Goal: Information Seeking & Learning: Learn about a topic

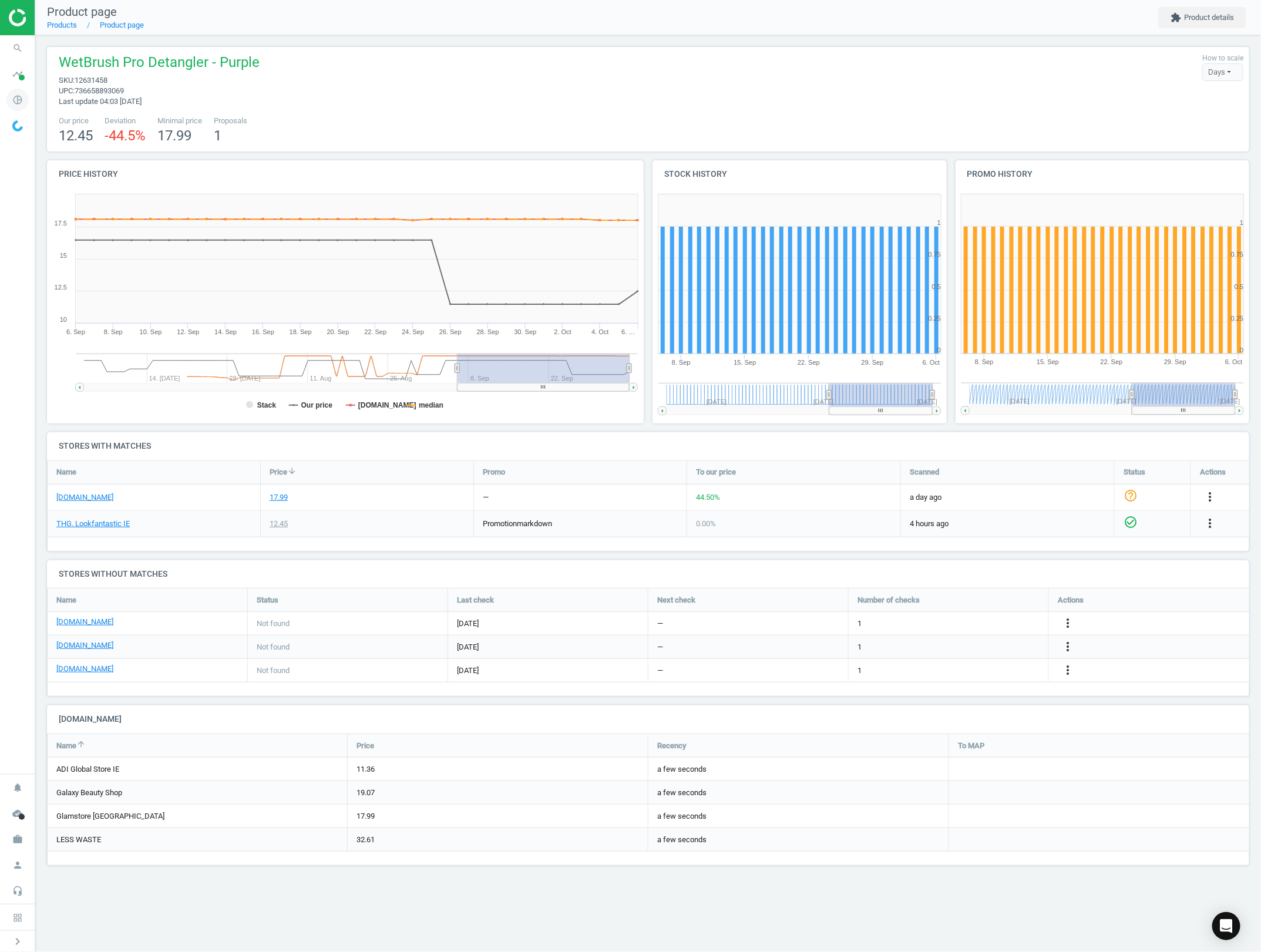
click at [25, 92] on icon "pie_chart_outlined" at bounding box center [18, 99] width 22 height 22
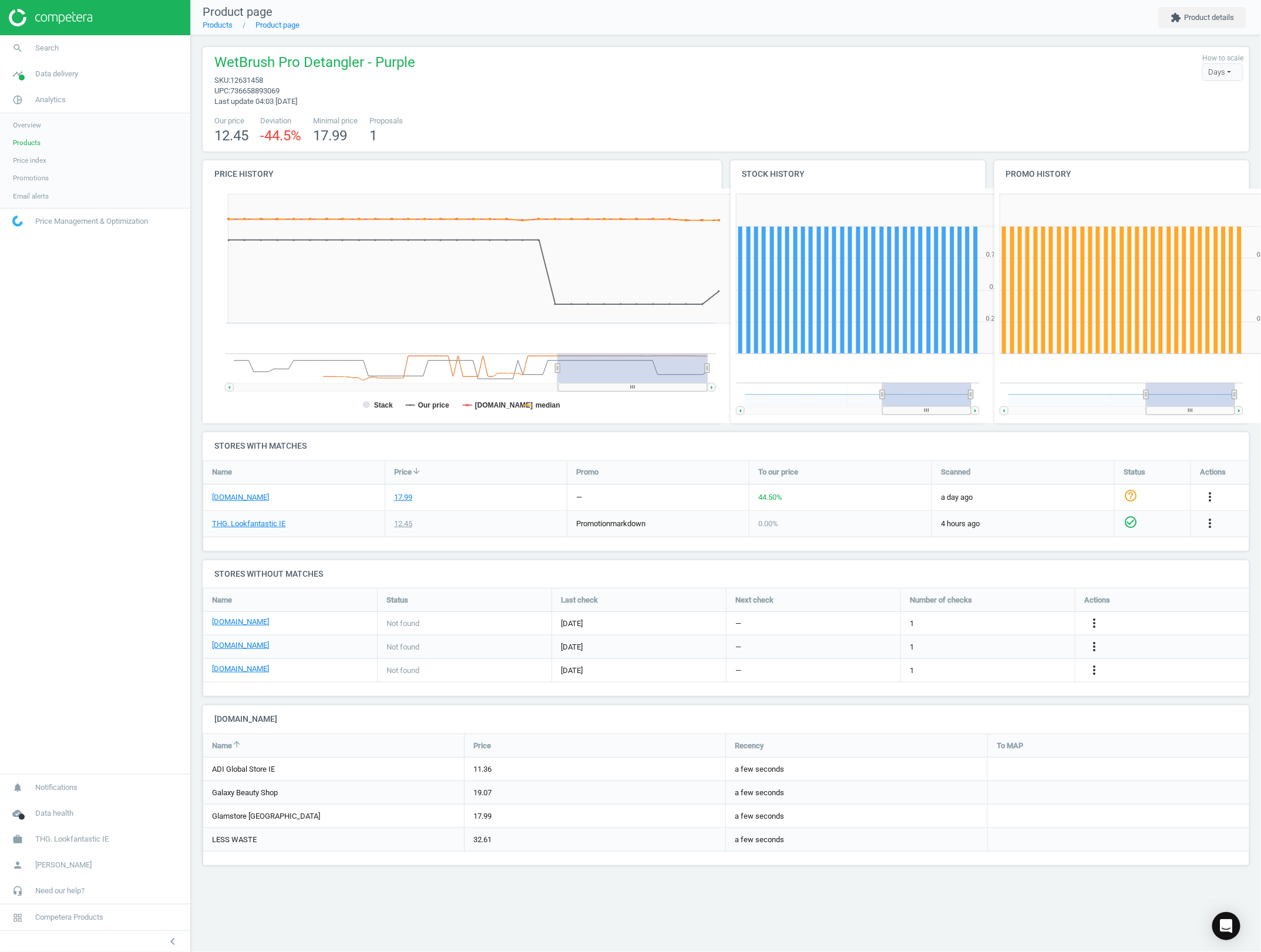
scroll to position [257, 277]
click at [48, 148] on link "Products" at bounding box center [95, 142] width 190 height 18
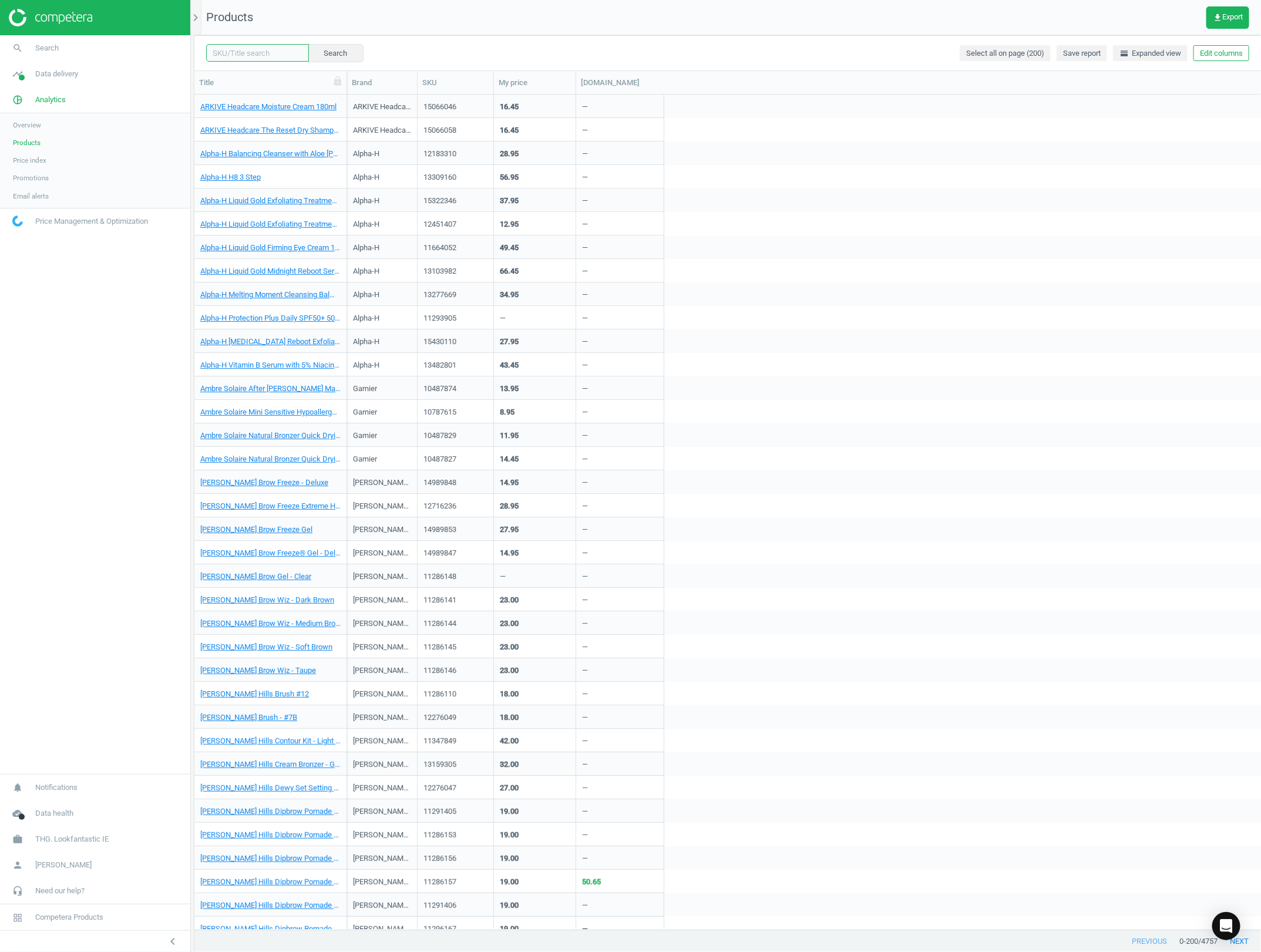
drag, startPoint x: 266, startPoint y: 53, endPoint x: 255, endPoint y: 48, distance: 12.1
click at [266, 53] on input "text" at bounding box center [258, 53] width 103 height 18
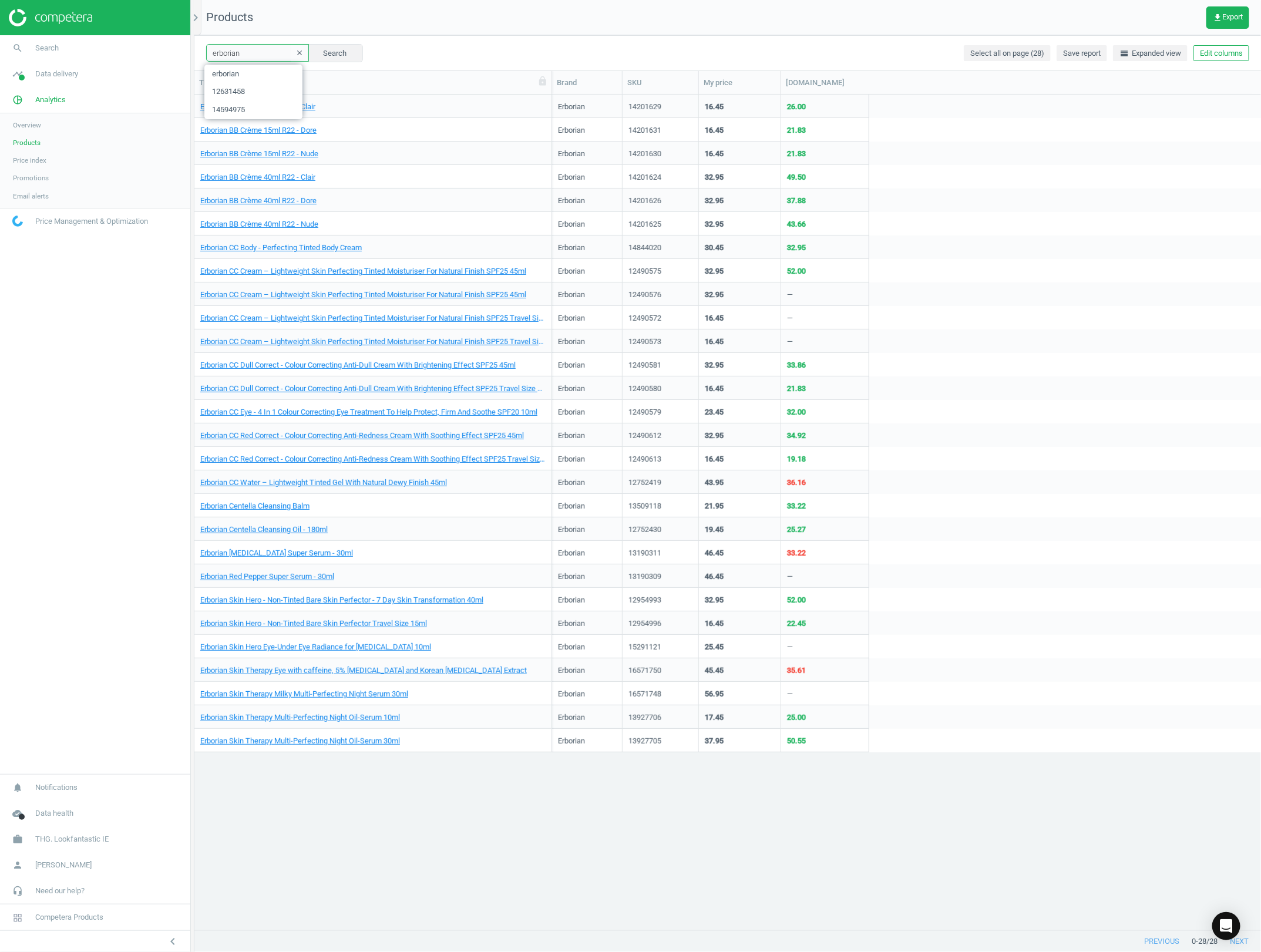
drag, startPoint x: 348, startPoint y: 76, endPoint x: 595, endPoint y: 94, distance: 247.7
click at [558, 85] on div at bounding box center [551, 82] width 12 height 23
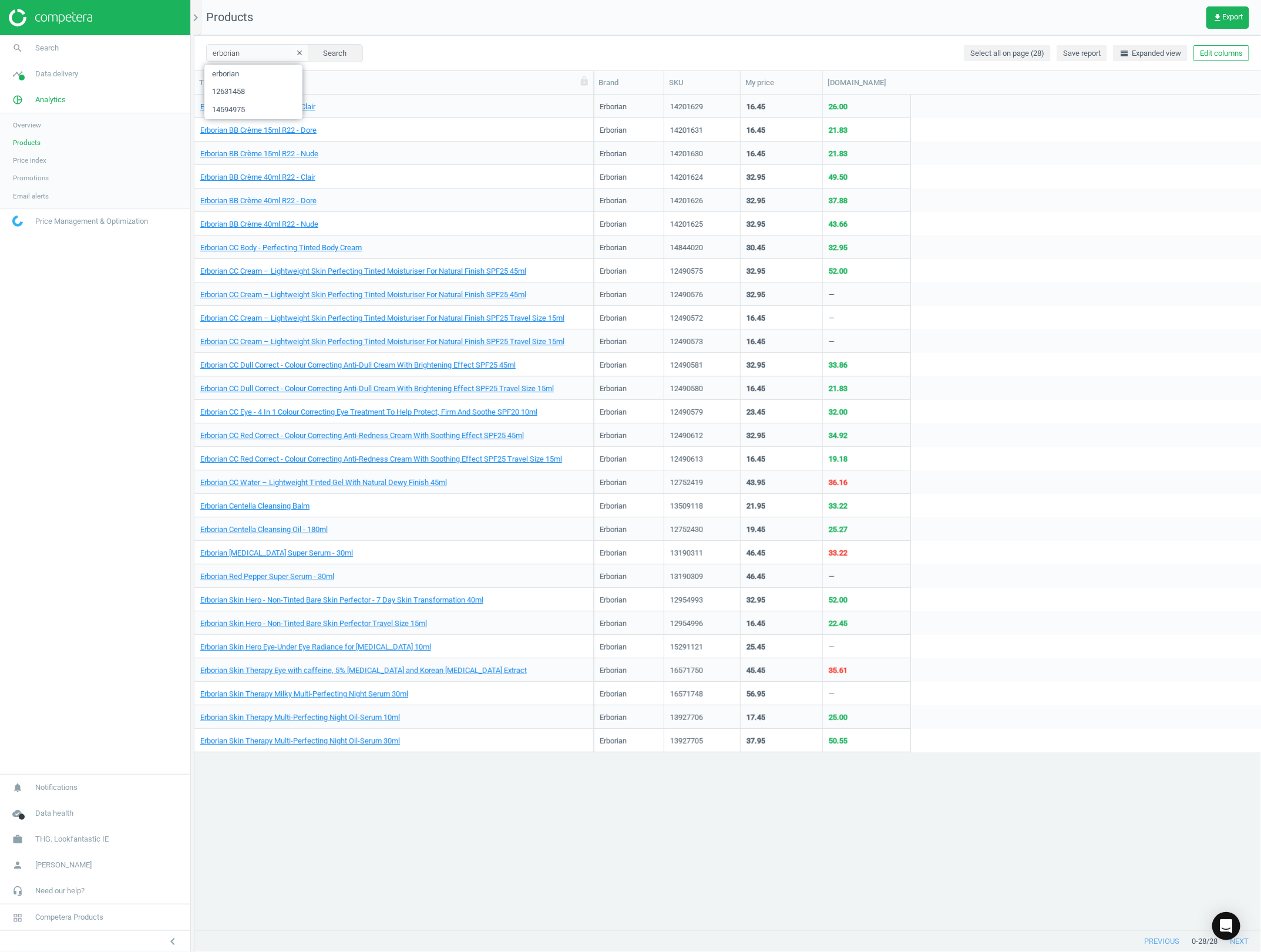
click at [624, 837] on div "Erborian BB Crème 15ml R22 - Clair Erborian 14201629 16.45 26.00 Erborian BB Cr…" at bounding box center [728, 511] width 1067 height 835
click at [254, 57] on input "erborian" at bounding box center [258, 53] width 103 height 18
paste input "12490612"
type input "12490612"
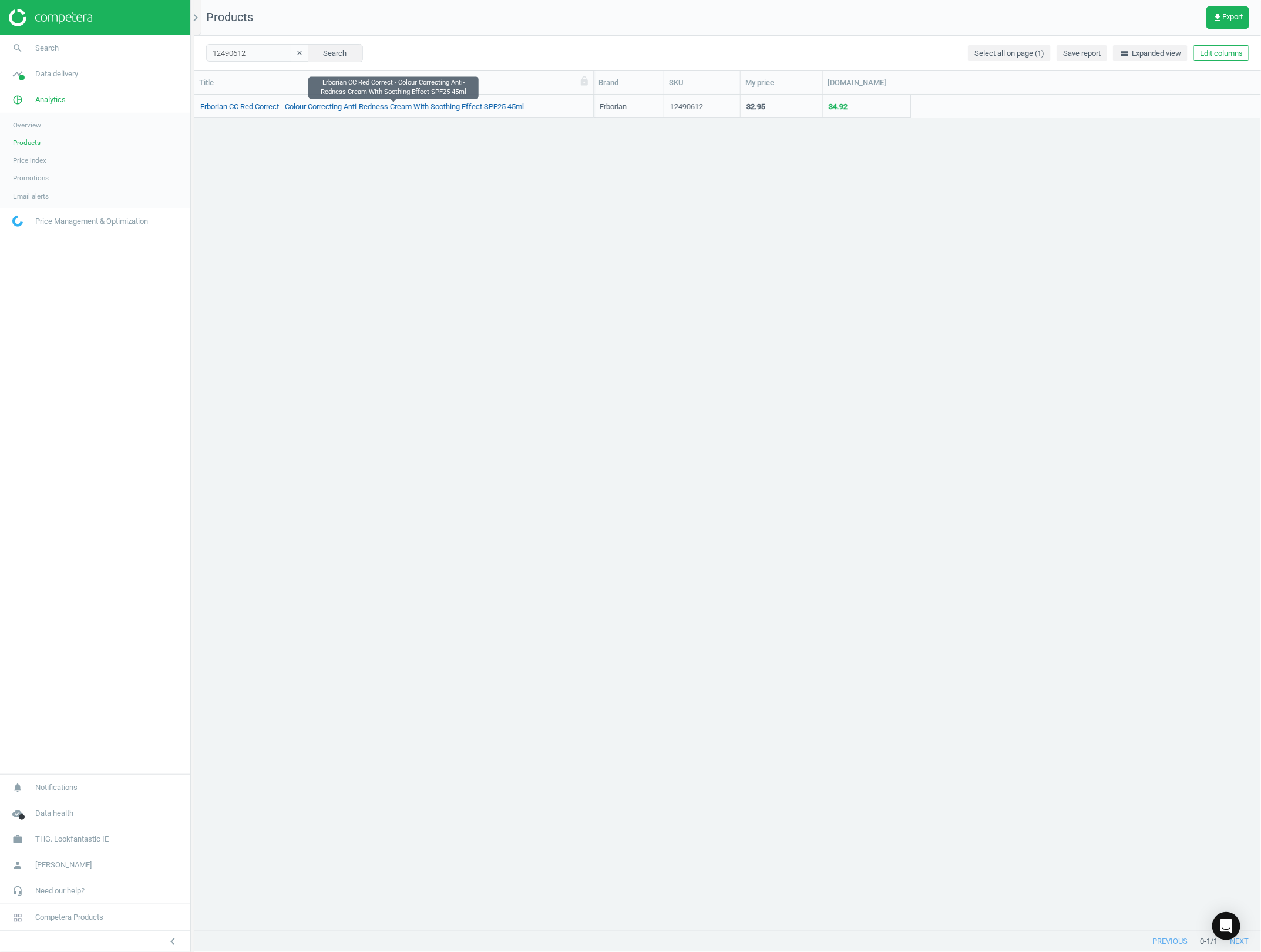
click at [286, 102] on link "Erborian CC Red Correct - Colour Correcting Anti-Redness Cream With Soothing Ef…" at bounding box center [362, 107] width 324 height 10
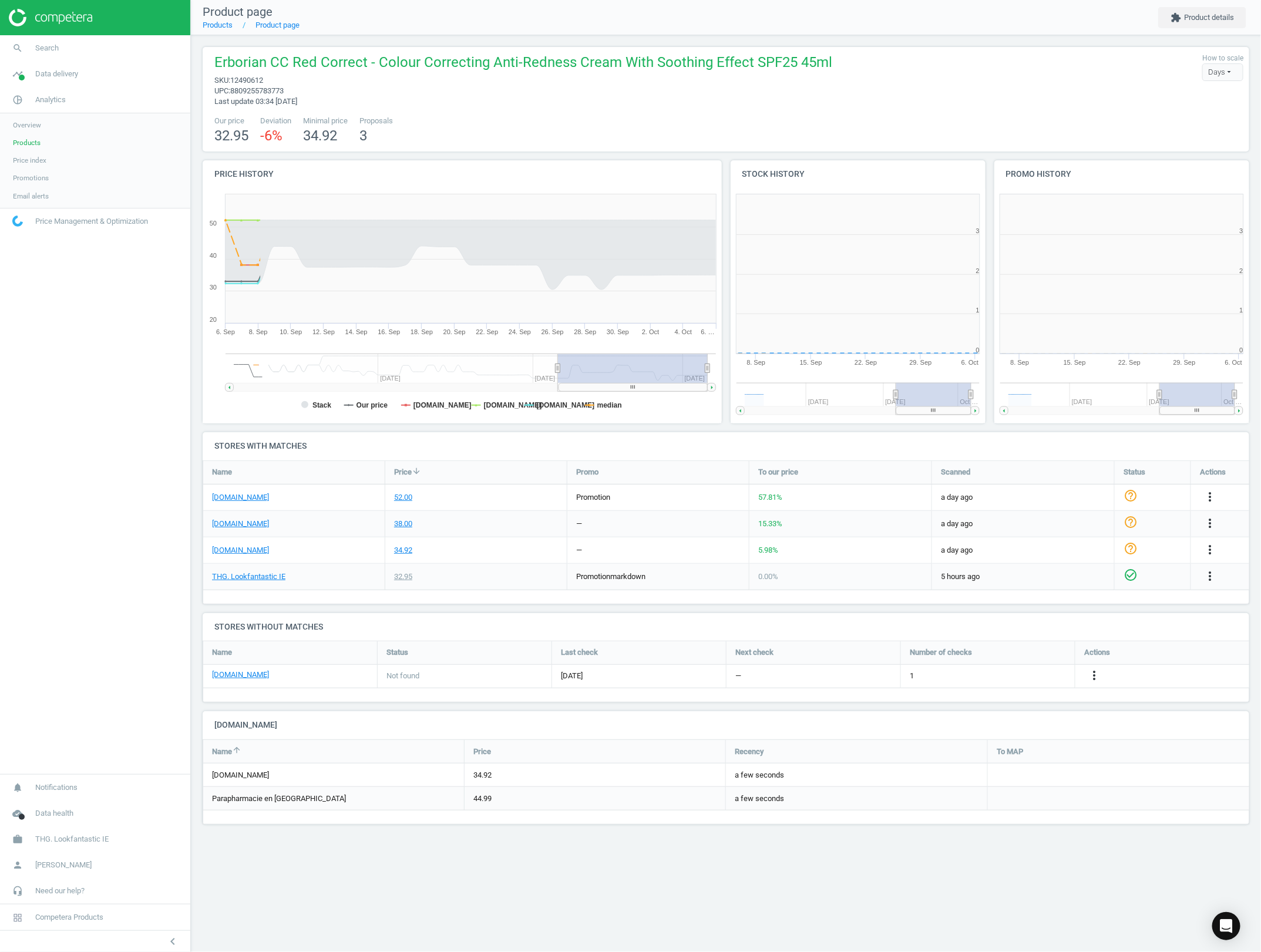
scroll to position [166, 1070]
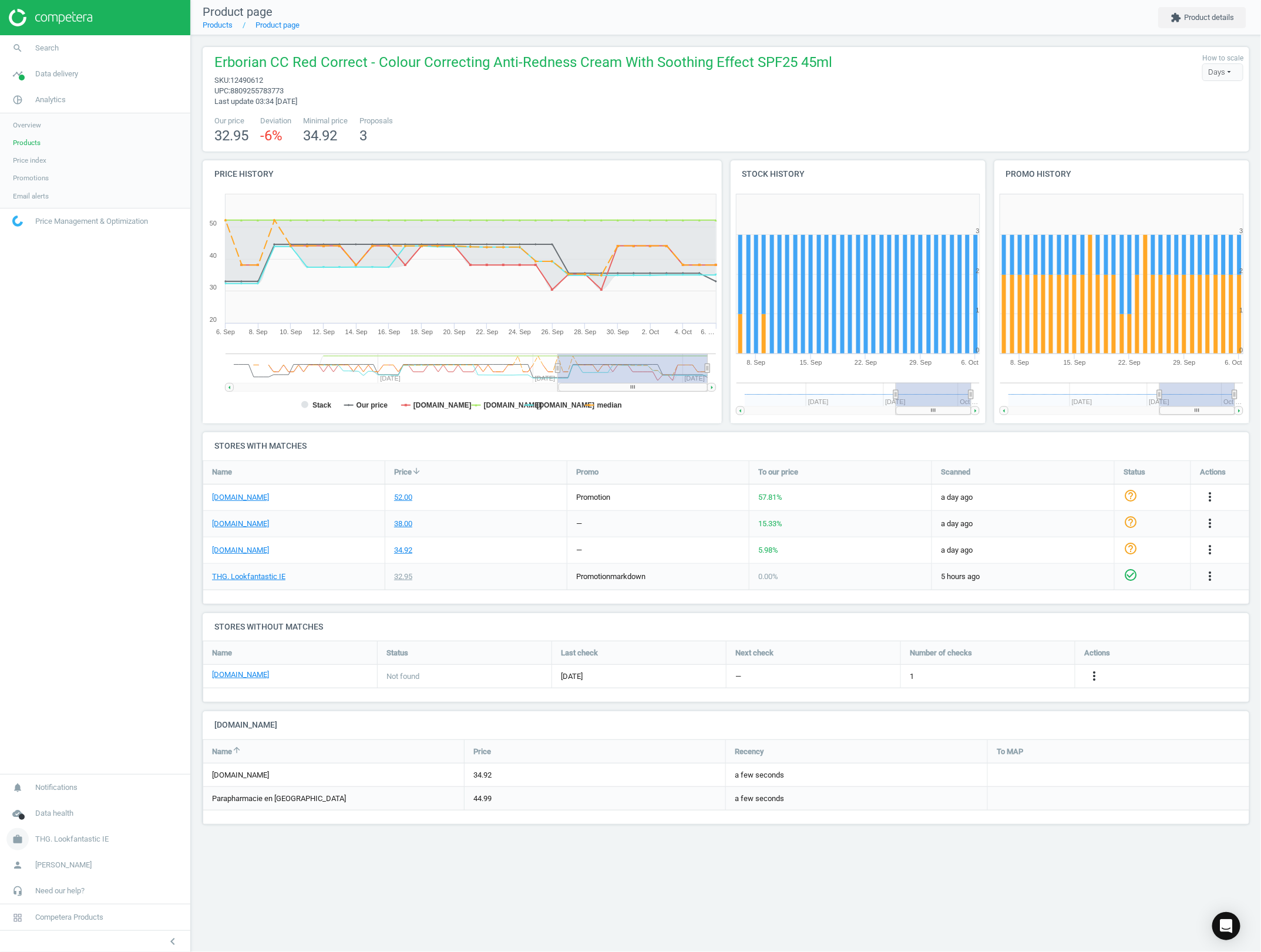
click at [79, 835] on span "THG. Lookfantastic IE" at bounding box center [71, 839] width 73 height 10
click at [64, 799] on span "Switch campaign" at bounding box center [39, 804] width 52 height 10
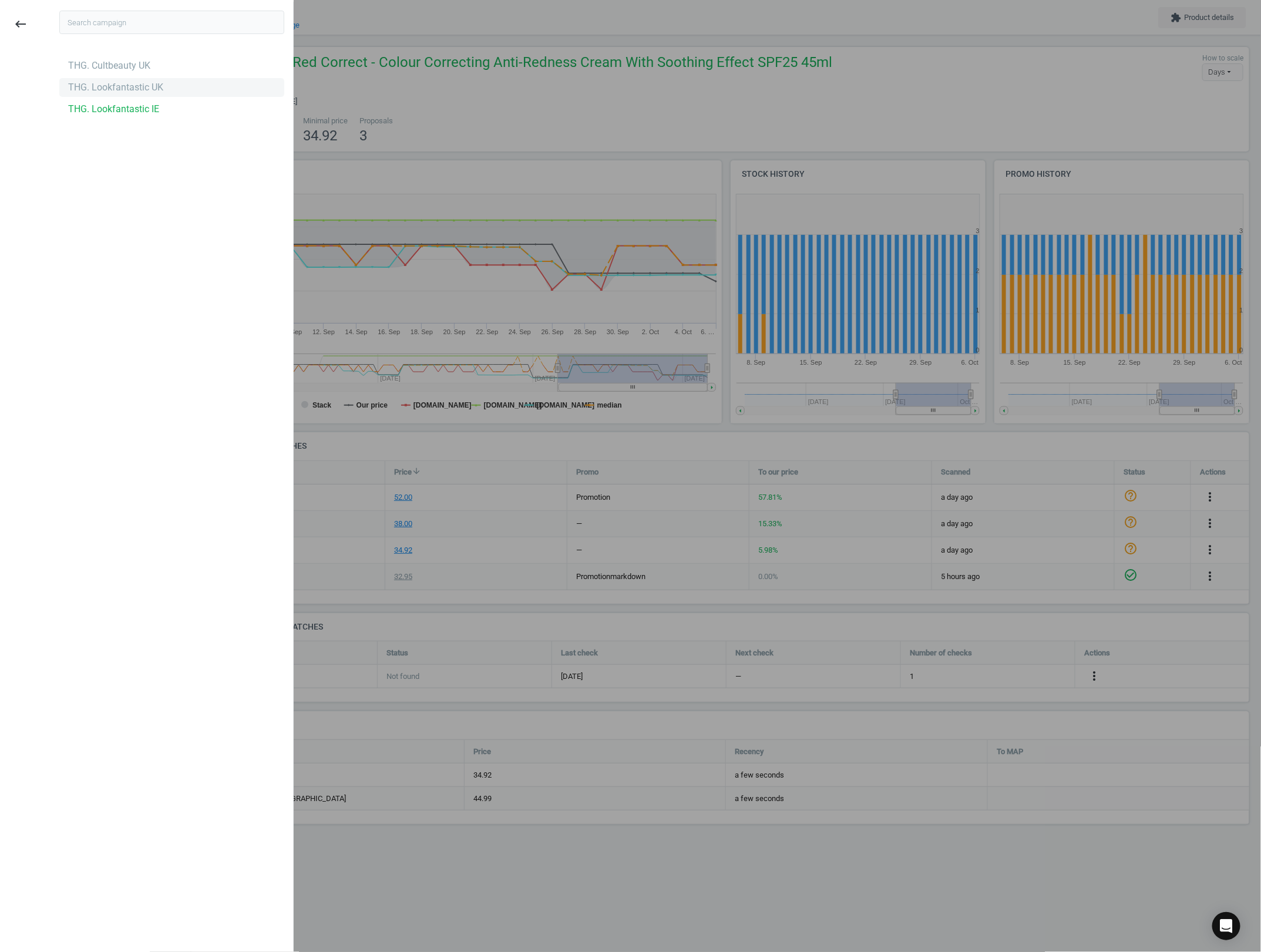
click at [107, 88] on div "THG. Lookfantastic UK" at bounding box center [116, 87] width 95 height 13
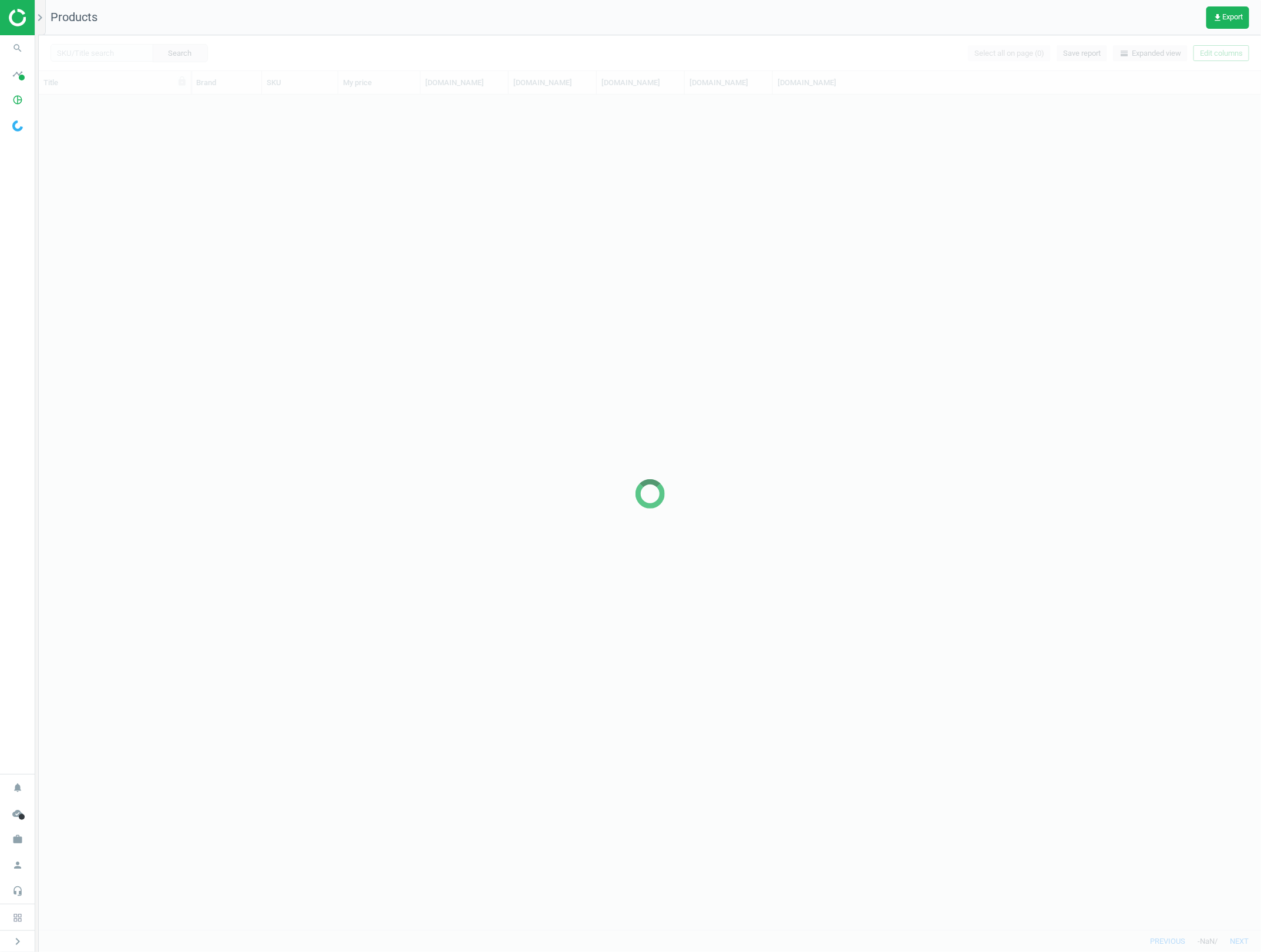
scroll to position [823, 1211]
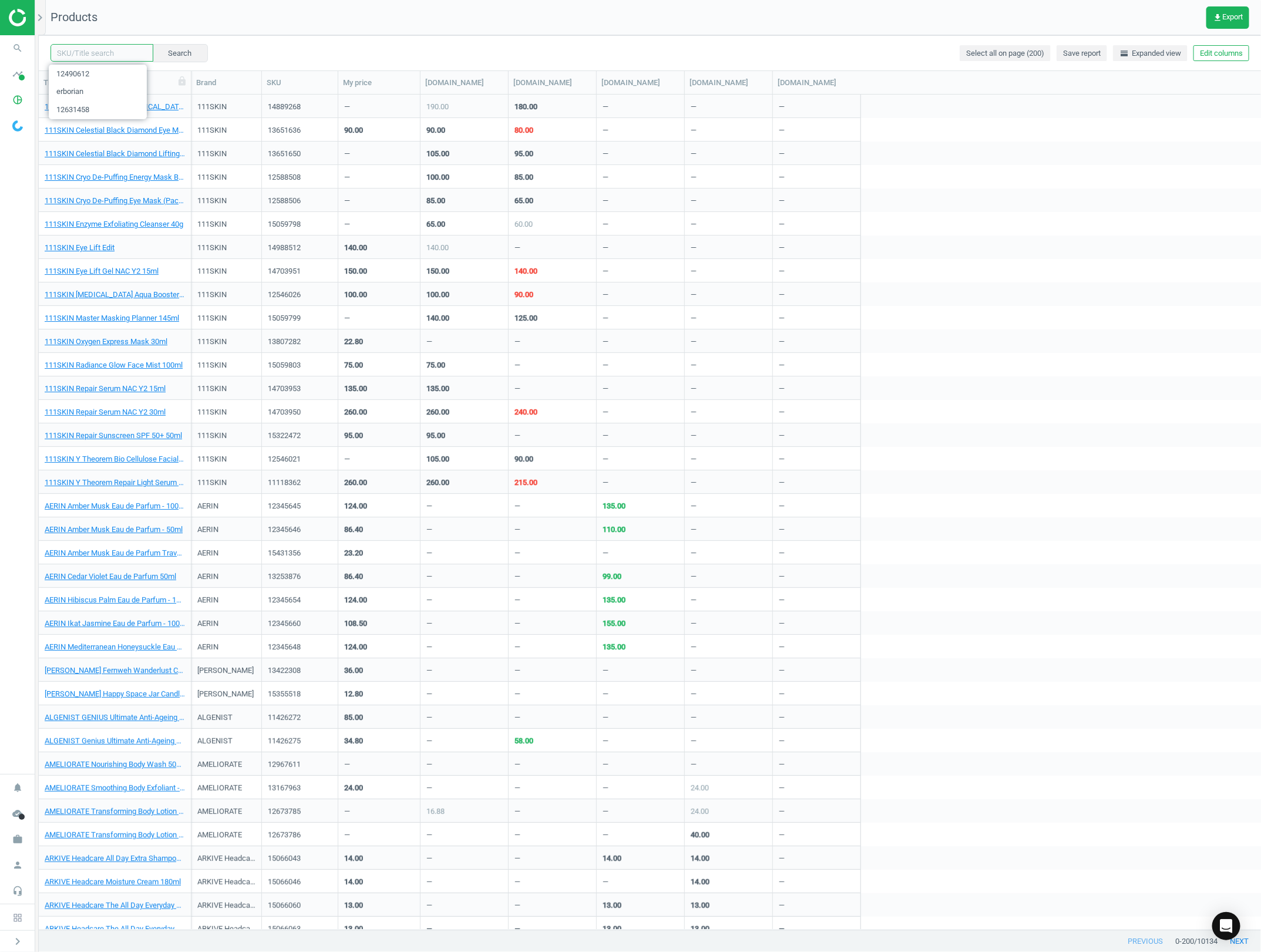
click at [123, 54] on input "text" at bounding box center [102, 53] width 103 height 18
paste input "12490612"
type input "12490612"
click at [169, 48] on button "Search" at bounding box center [179, 53] width 55 height 18
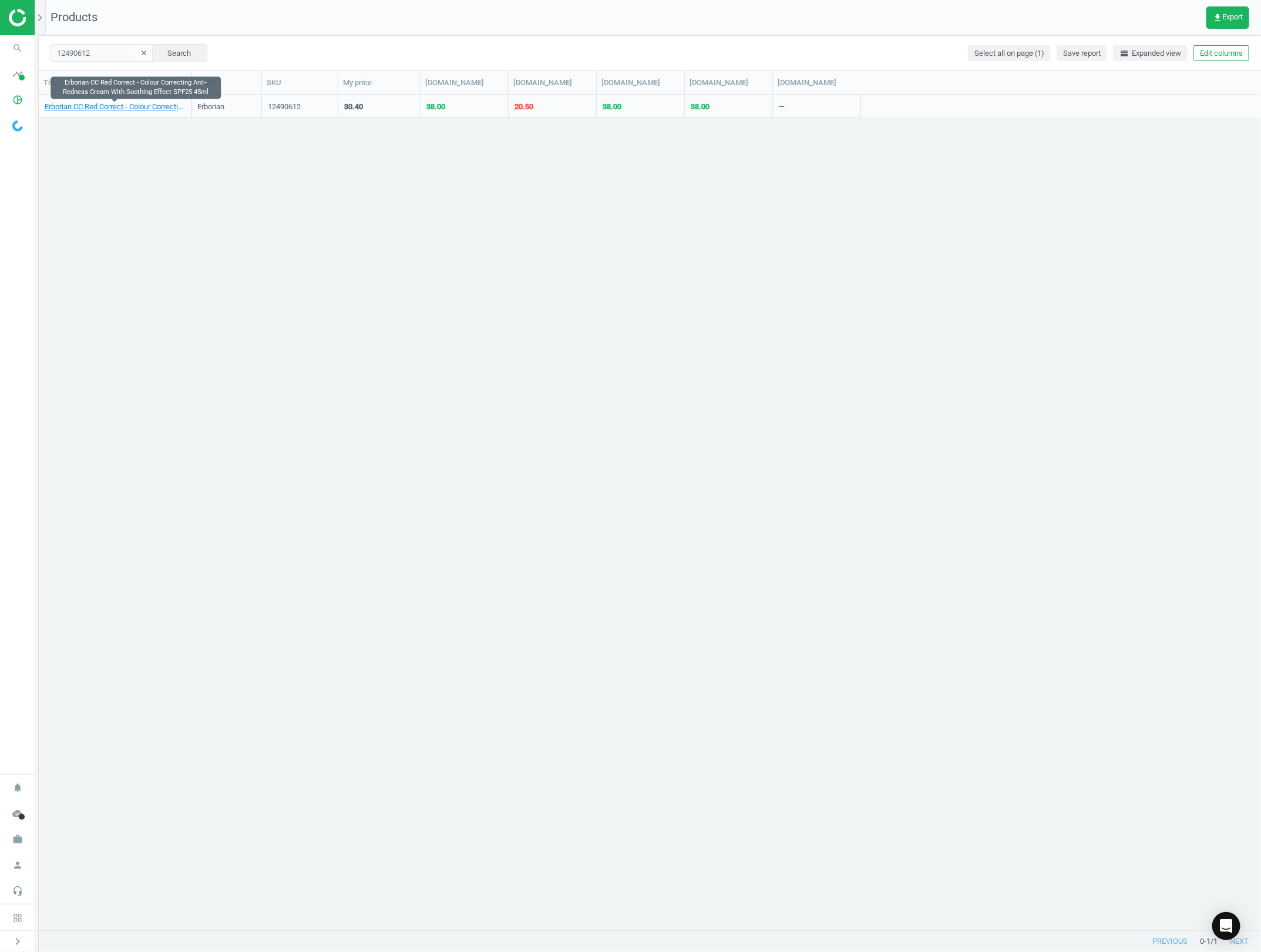
click at [92, 106] on link "Erborian CC Red Correct - Colour Correcting Anti-Redness Cream With Soothing Ef…" at bounding box center [115, 107] width 140 height 10
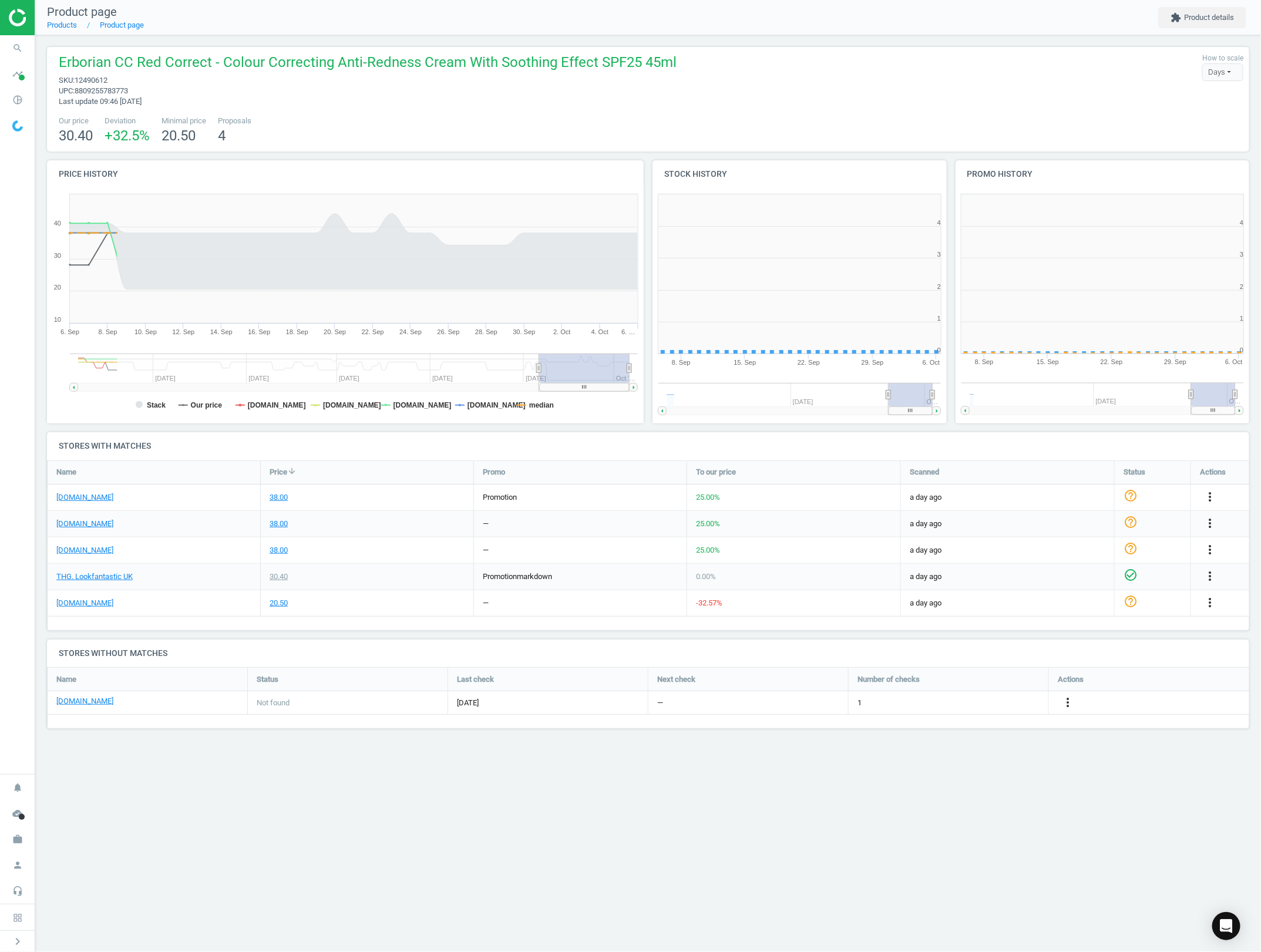
scroll to position [257, 316]
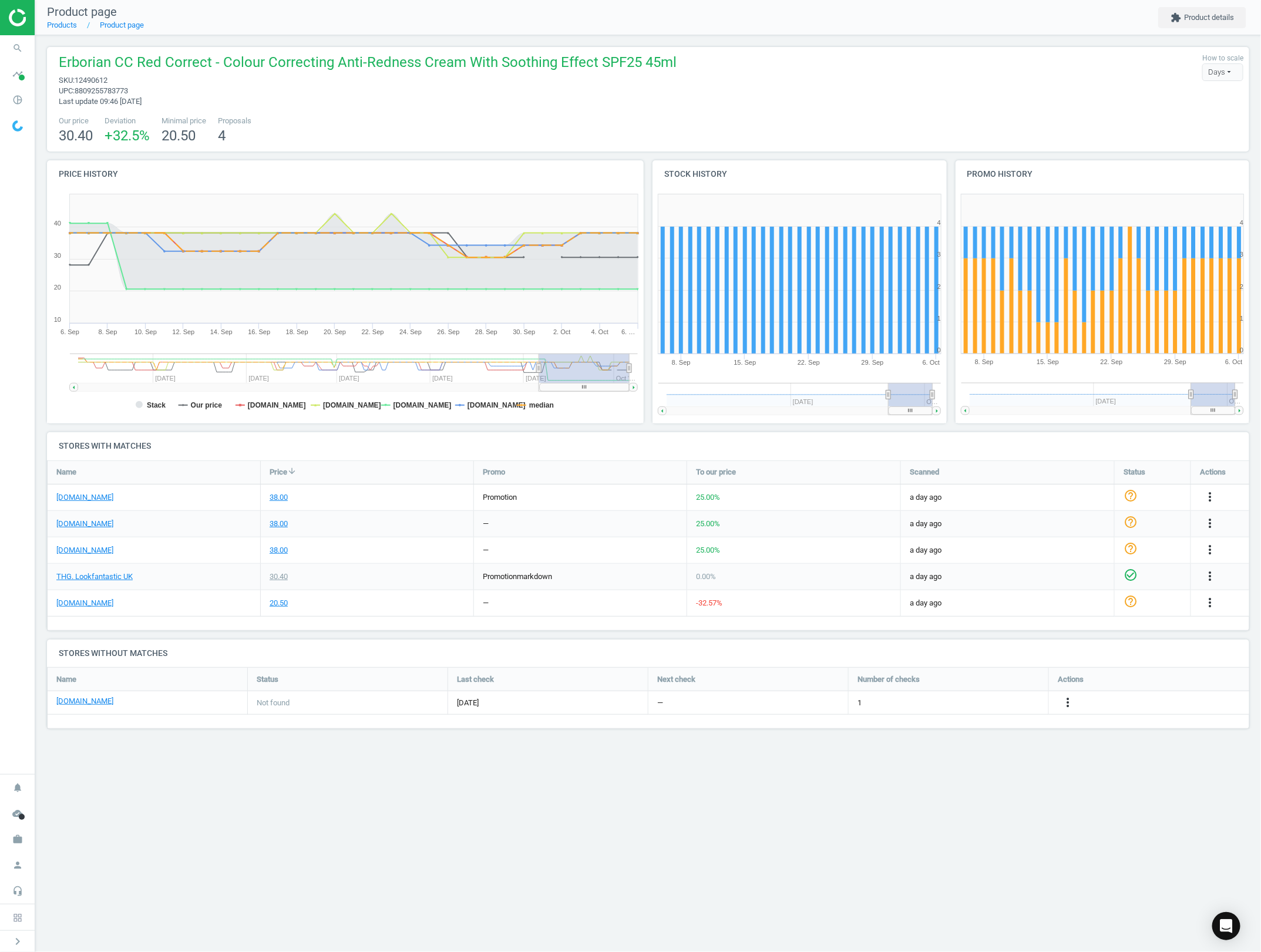
click at [532, 369] on rect at bounding box center [309, 368] width 461 height 30
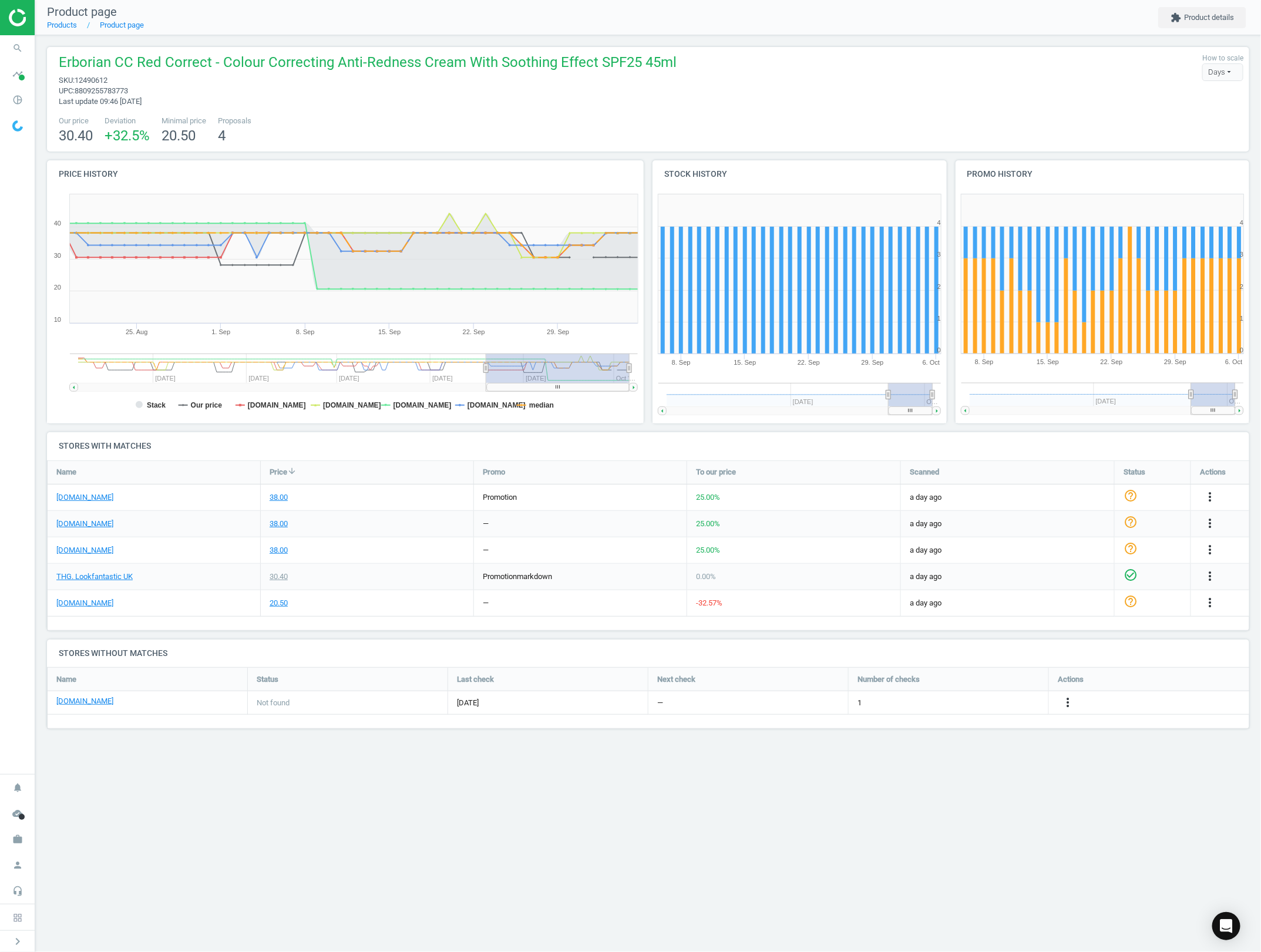
drag, startPoint x: 575, startPoint y: 367, endPoint x: 674, endPoint y: 367, distance: 99.0
click at [674, 367] on div "Price history Created with Highstock 6.2.0 Stack Our price [DOMAIN_NAME] [DOMAI…" at bounding box center [648, 296] width 1211 height 272
drag, startPoint x: 490, startPoint y: 370, endPoint x: 476, endPoint y: 370, distance: 14.0
click at [476, 370] on rect at bounding box center [548, 368] width 143 height 30
click at [690, 364] on div "Price history Created with Highstock 6.2.0 Stack Our price [DOMAIN_NAME] [DOMAI…" at bounding box center [648, 296] width 1211 height 272
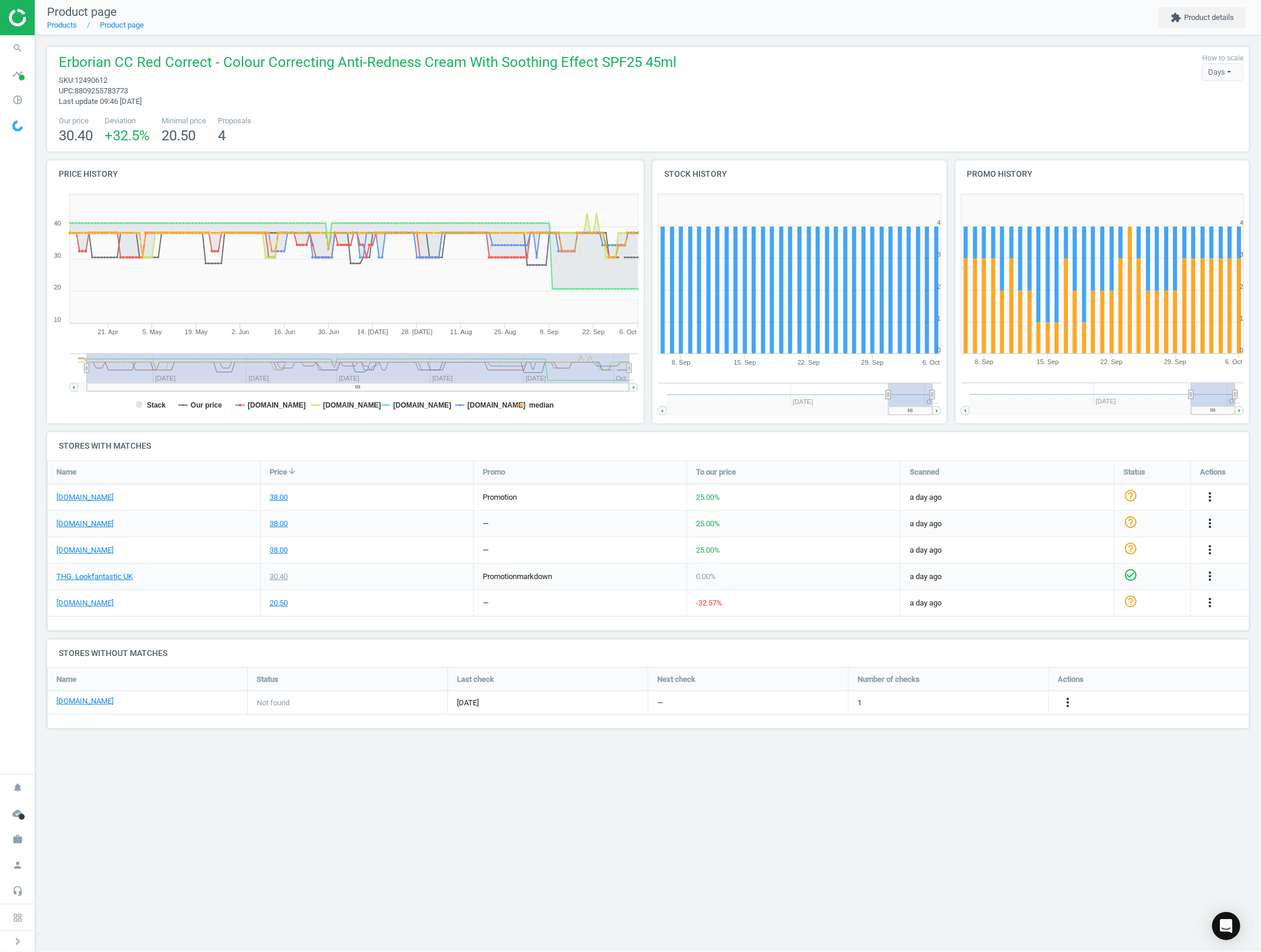
drag, startPoint x: 472, startPoint y: 373, endPoint x: 119, endPoint y: 369, distance: 353.0
click at [86, 392] on icon "Created with Highstock 6.2.0 Stack Our price [DOMAIN_NAME] [DOMAIN_NAME] [DOMAI…" at bounding box center [346, 306] width 597 height 235
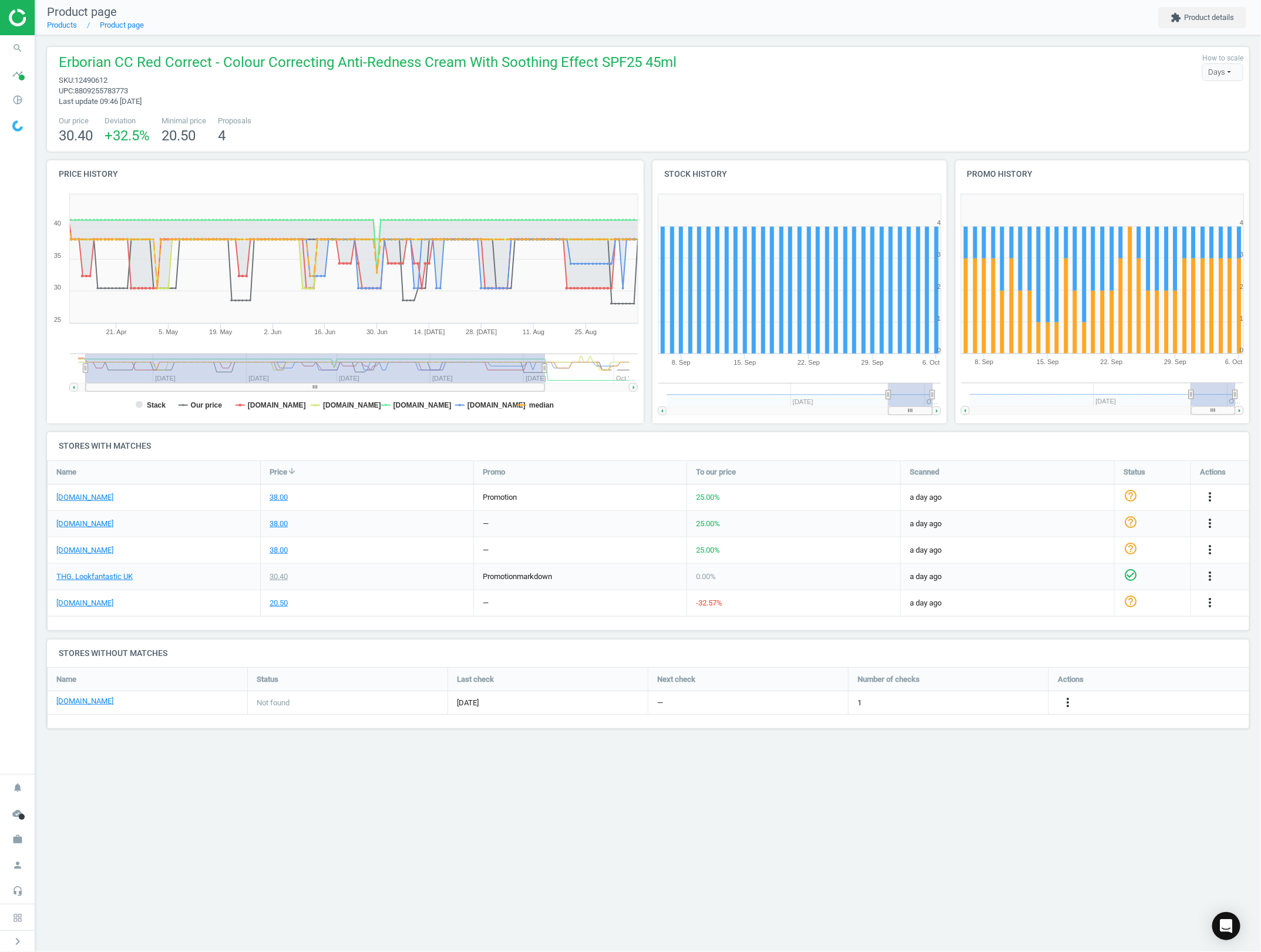
drag, startPoint x: 631, startPoint y: 365, endPoint x: 545, endPoint y: 362, distance: 86.1
click at [545, 362] on g at bounding box center [354, 372] width 568 height 38
click at [241, 357] on rect at bounding box center [315, 368] width 459 height 30
drag, startPoint x: 88, startPoint y: 369, endPoint x: 40, endPoint y: 344, distance: 54.1
click at [24, 363] on section "search Search timeline Data delivery Overview Matches dashboard Matches Rematch…" at bounding box center [630, 476] width 1261 height 952
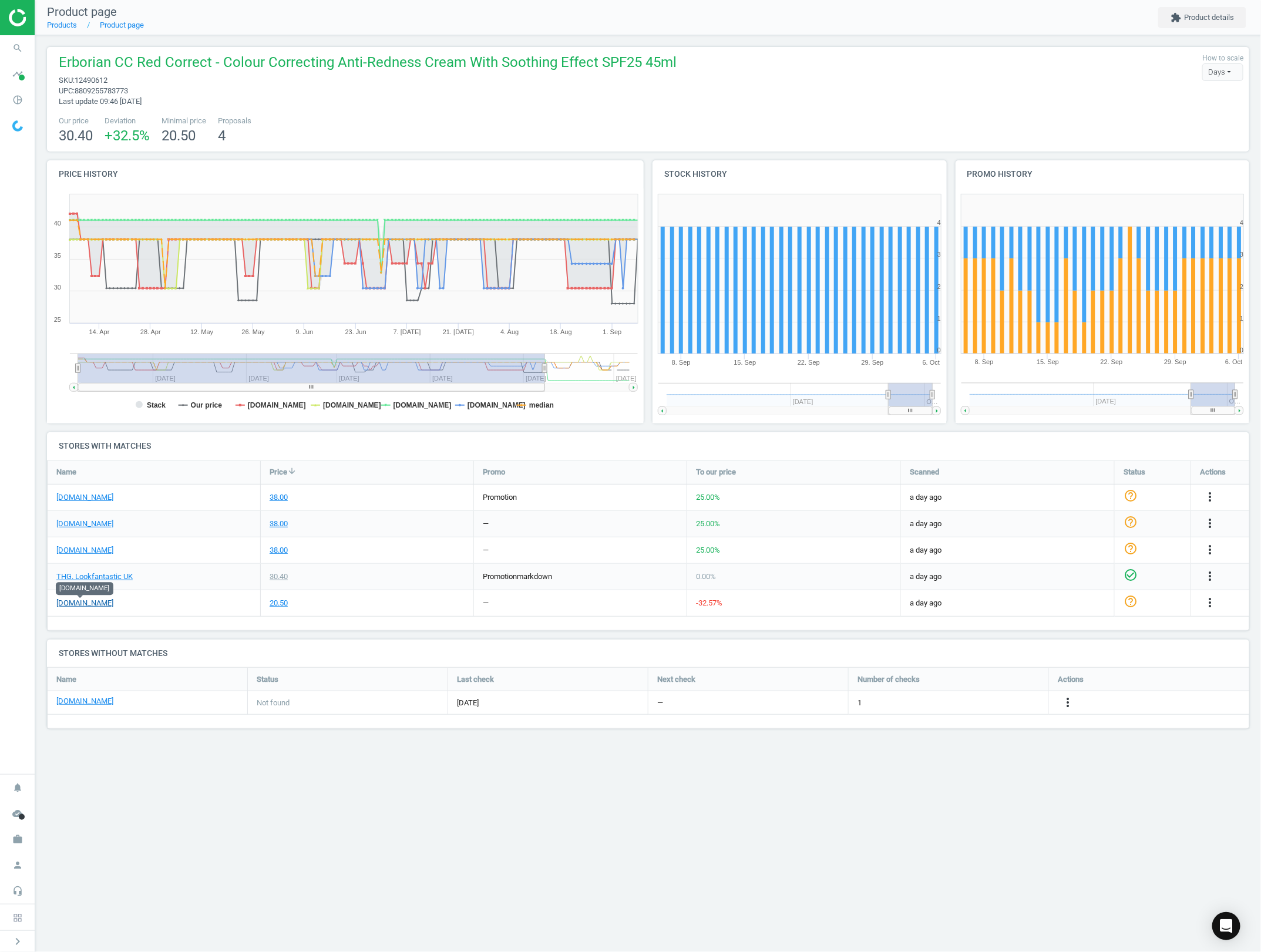
click at [90, 602] on link "[DOMAIN_NAME]" at bounding box center [85, 603] width 57 height 10
click at [194, 580] on div "THG. Lookfantastic UK" at bounding box center [154, 576] width 212 height 26
drag, startPoint x: 83, startPoint y: 597, endPoint x: 87, endPoint y: 585, distance: 12.6
click at [76, 600] on link "[DOMAIN_NAME]" at bounding box center [85, 603] width 57 height 10
click at [373, 799] on div "Product page Products Product page extension Product details Erborian CC Red Co…" at bounding box center [648, 476] width 1226 height 952
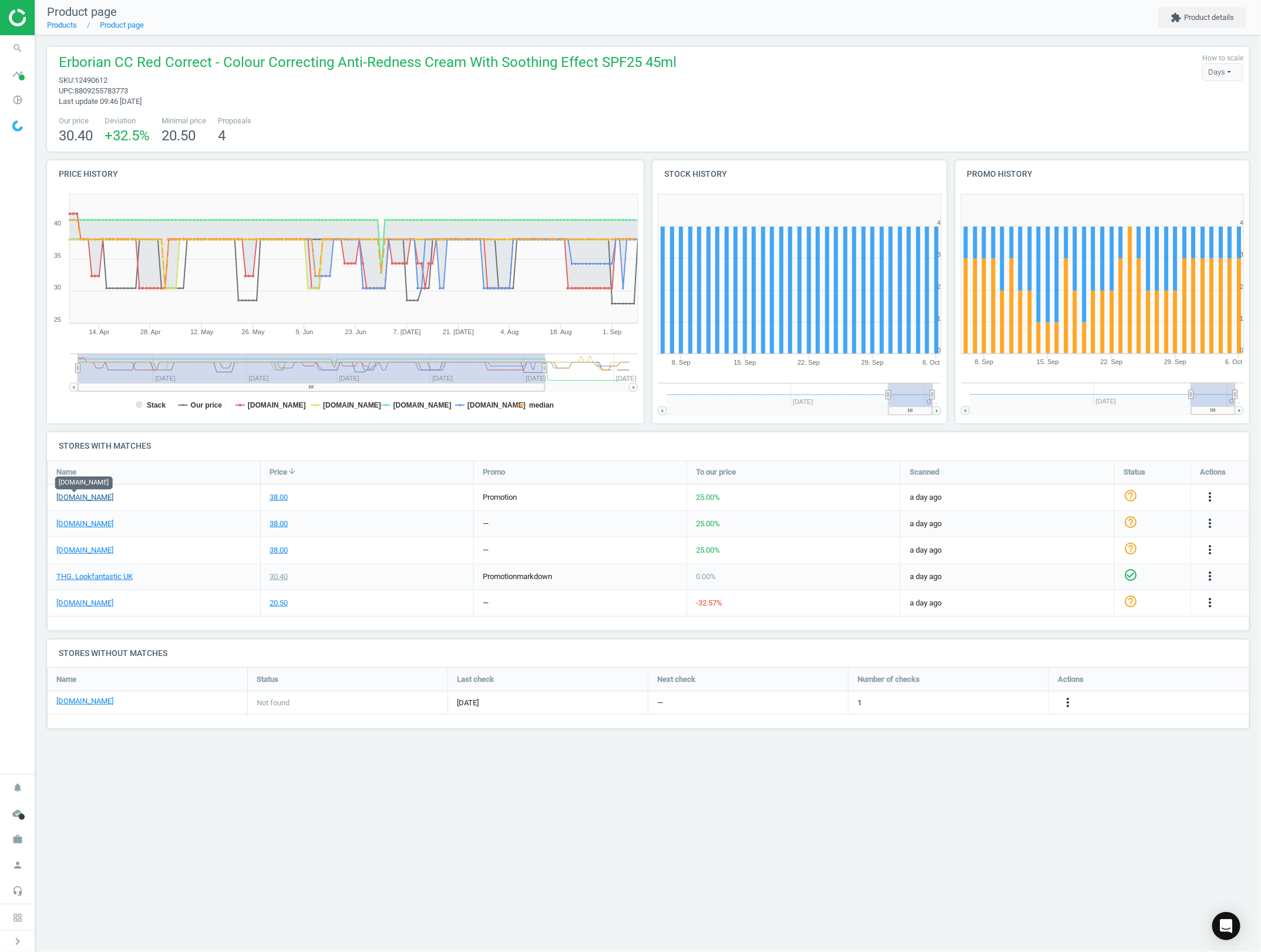
click at [90, 491] on body "Group 2 Created with Sketch. ic/cloud_download/grey600 Created with Sketch. gra…" at bounding box center [630, 476] width 1261 height 952
click at [59, 500] on link "[DOMAIN_NAME]" at bounding box center [85, 497] width 57 height 10
click at [280, 501] on div "38.00" at bounding box center [278, 497] width 18 height 10
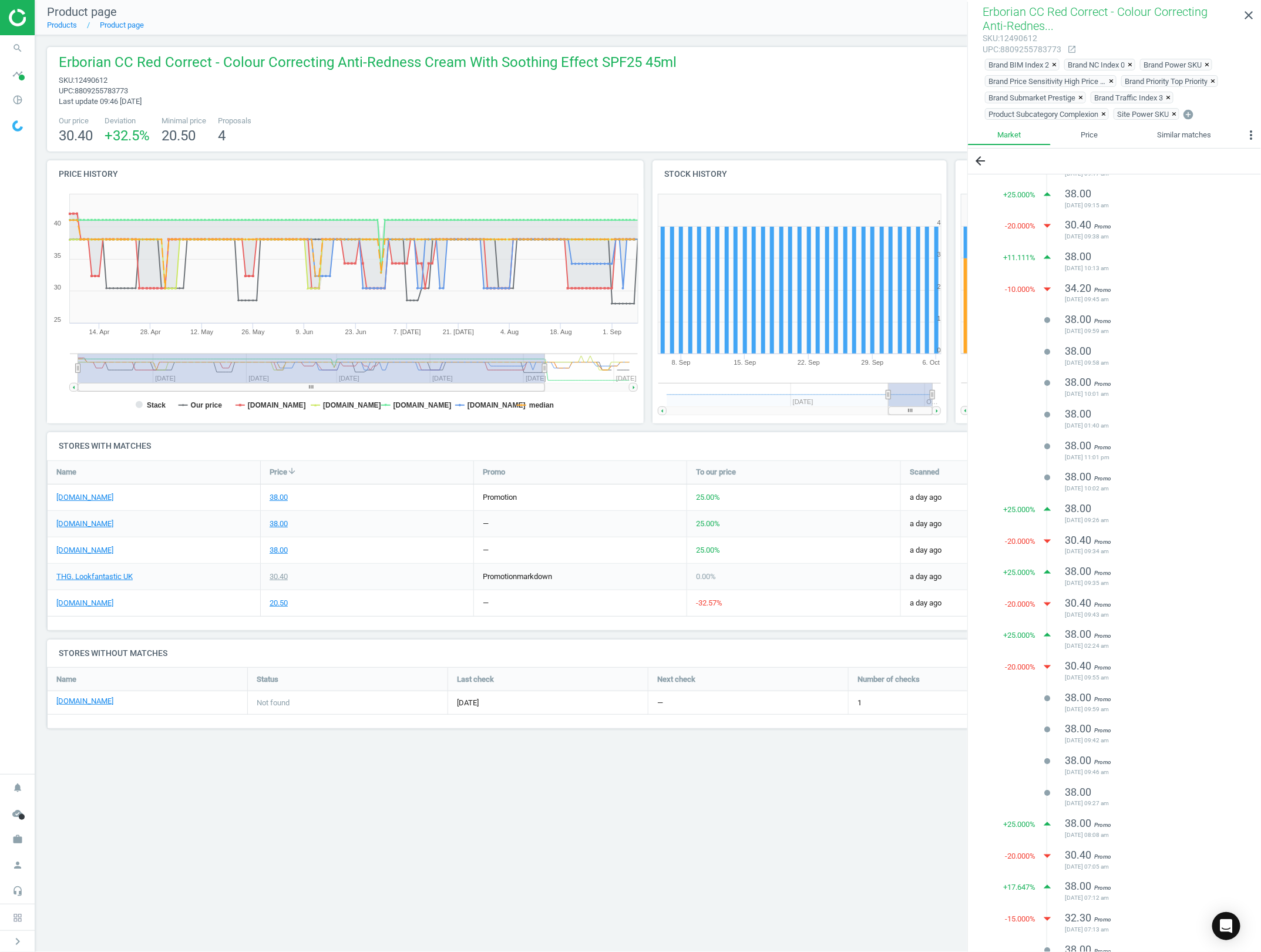
scroll to position [0, 0]
click at [1085, 142] on link "Price" at bounding box center [1089, 135] width 76 height 20
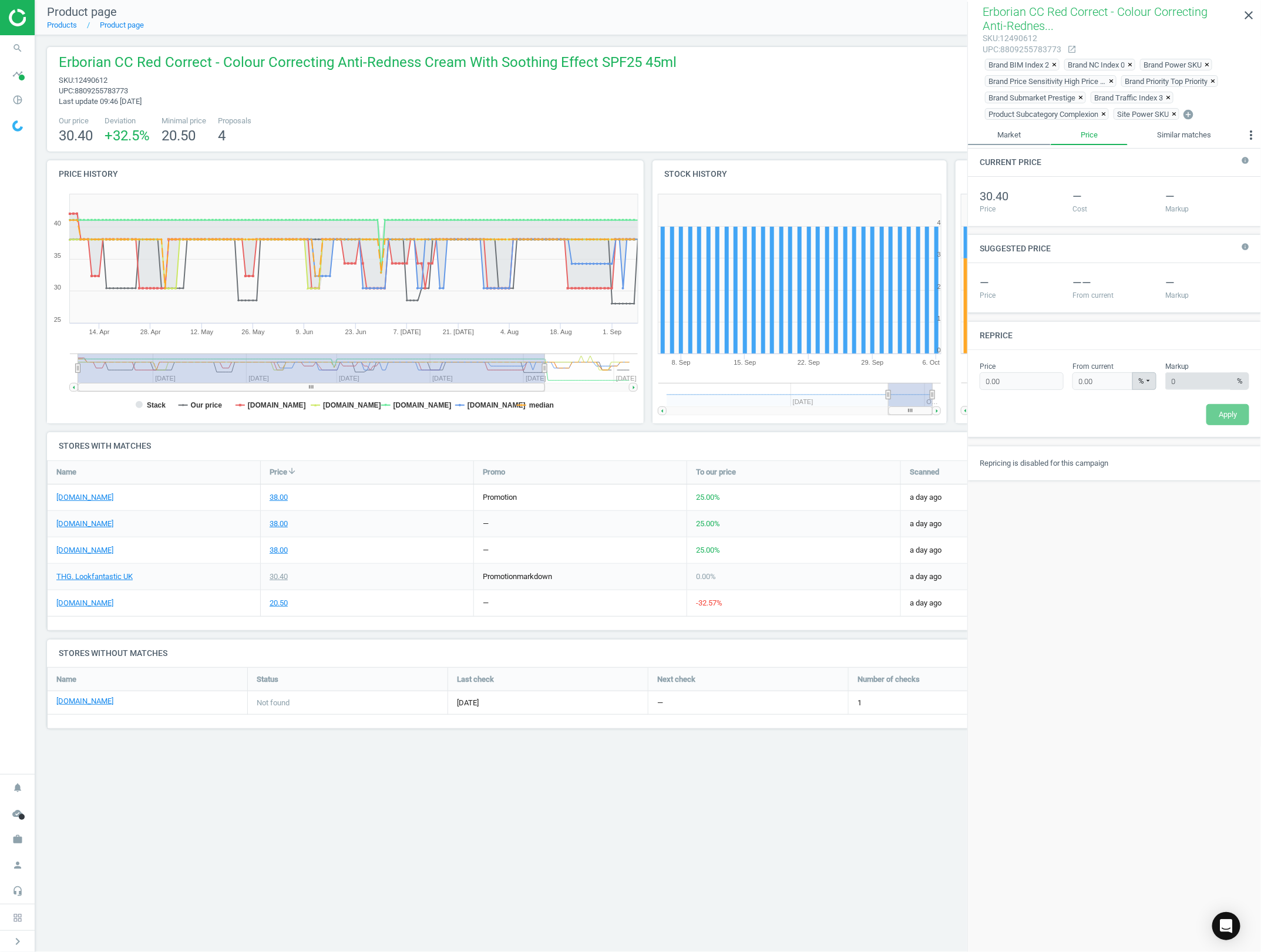
click at [993, 131] on link "Market" at bounding box center [1009, 135] width 83 height 20
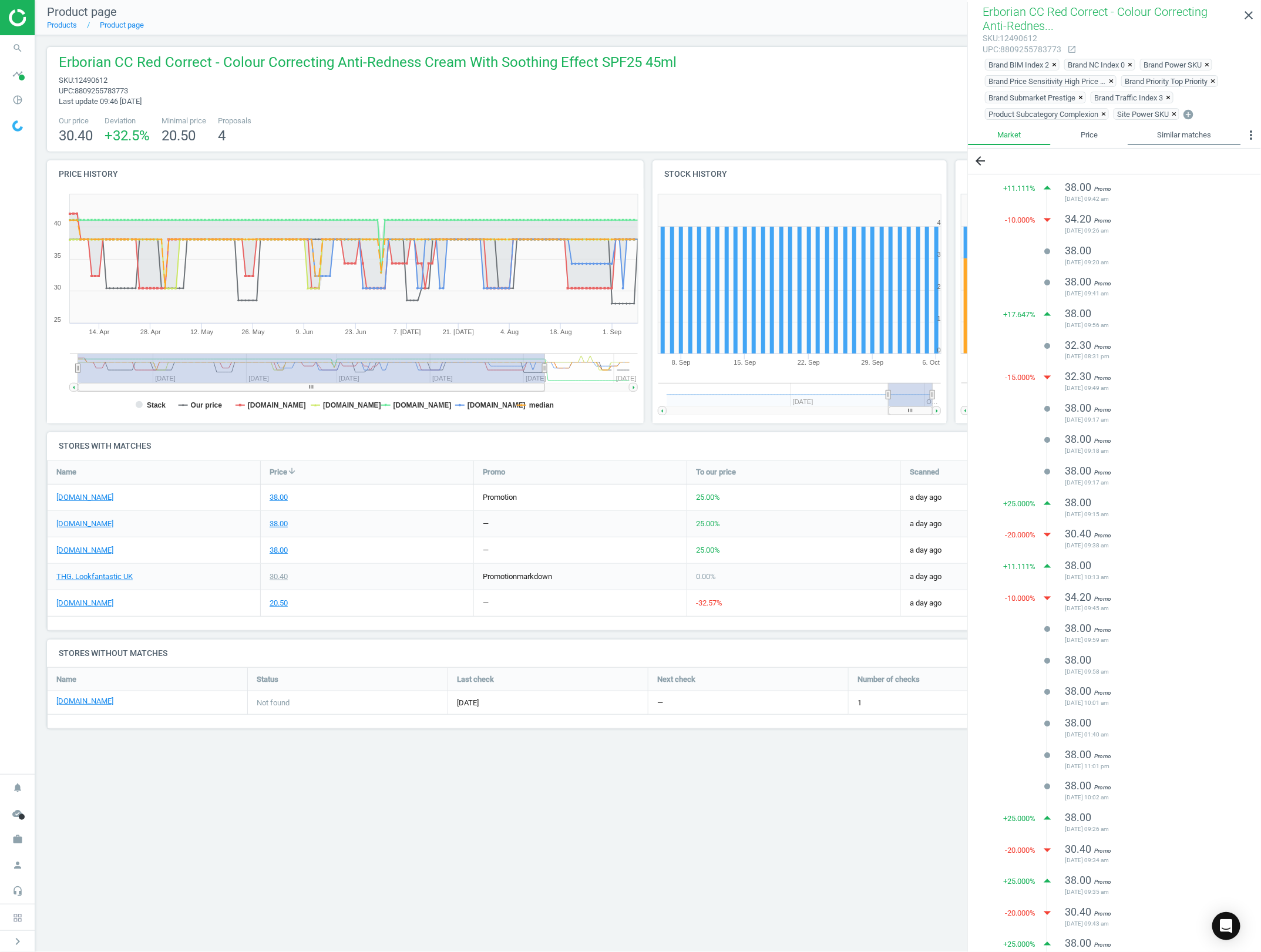
click at [1193, 125] on link "Similar matches" at bounding box center [1184, 135] width 113 height 20
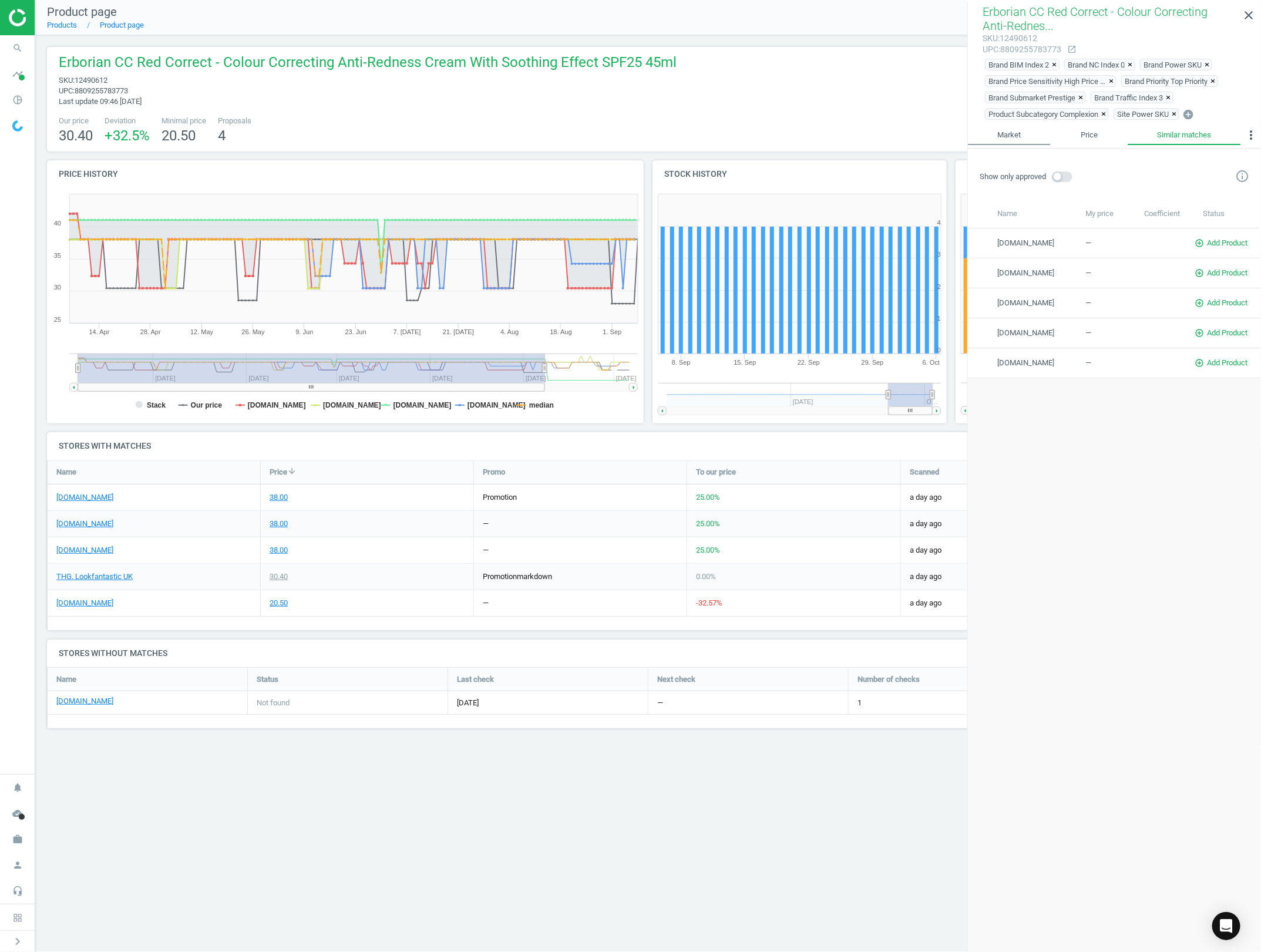
click at [1009, 138] on link "Market" at bounding box center [1009, 135] width 83 height 20
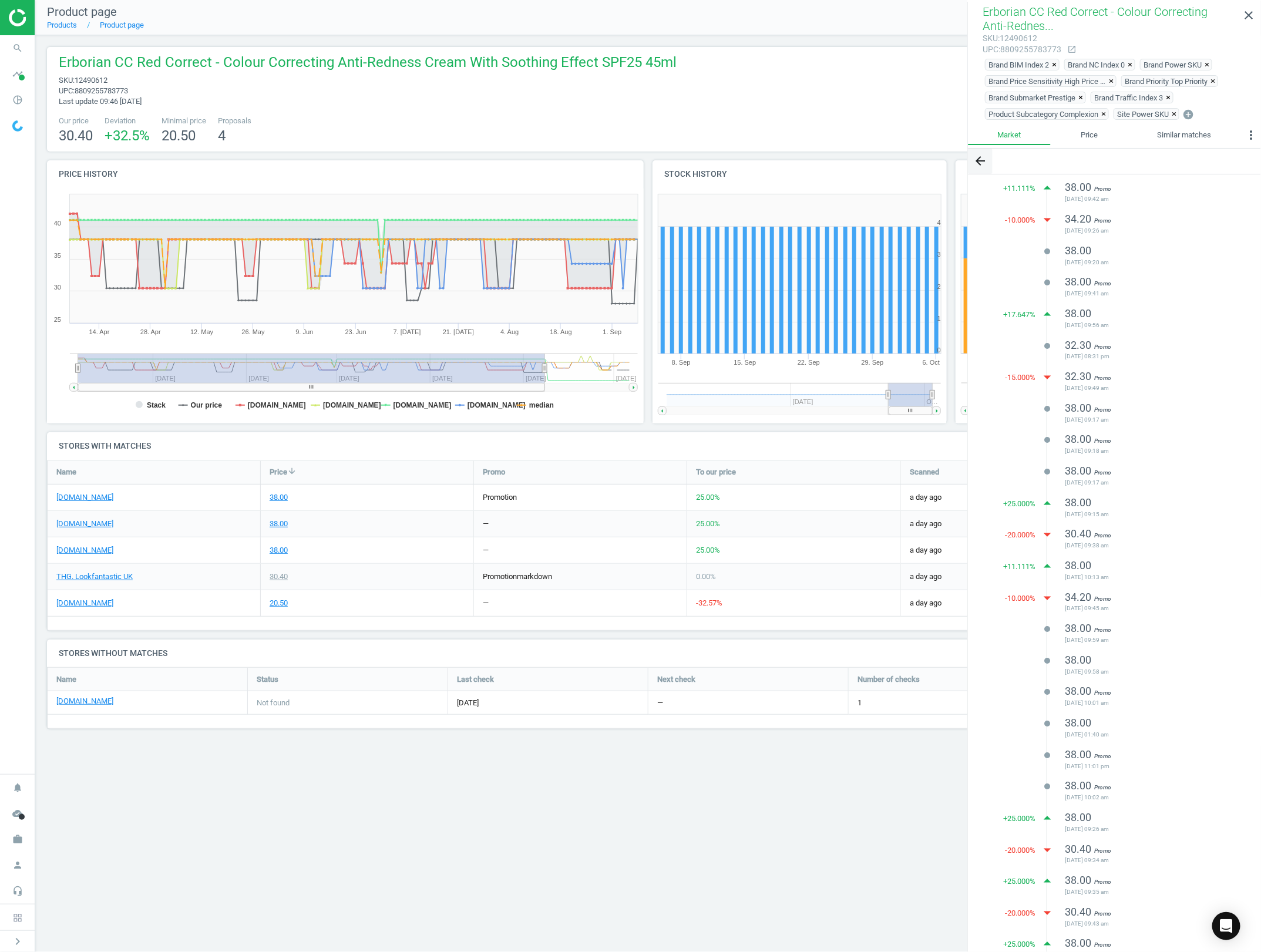
click at [972, 166] on button "arrow_back" at bounding box center [980, 161] width 25 height 25
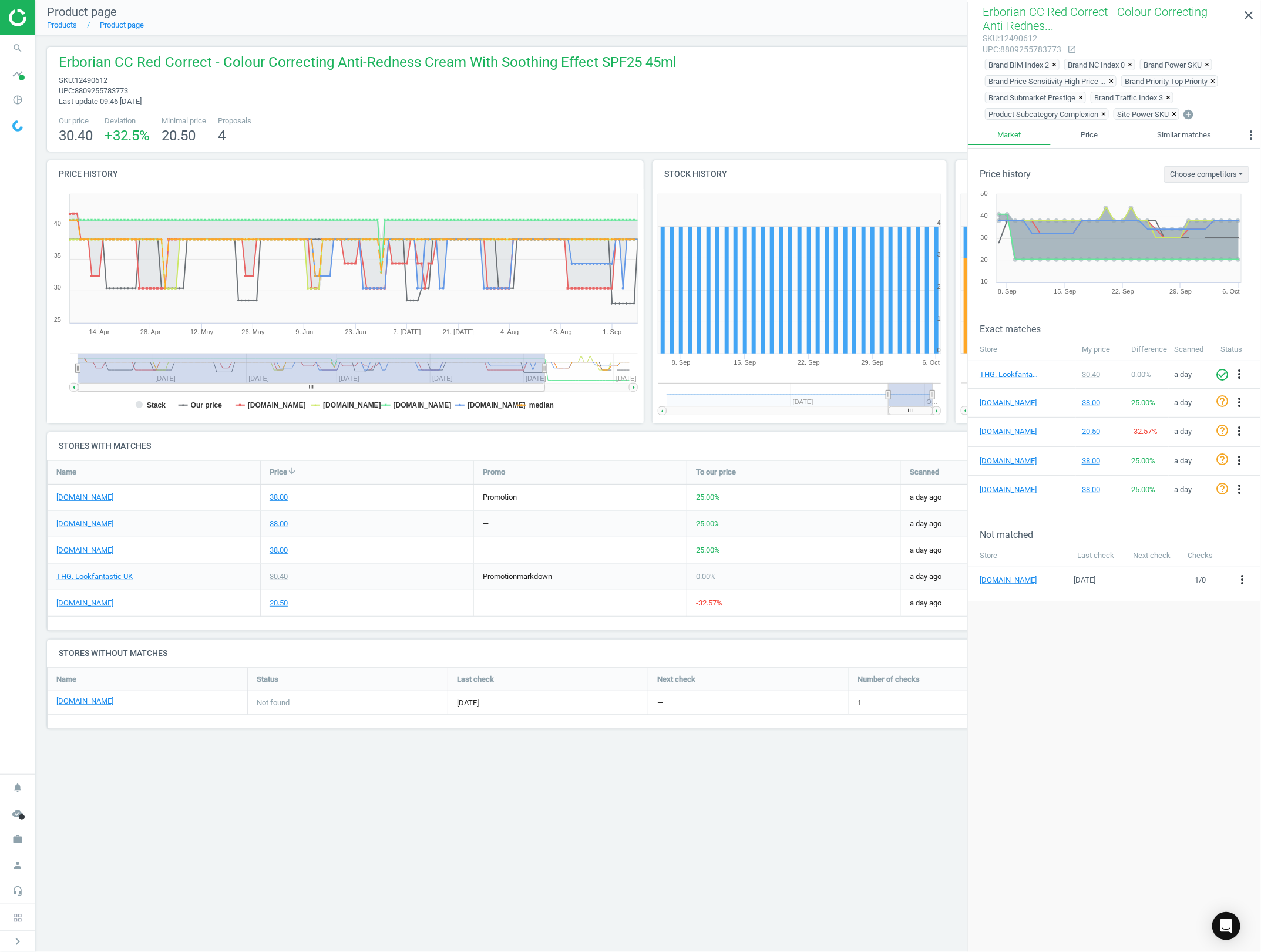
drag, startPoint x: 662, startPoint y: 782, endPoint x: 798, endPoint y: 694, distance: 162.0
click at [667, 784] on div "Product page Products Product page extension Product details Erborian CC Red Co…" at bounding box center [648, 476] width 1226 height 952
drag, startPoint x: 1243, startPoint y: 18, endPoint x: 1256, endPoint y: 87, distance: 70.2
click at [1243, 18] on icon "close" at bounding box center [1248, 15] width 14 height 14
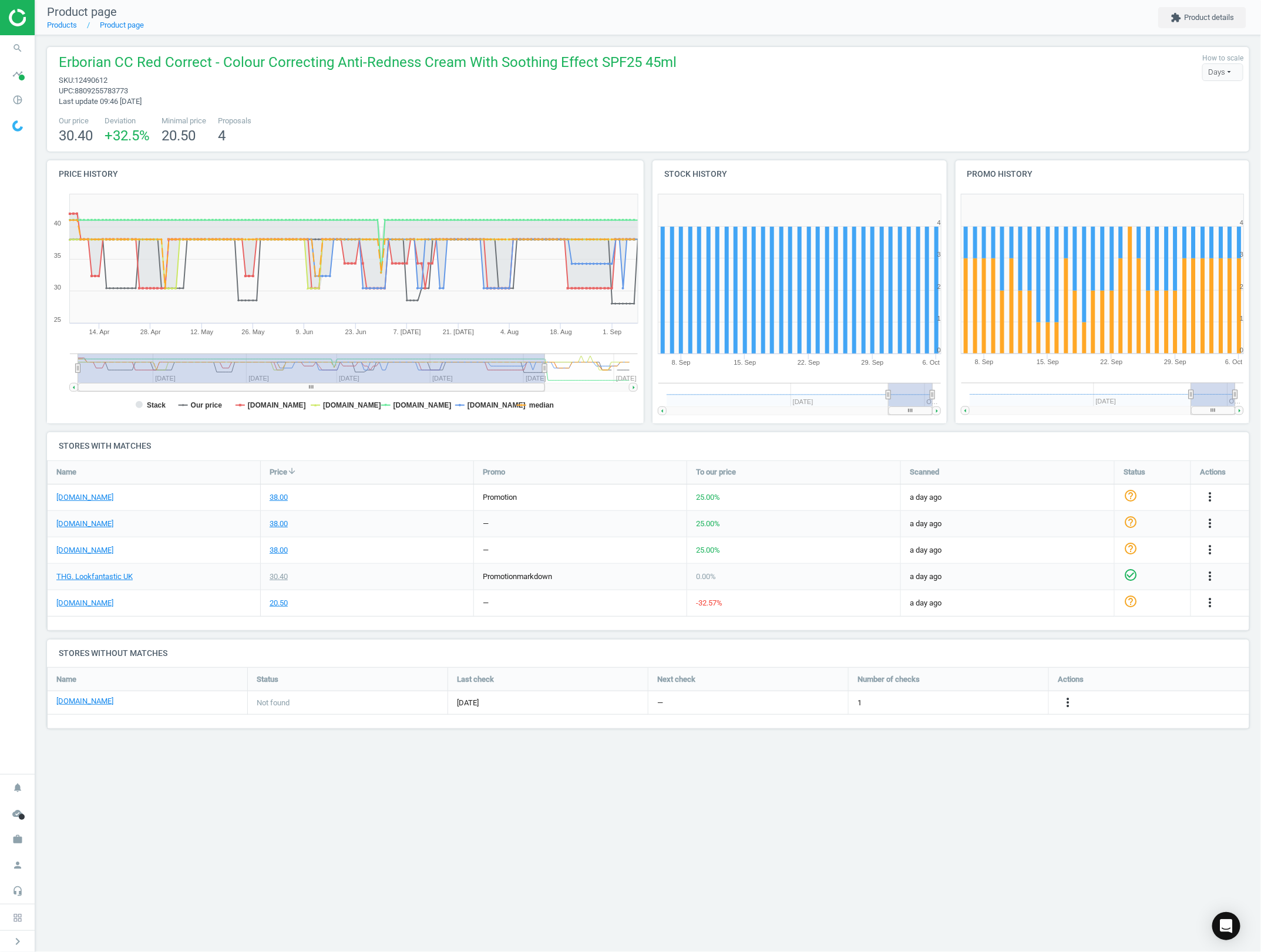
click at [153, 397] on rect at bounding box center [346, 306] width 597 height 235
click at [153, 398] on rect at bounding box center [346, 306] width 597 height 235
click at [150, 406] on tspan "Stack" at bounding box center [156, 405] width 19 height 8
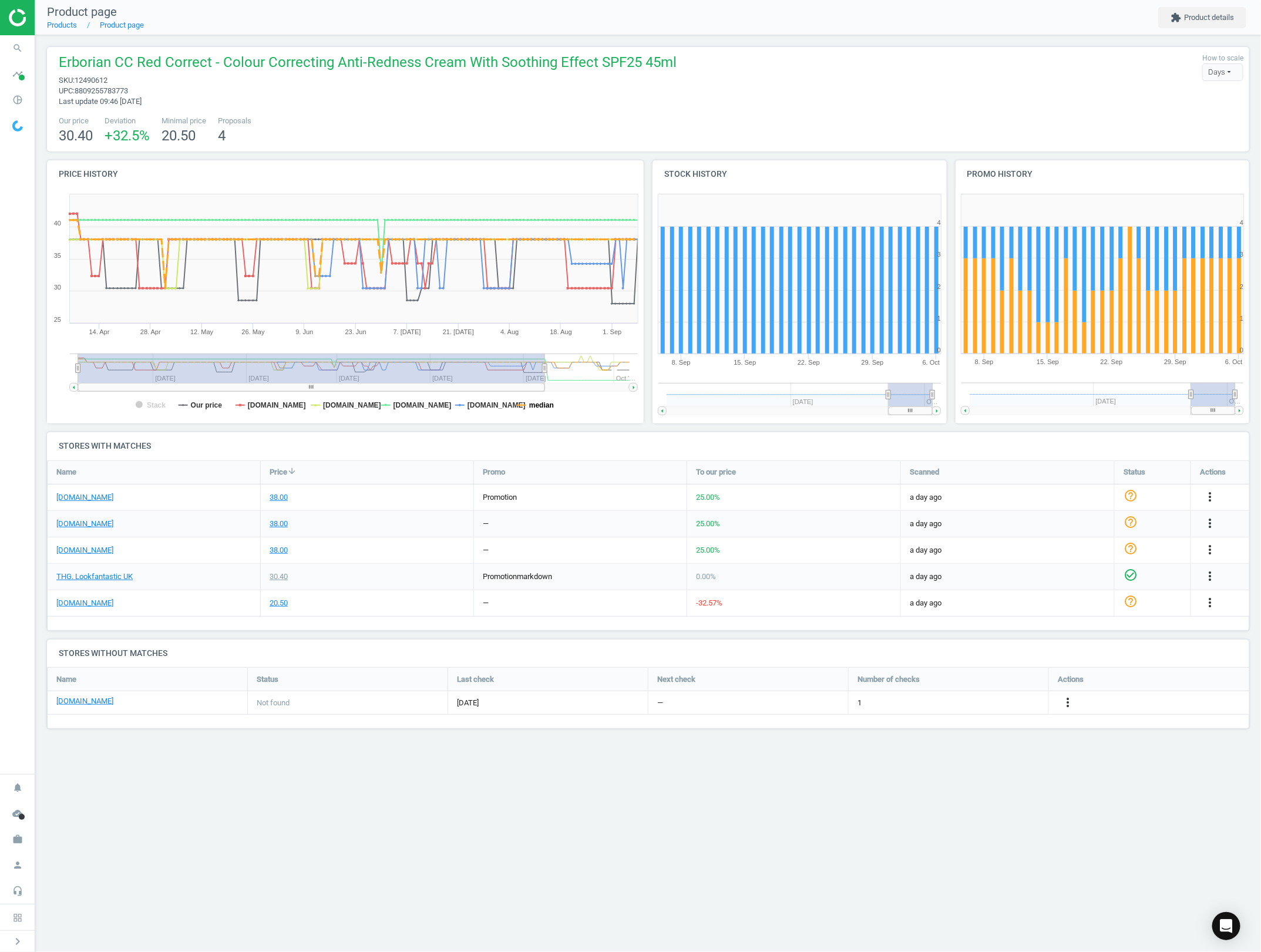
click at [544, 401] on tspan "median" at bounding box center [541, 405] width 25 height 8
click at [794, 905] on div "Product page Products Product page extension Product details Erborian CC Red Co…" at bounding box center [648, 476] width 1226 height 952
click at [1081, 797] on div "Product page Products Product page extension Product details Erborian CC Red Co…" at bounding box center [648, 476] width 1226 height 952
click at [671, 780] on div "Product page Products Product page extension Product details Erborian CC Red Co…" at bounding box center [648, 476] width 1226 height 952
drag, startPoint x: 272, startPoint y: 496, endPoint x: 518, endPoint y: 454, distance: 249.6
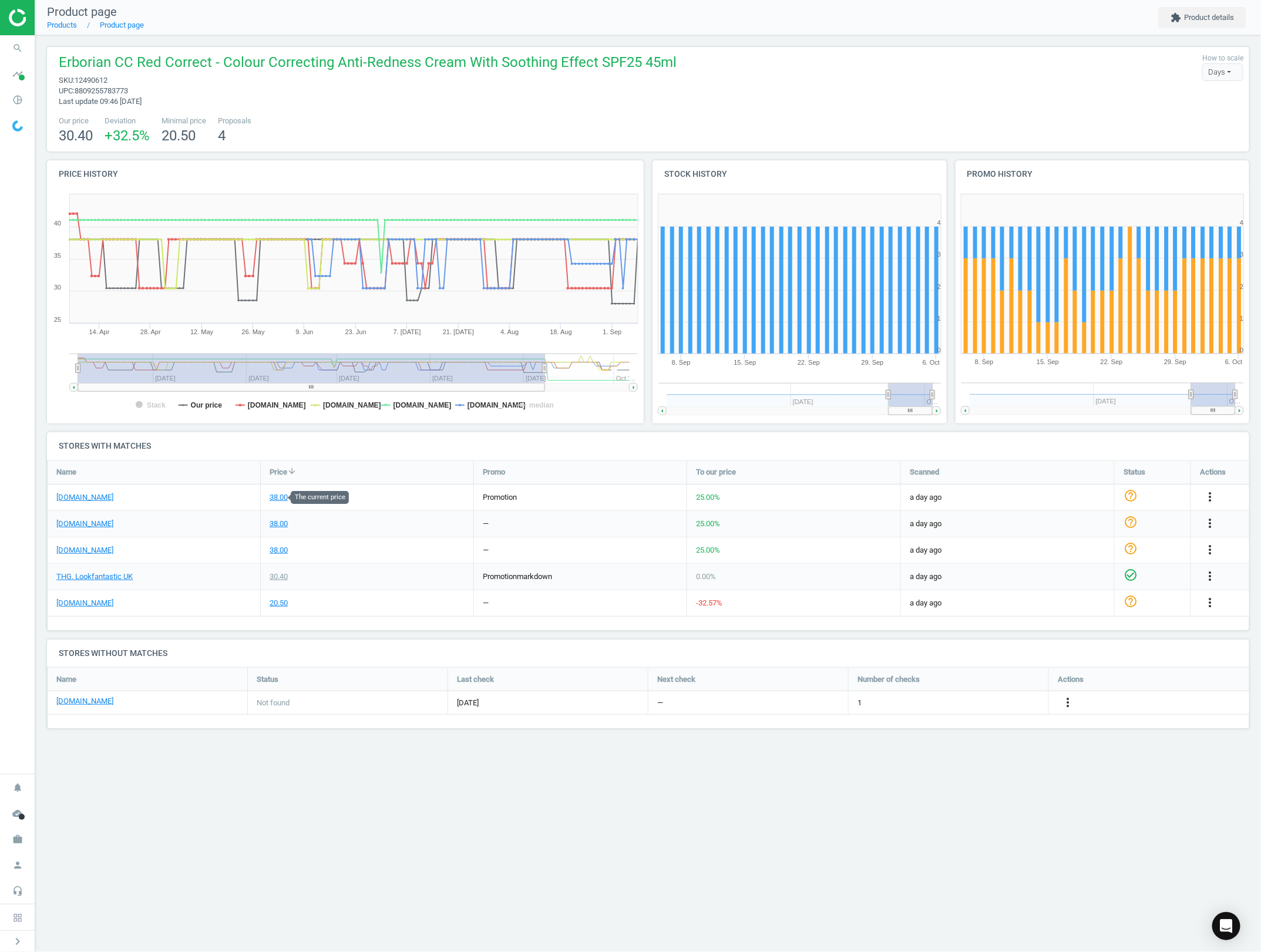
click at [272, 496] on div "38.00" at bounding box center [278, 497] width 18 height 10
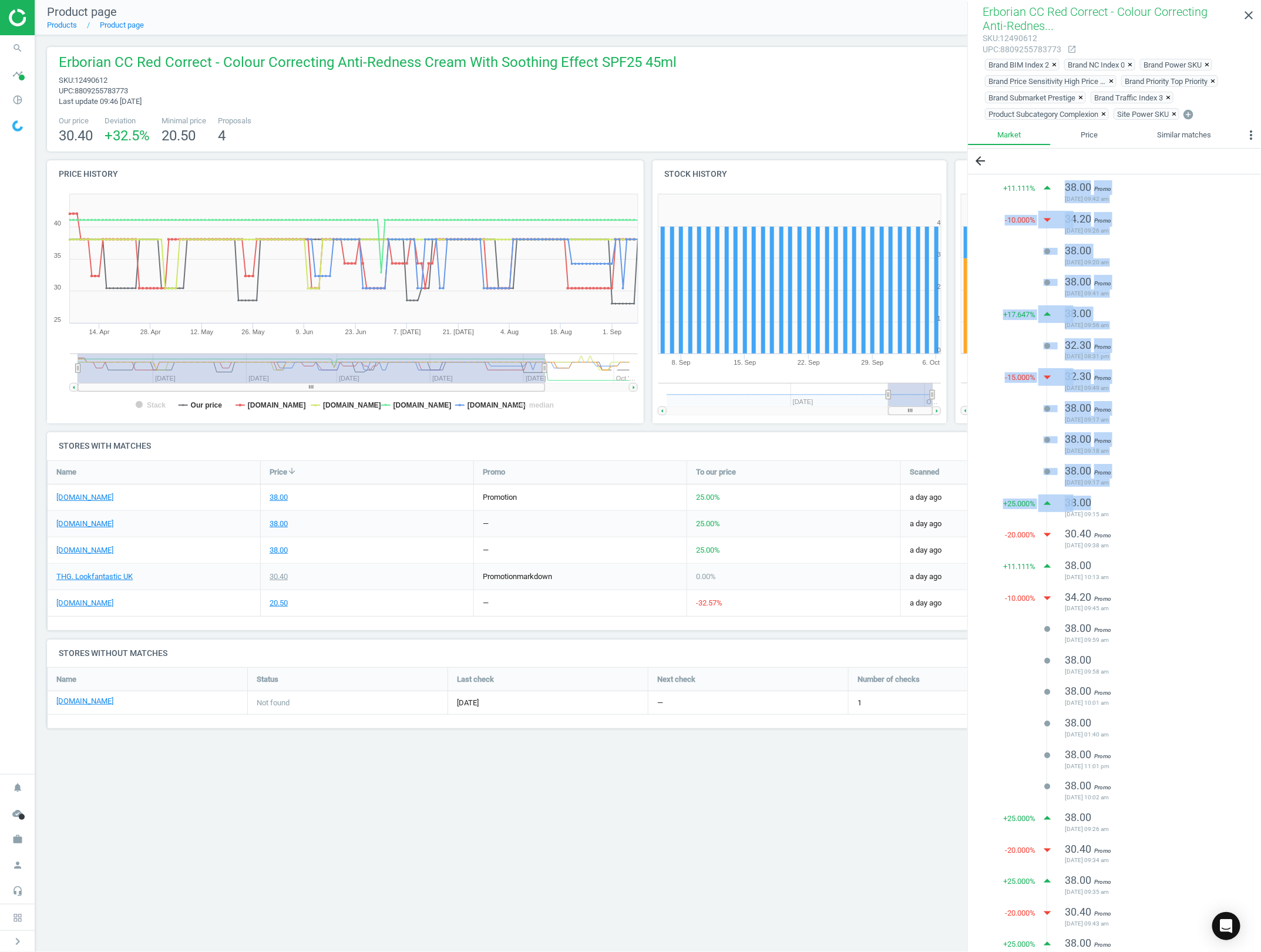
drag, startPoint x: 994, startPoint y: 189, endPoint x: 1142, endPoint y: 505, distance: 348.9
click at [1142, 505] on div "+ 11.111 % arrow_drop_up 38.00 Promo [DATE] 09:42 am -10.000 % arrow_drop_down …" at bounding box center [1114, 725] width 293 height 1102
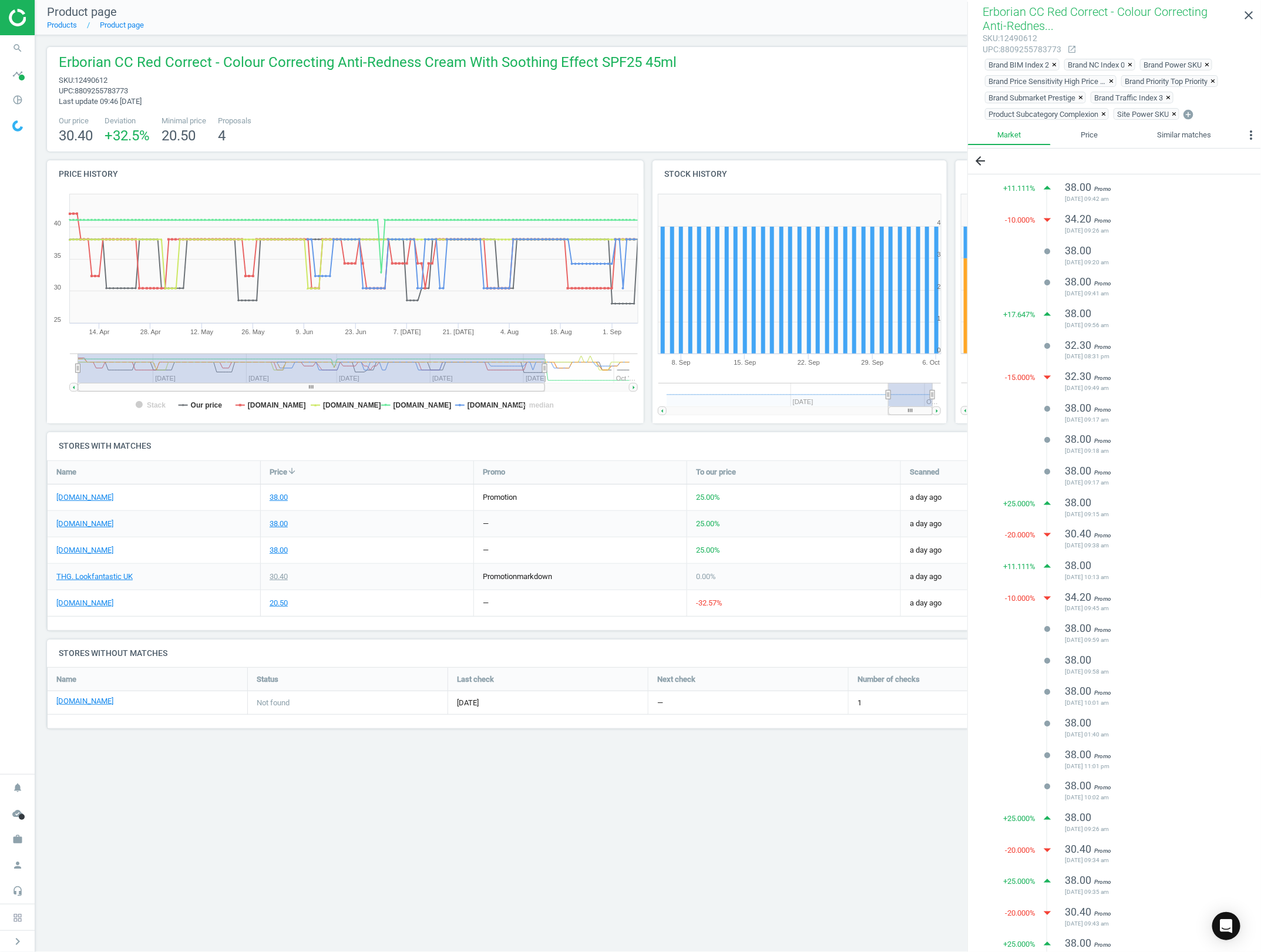
click at [1169, 597] on div "34.20 Promo [DATE] 09:45 am" at bounding box center [1148, 603] width 167 height 26
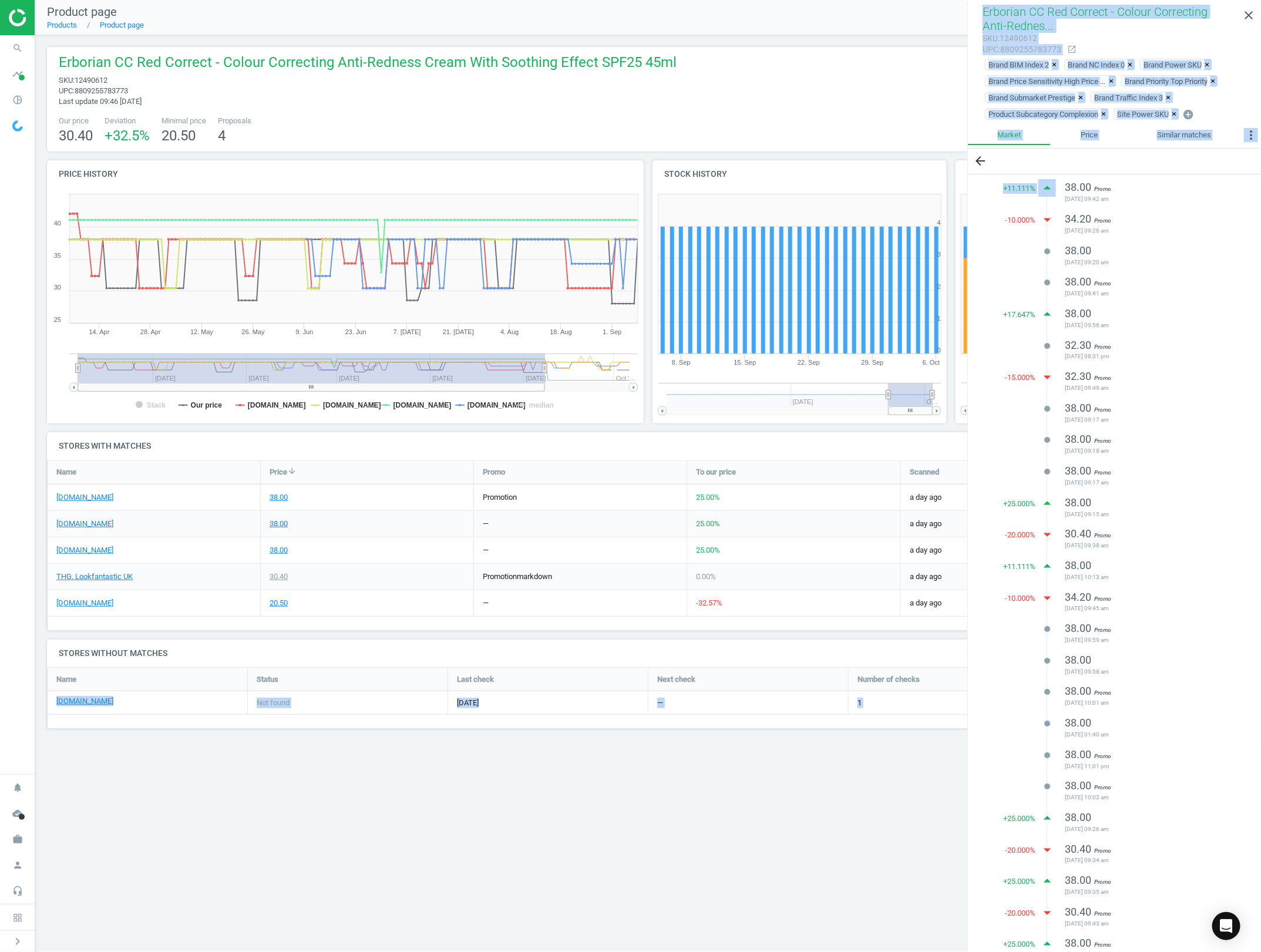
scroll to position [309, 0]
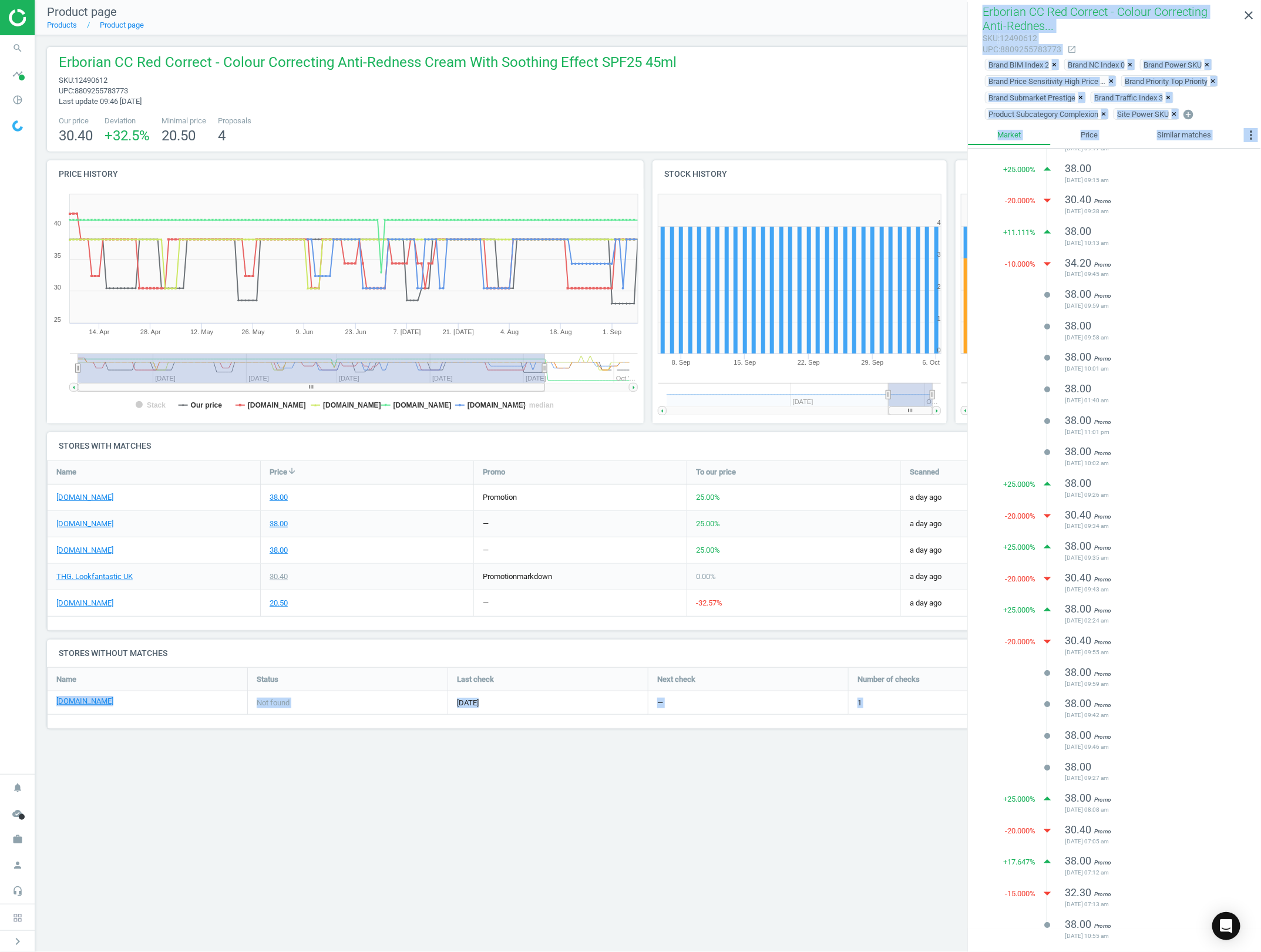
drag, startPoint x: 984, startPoint y: 188, endPoint x: 1173, endPoint y: 942, distance: 777.3
click at [1173, 942] on div "+ 11.111 % arrow_drop_up 38.00 Promo [DATE] 09:42 am -10.000 % arrow_drop_down …" at bounding box center [1114, 551] width 293 height 805
copy ul "38.00 Promo [DATE] 09:42 am -10.000 % arrow_drop_down 34.20 Promo [DATE] 09:26 …"
click at [1185, 854] on div "38.00 Promo [DATE] 07:12 am" at bounding box center [1148, 867] width 167 height 26
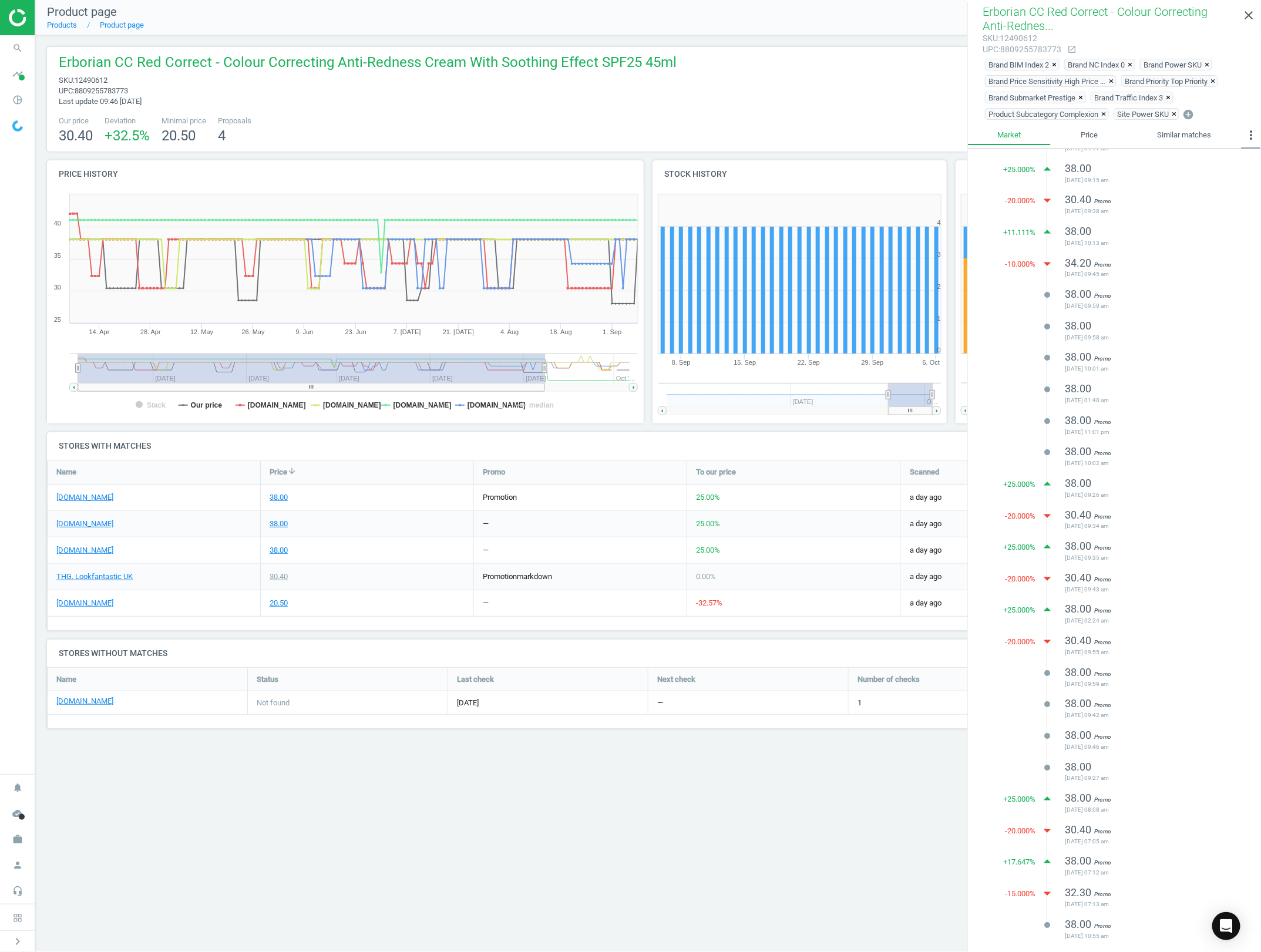
click at [1251, 135] on icon "more_vert" at bounding box center [1251, 134] width 14 height 14
click at [92, 76] on span "12490612" at bounding box center [91, 80] width 33 height 9
click at [102, 83] on span "12490612" at bounding box center [91, 80] width 33 height 9
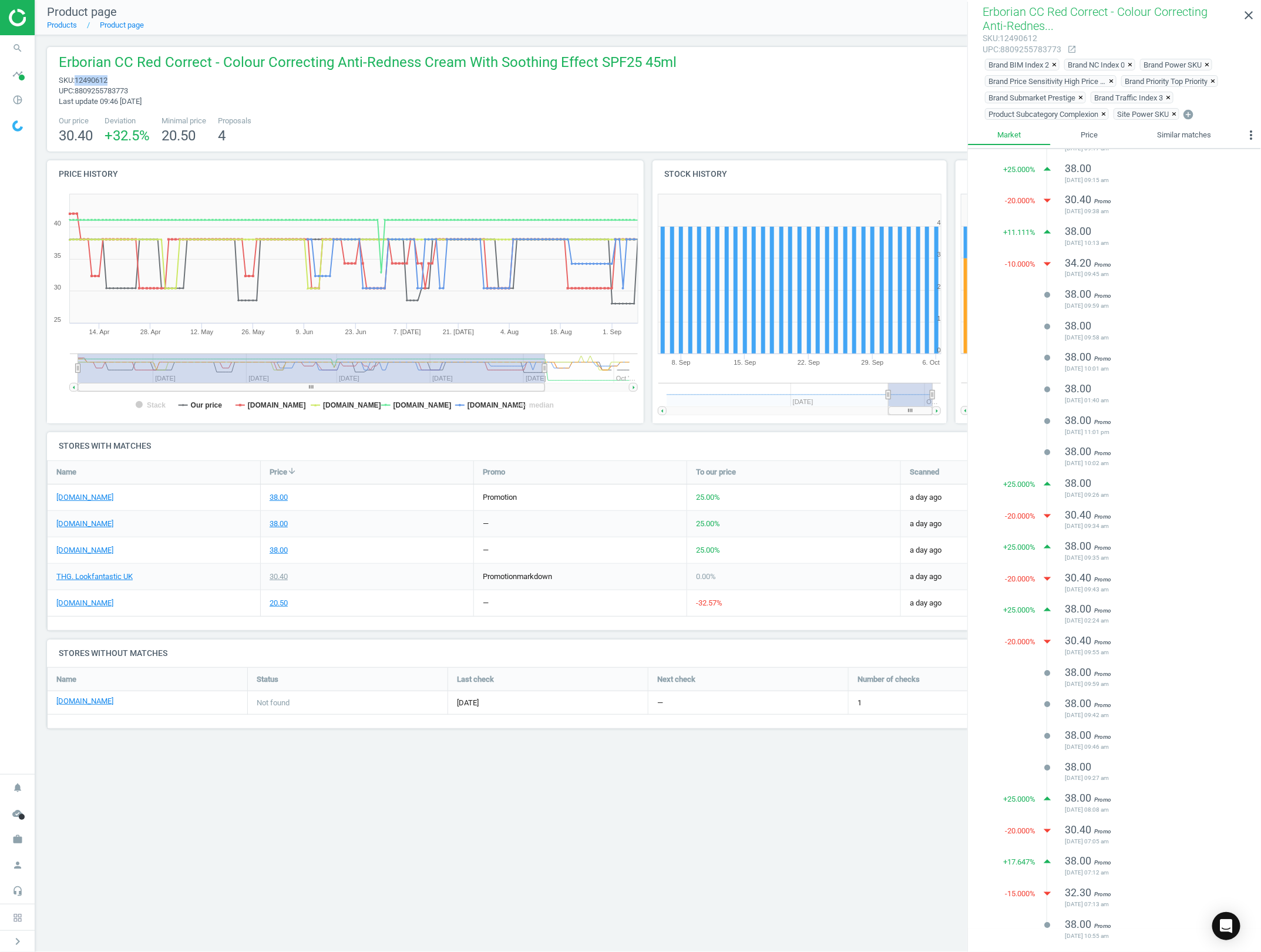
copy span "12490612"
click at [449, 61] on span "Erborian CC Red Correct - Colour Correcting Anti-Redness Cream With Soothing Ef…" at bounding box center [367, 64] width 618 height 22
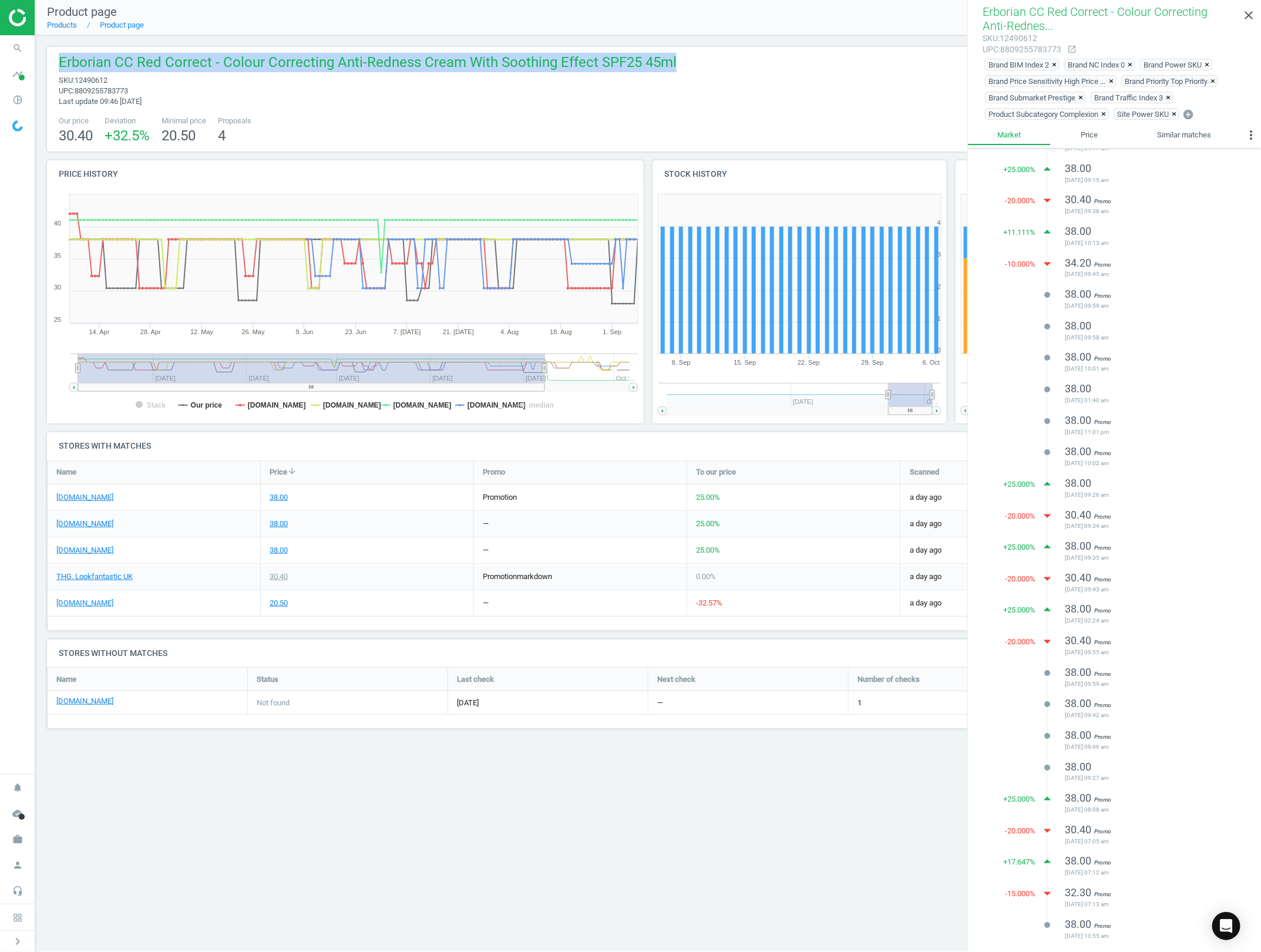
click at [449, 61] on span "Erborian CC Red Correct - Colour Correcting Anti-Redness Cream With Soothing Ef…" at bounding box center [367, 64] width 618 height 22
copy span "Erborian CC Red Correct - Colour Correcting Anti-Redness Cream With Soothing Ef…"
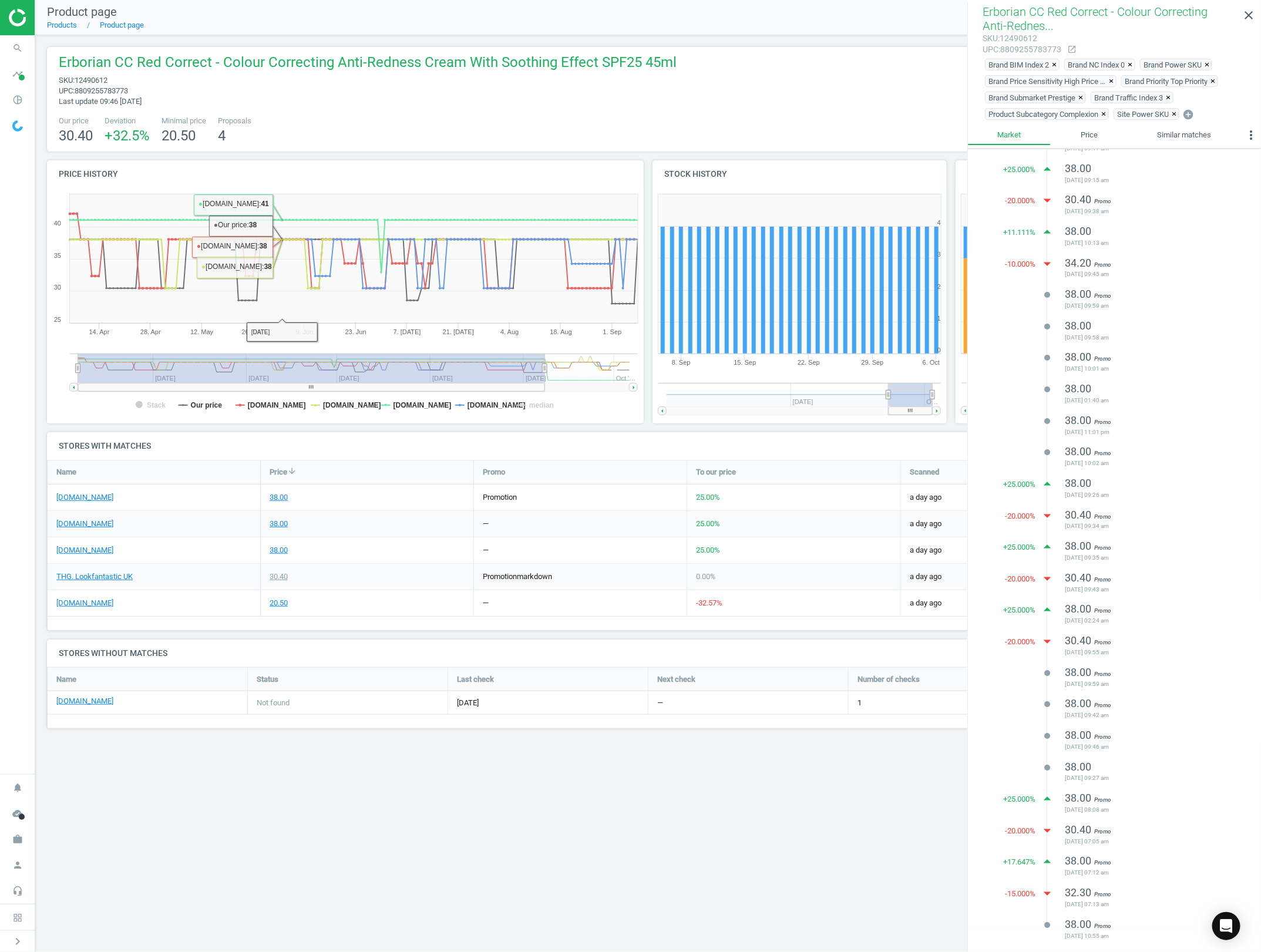
click at [539, 878] on div "Product page Products Product page extension Product details Erborian CC Red Co…" at bounding box center [648, 476] width 1226 height 952
click at [542, 367] on g at bounding box center [354, 372] width 568 height 38
drag, startPoint x: 568, startPoint y: 367, endPoint x: 392, endPoint y: 384, distance: 176.8
click at [392, 384] on icon "Created with Highstock 6.2.0 Stack Our price [DOMAIN_NAME] [DOMAIN_NAME] [DOMAI…" at bounding box center [346, 306] width 597 height 235
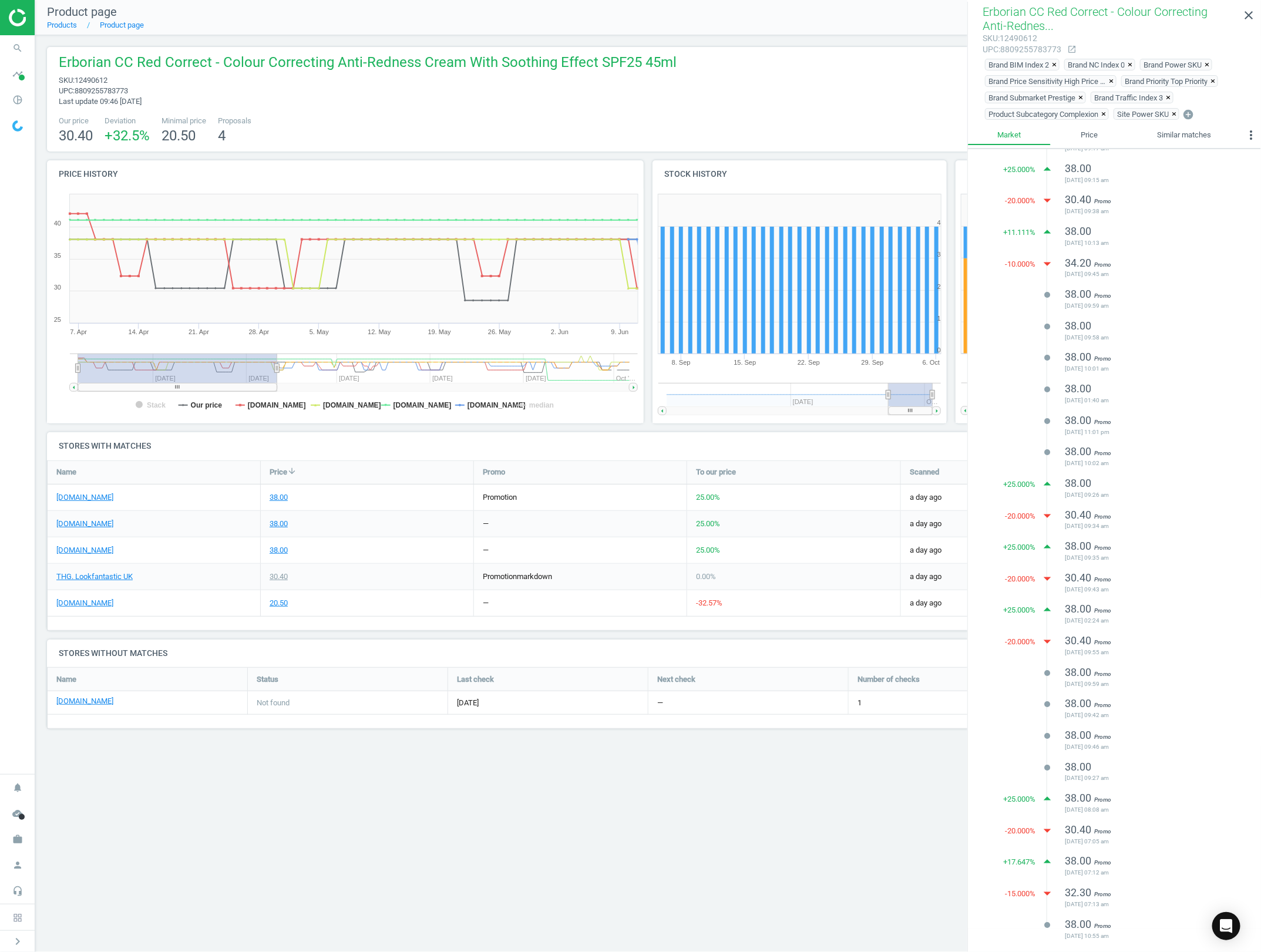
drag, startPoint x: 546, startPoint y: 369, endPoint x: 277, endPoint y: 389, distance: 269.7
click at [277, 389] on icon "Created with Highstock 6.2.0 Stack Our price [DOMAIN_NAME] [DOMAIN_NAME] [DOMAI…" at bounding box center [346, 306] width 597 height 235
click at [219, 401] on tspan "Our price" at bounding box center [206, 405] width 31 height 8
click at [258, 398] on rect at bounding box center [346, 306] width 597 height 235
click at [266, 402] on tspan "[DOMAIN_NAME]" at bounding box center [277, 405] width 58 height 8
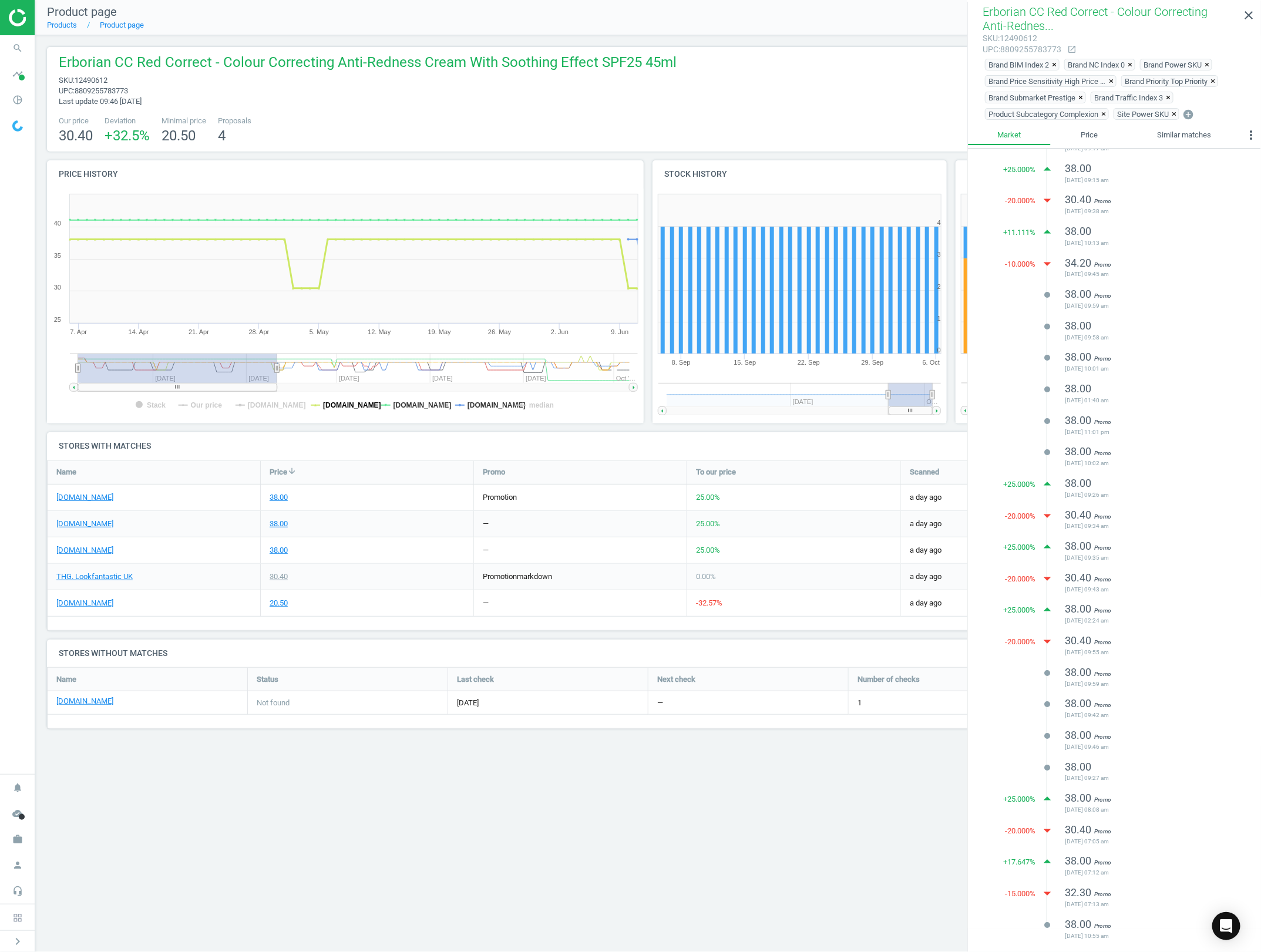
click at [333, 405] on tspan "[DOMAIN_NAME]" at bounding box center [352, 405] width 58 height 8
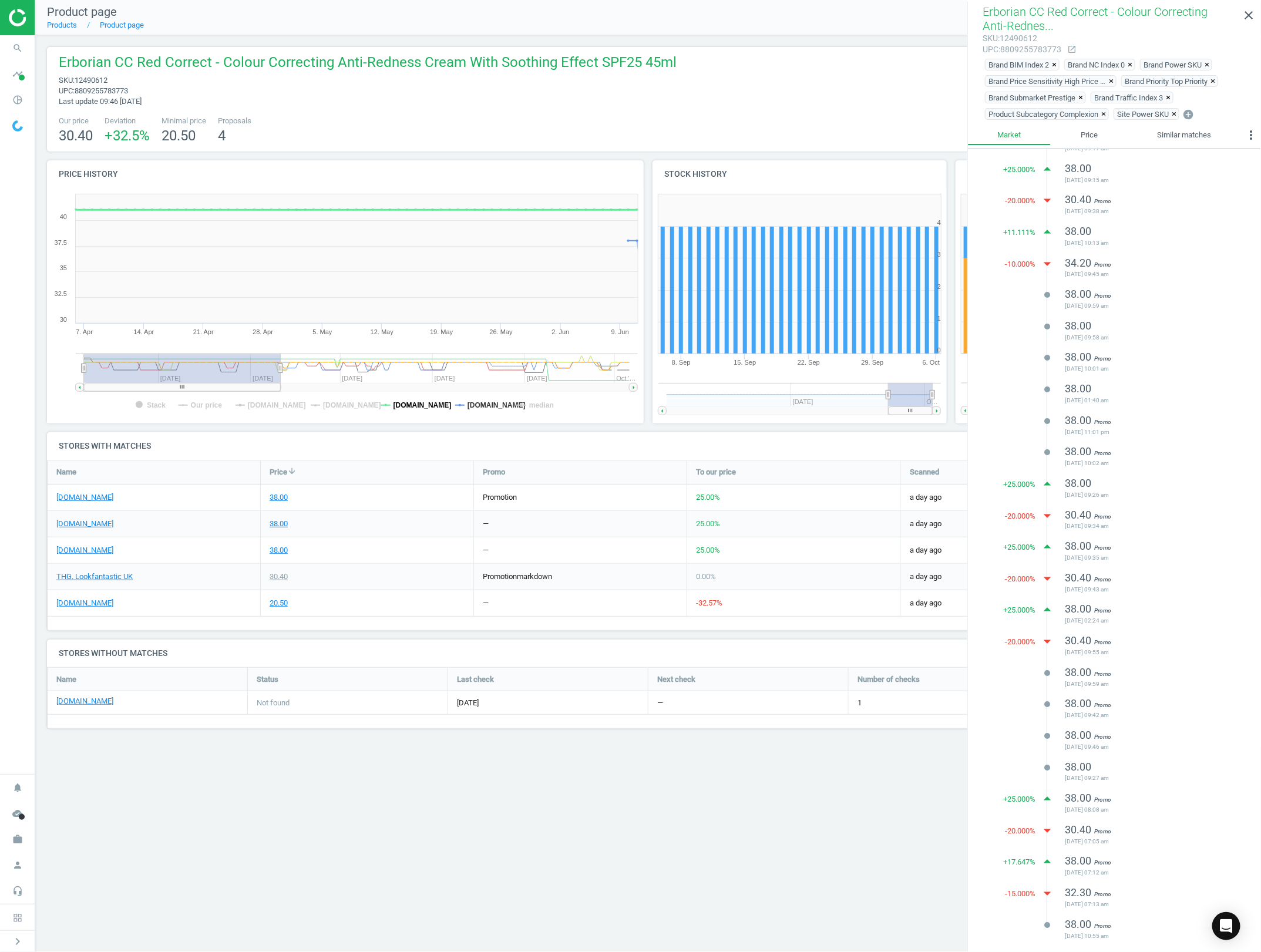
click at [415, 404] on tspan "[DOMAIN_NAME]" at bounding box center [423, 405] width 58 height 8
click at [418, 407] on tspan "[DOMAIN_NAME]" at bounding box center [423, 405] width 58 height 8
drag, startPoint x: 374, startPoint y: 407, endPoint x: 357, endPoint y: 407, distance: 17.0
click at [374, 407] on rect at bounding box center [346, 306] width 597 height 235
click at [350, 407] on tspan "[DOMAIN_NAME]" at bounding box center [352, 405] width 58 height 8
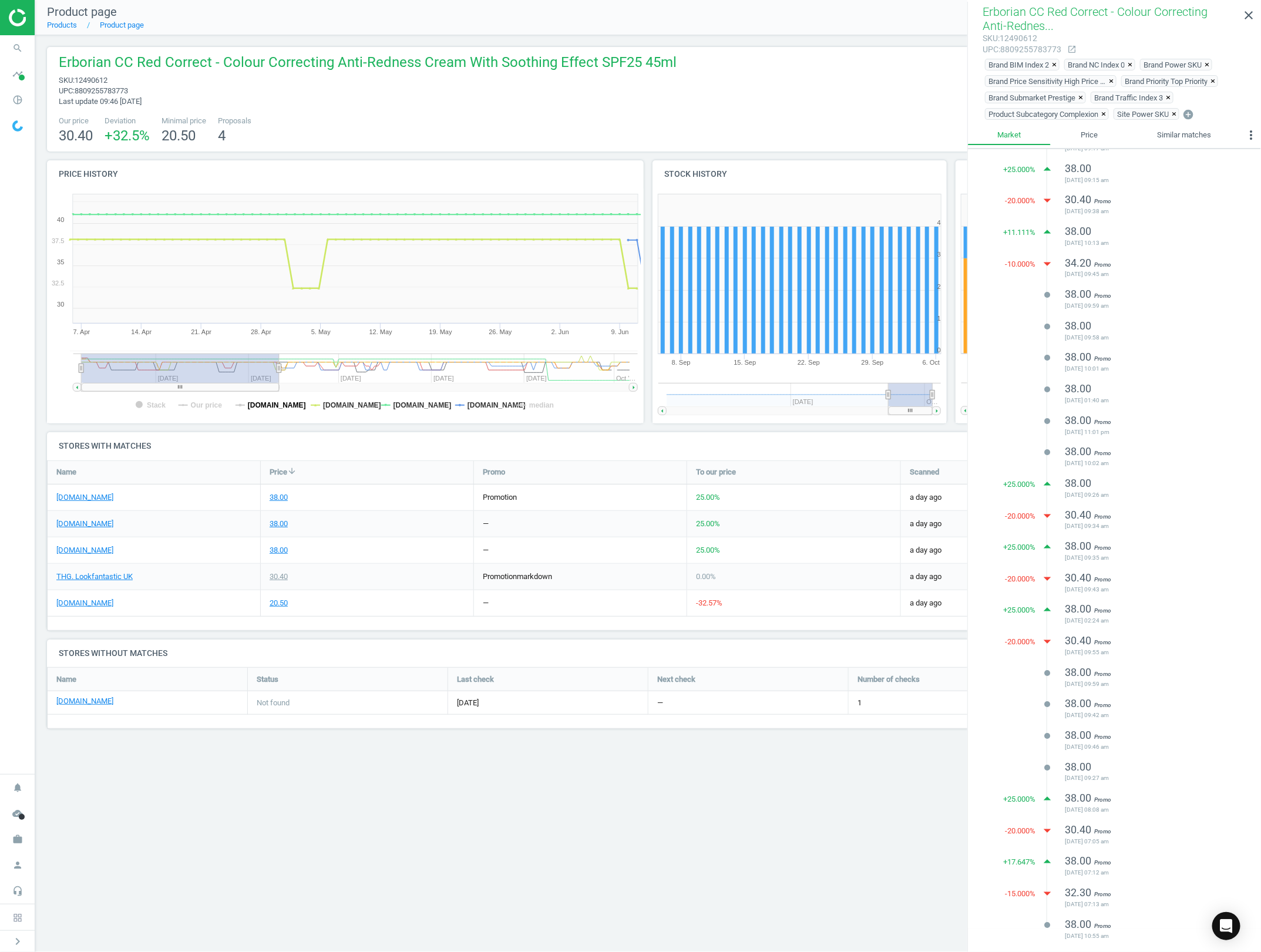
drag, startPoint x: 281, startPoint y: 407, endPoint x: 232, endPoint y: 407, distance: 49.0
click at [273, 407] on tspan "[DOMAIN_NAME]" at bounding box center [277, 405] width 58 height 8
click at [197, 401] on tspan "Our price" at bounding box center [206, 405] width 31 height 8
click at [1255, 28] on link "close" at bounding box center [1248, 16] width 25 height 25
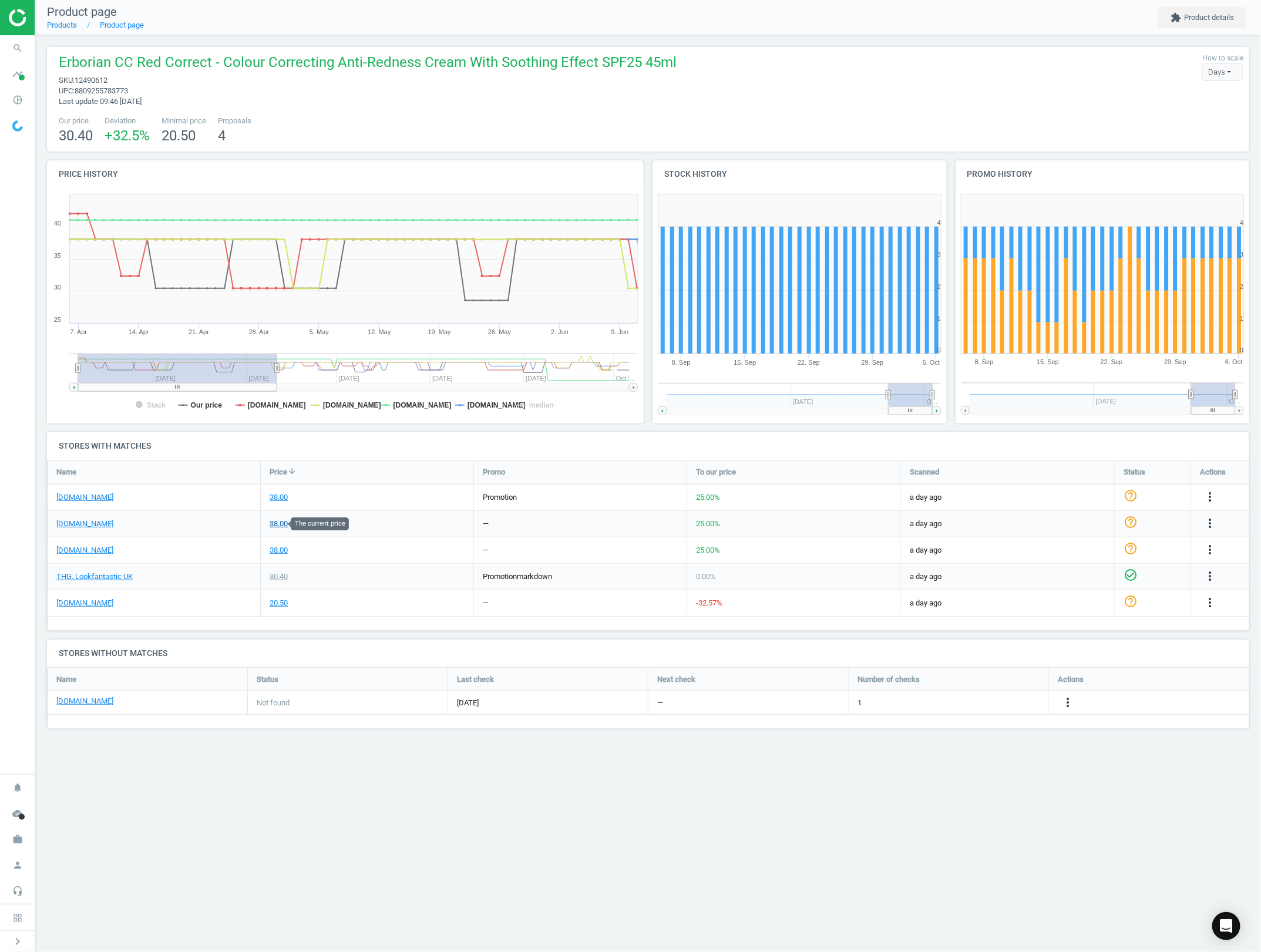
click at [286, 519] on div "38.00" at bounding box center [278, 524] width 18 height 10
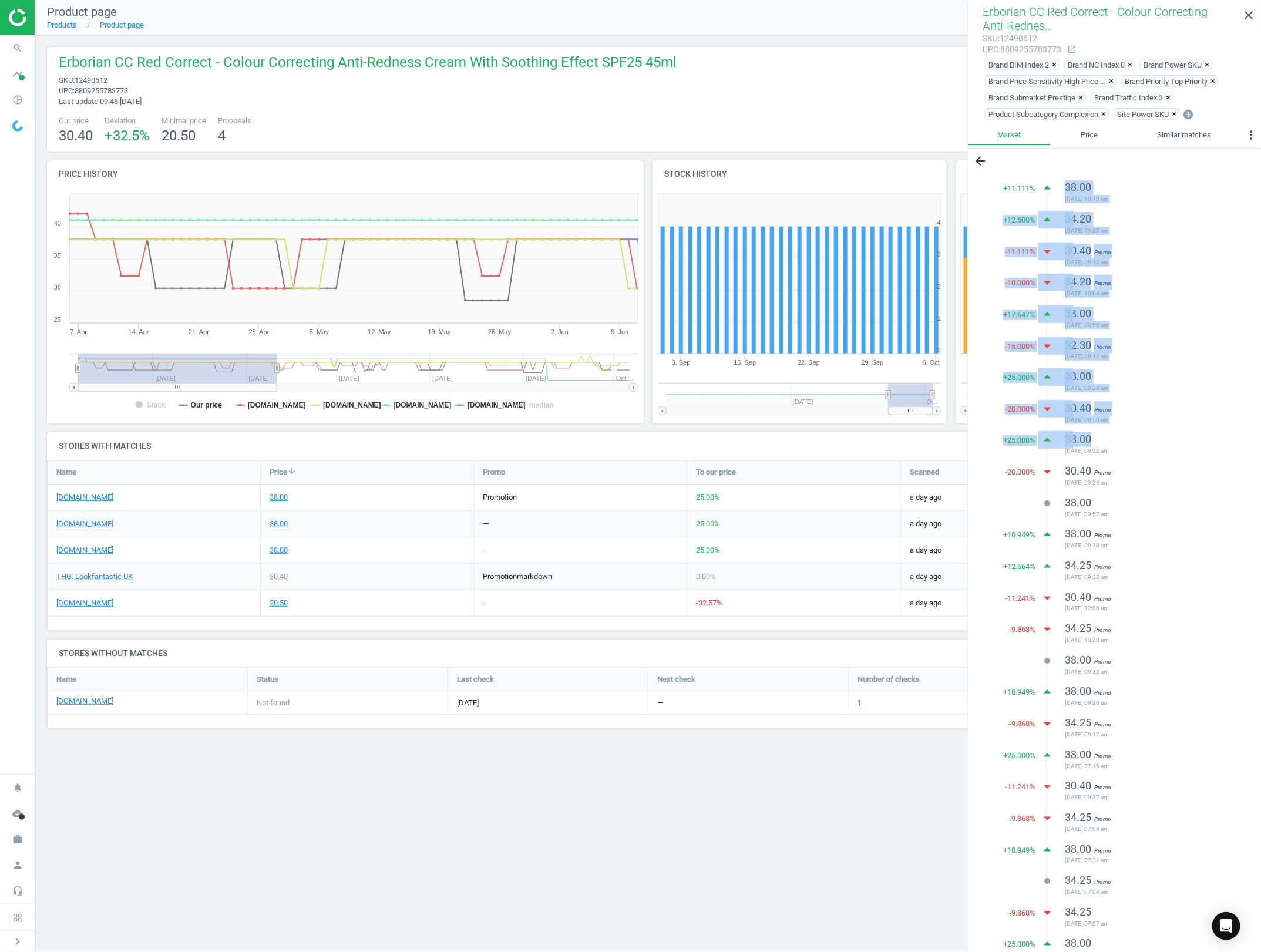
drag, startPoint x: 993, startPoint y: 177, endPoint x: 1145, endPoint y: 442, distance: 305.5
click at [1145, 442] on div "+ 11.111 % arrow_drop_up 38.00 [DATE] 10:10 am + 12.500 % arrow_drop_up 34.20 […" at bounding box center [1114, 788] width 293 height 1228
drag, startPoint x: 1019, startPoint y: 209, endPoint x: 959, endPoint y: 180, distance: 66.6
click at [1019, 207] on div "+ 11.111 % arrow_drop_up 38.00 [DATE] 10:10 am + 12.500 % arrow_drop_up 34.20 […" at bounding box center [1114, 788] width 293 height 1228
click at [995, 191] on div "+ 11.111 % arrow_drop_up 38.00 [DATE] 10:10 am + 12.500 % arrow_drop_up 34.20 […" at bounding box center [1114, 788] width 293 height 1228
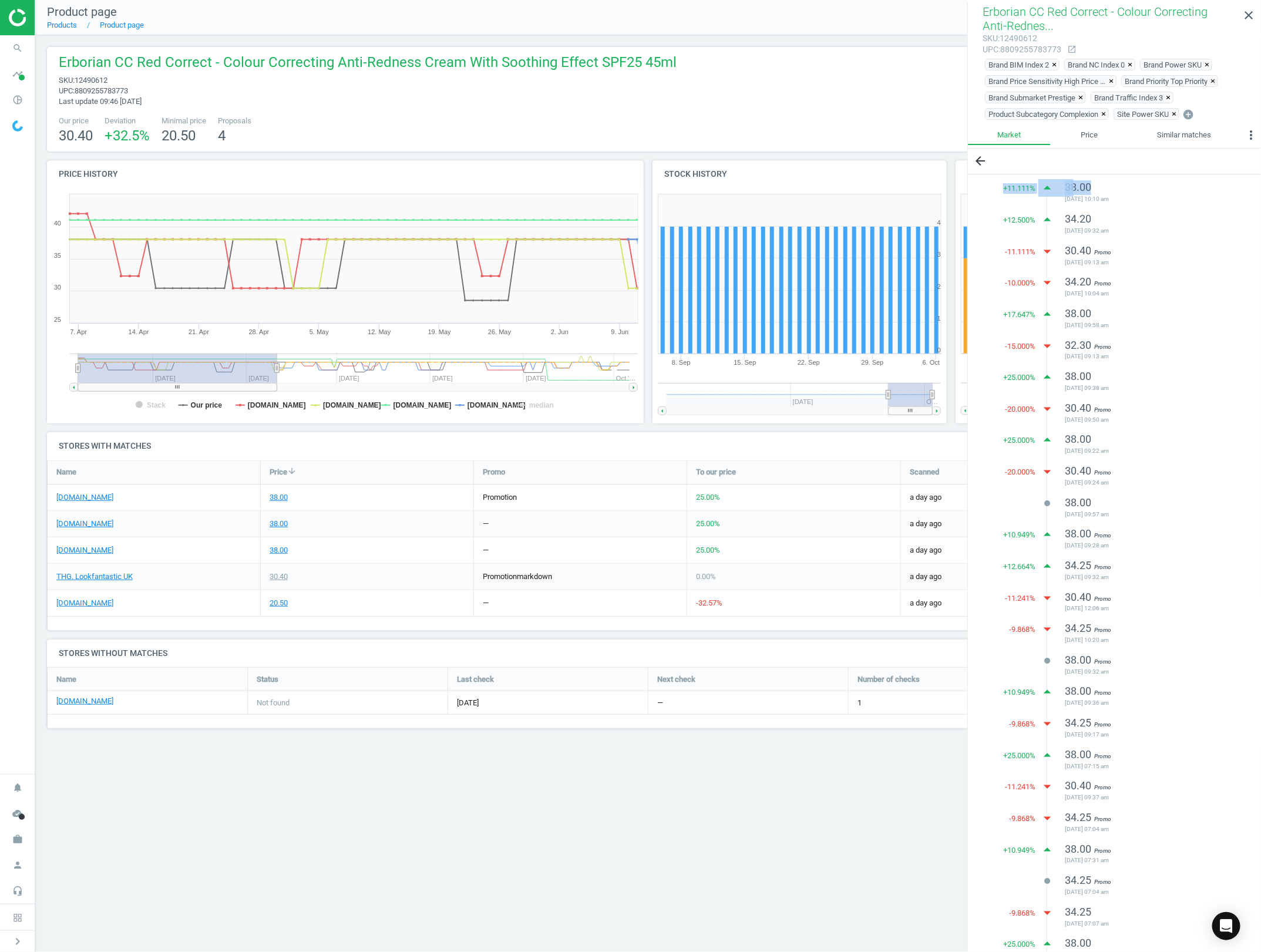
drag, startPoint x: 995, startPoint y: 191, endPoint x: 1003, endPoint y: 189, distance: 8.2
click at [1003, 189] on div "+ 11.111 % arrow_drop_up 38.00 [DATE] 10:10 am + 12.500 % arrow_drop_up 34.20 […" at bounding box center [1114, 788] width 293 height 1228
click at [1003, 189] on span "+ 11.111 %" at bounding box center [1019, 188] width 32 height 10
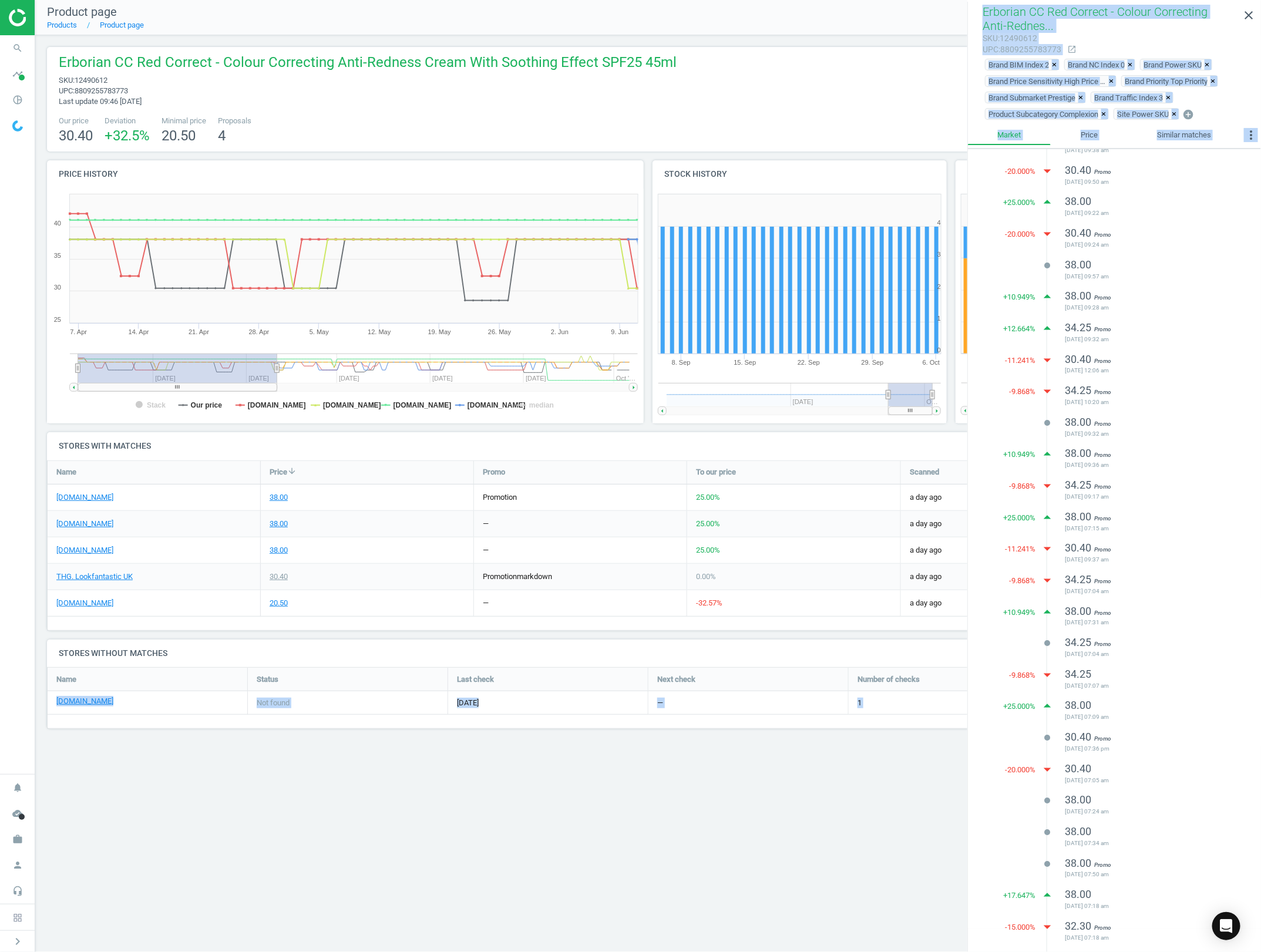
scroll to position [435, 0]
drag, startPoint x: 997, startPoint y: 186, endPoint x: 1176, endPoint y: 943, distance: 777.9
click at [1176, 943] on div "+ 11.111 % arrow_drop_up 38.00 [DATE] 10:10 am + 12.500 % arrow_drop_up 34.20 […" at bounding box center [1114, 551] width 293 height 805
copy ul "38.00 [DATE] 10:10 am + 12.500 % arrow_drop_up 34.20 [DATE] 09:32 am -11.111 % …"
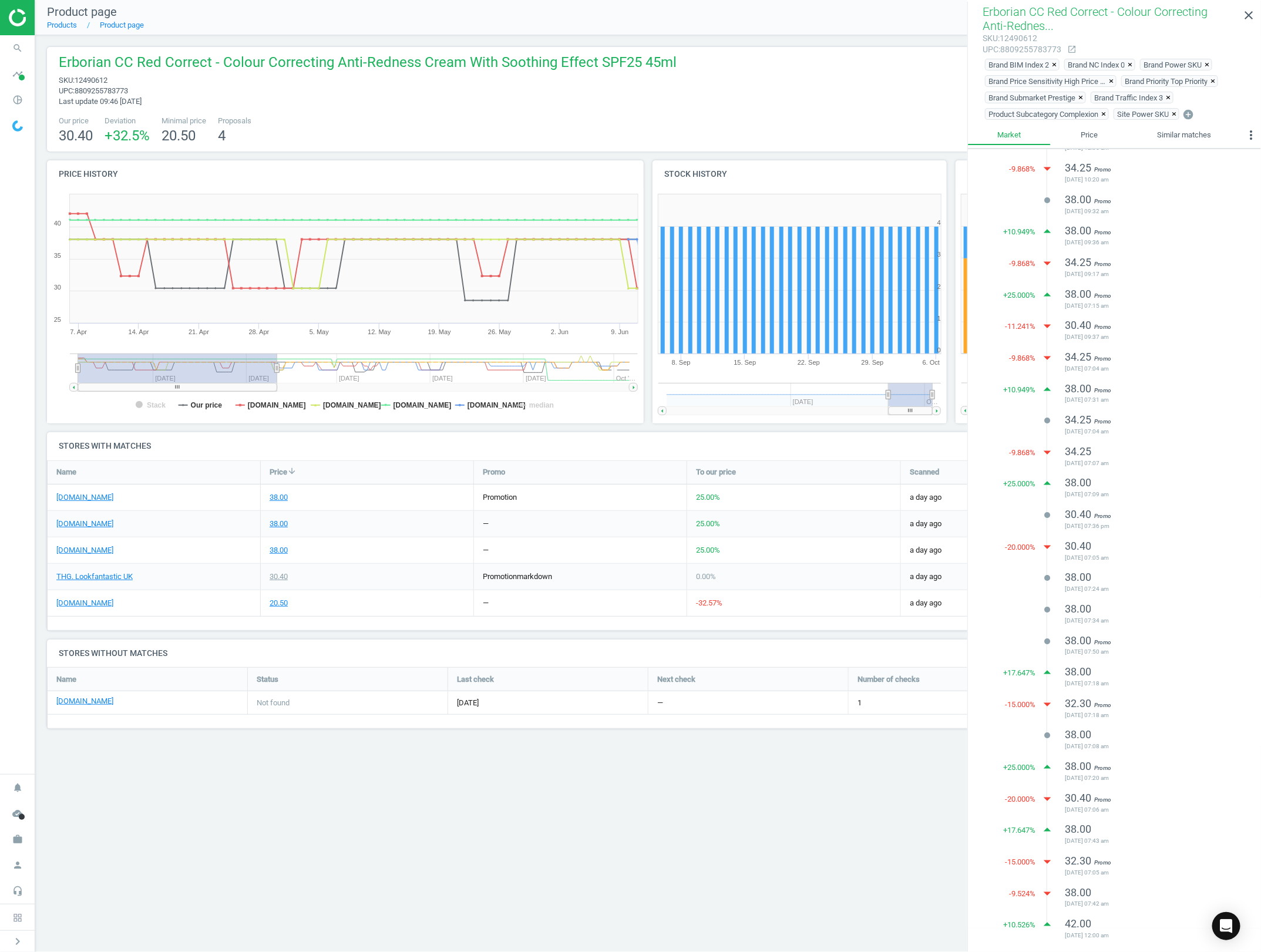
click at [943, 881] on div "Product page Products Product page extension Product details Erborian CC Red Co…" at bounding box center [648, 476] width 1226 height 952
click at [340, 776] on div "Product page Products Product page extension Product details Erborian CC Red Co…" at bounding box center [648, 476] width 1226 height 952
click at [1247, 13] on icon "close" at bounding box center [1248, 15] width 14 height 14
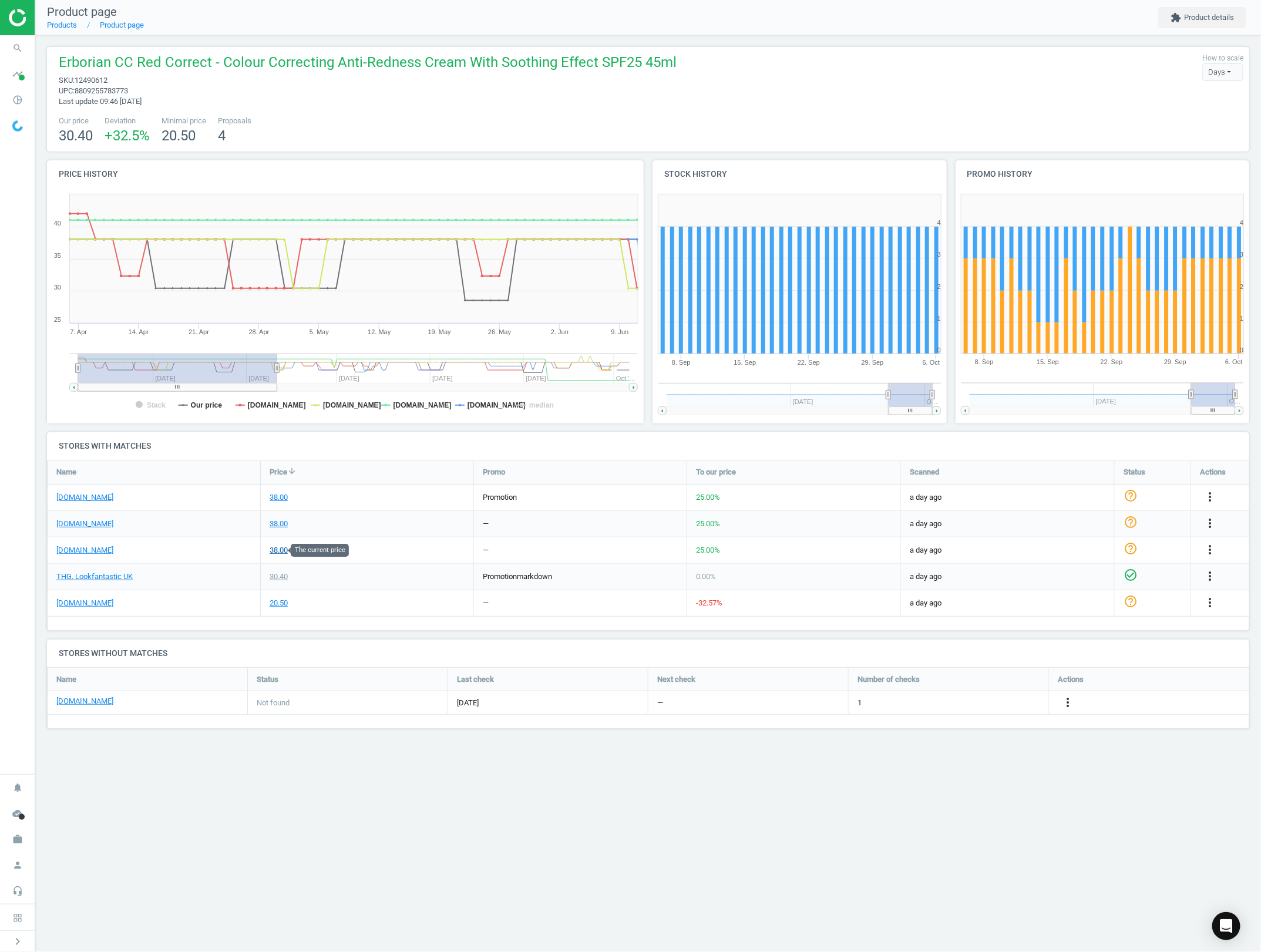
click at [275, 553] on div "38.00" at bounding box center [278, 550] width 18 height 10
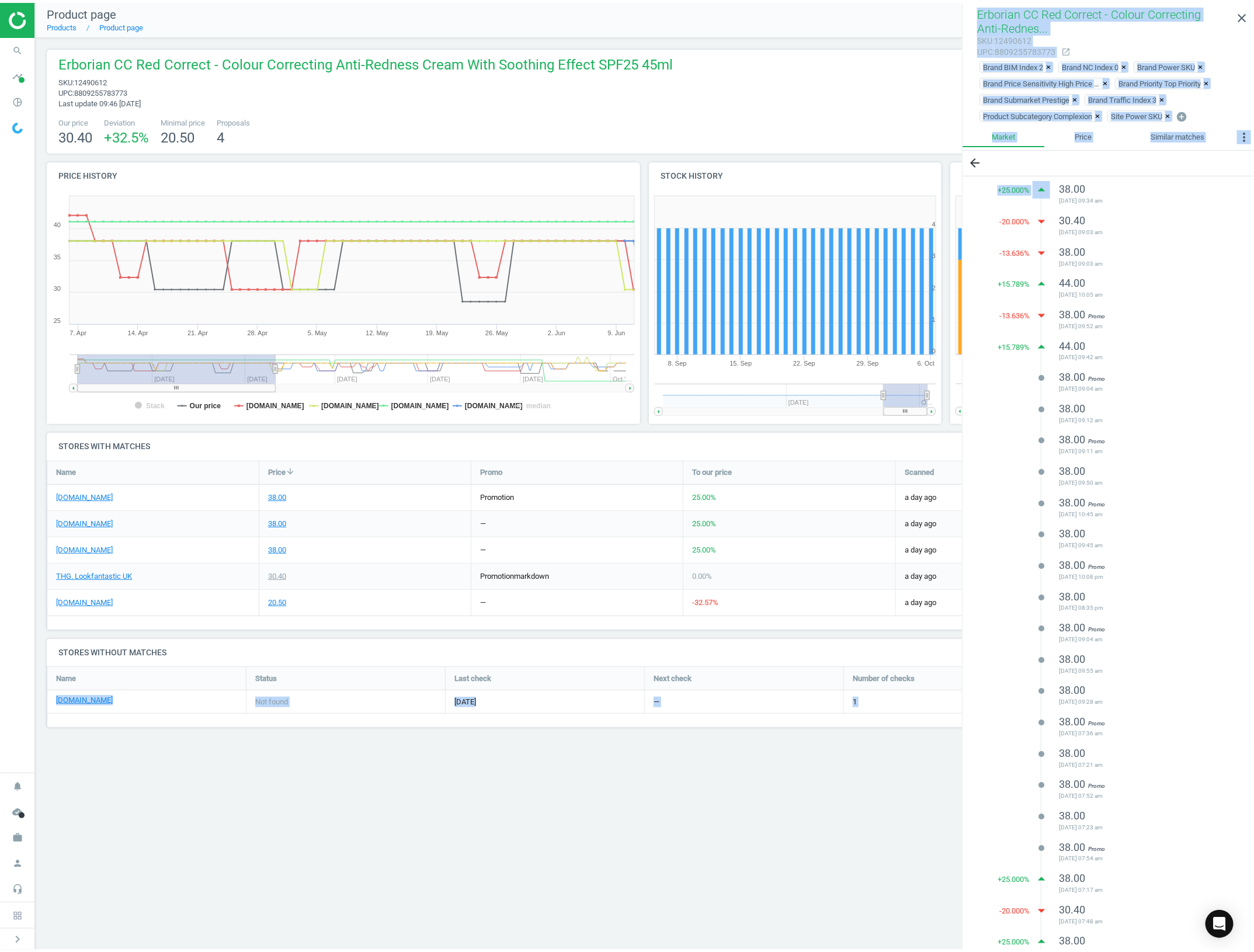
scroll to position [25, 0]
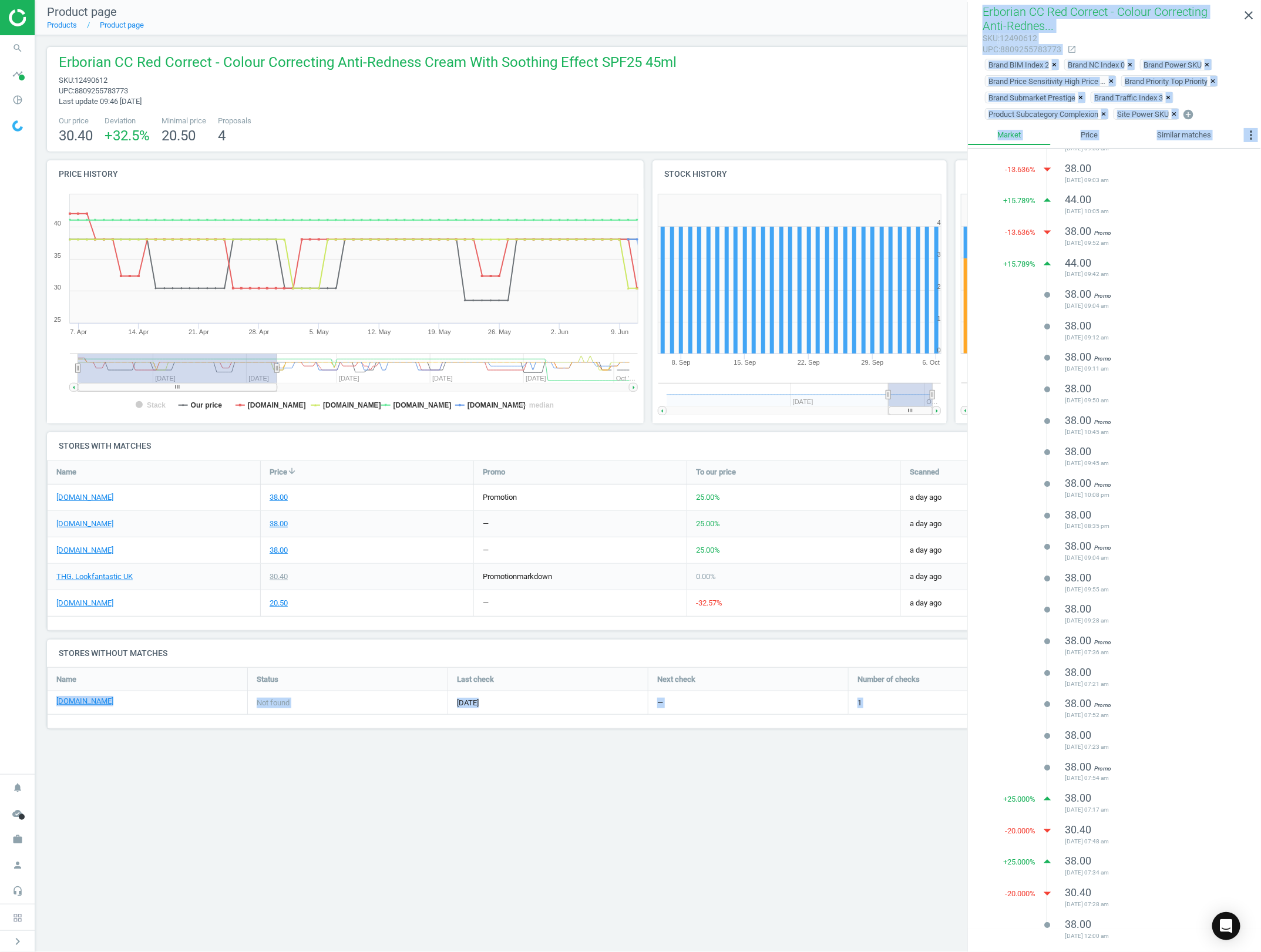
drag, startPoint x: 995, startPoint y: 191, endPoint x: 1140, endPoint y: 931, distance: 754.1
click at [1140, 931] on div "+ 25.000 % arrow_drop_up 38.00 2025-09-30 09:34 am -20.000 % arrow_drop_down 30…" at bounding box center [1114, 517] width 293 height 850
copy ul "38.00 2025-09-30 09:34 am -20.000 % arrow_drop_down 30.40 2025-09-26 09:03 am -…"
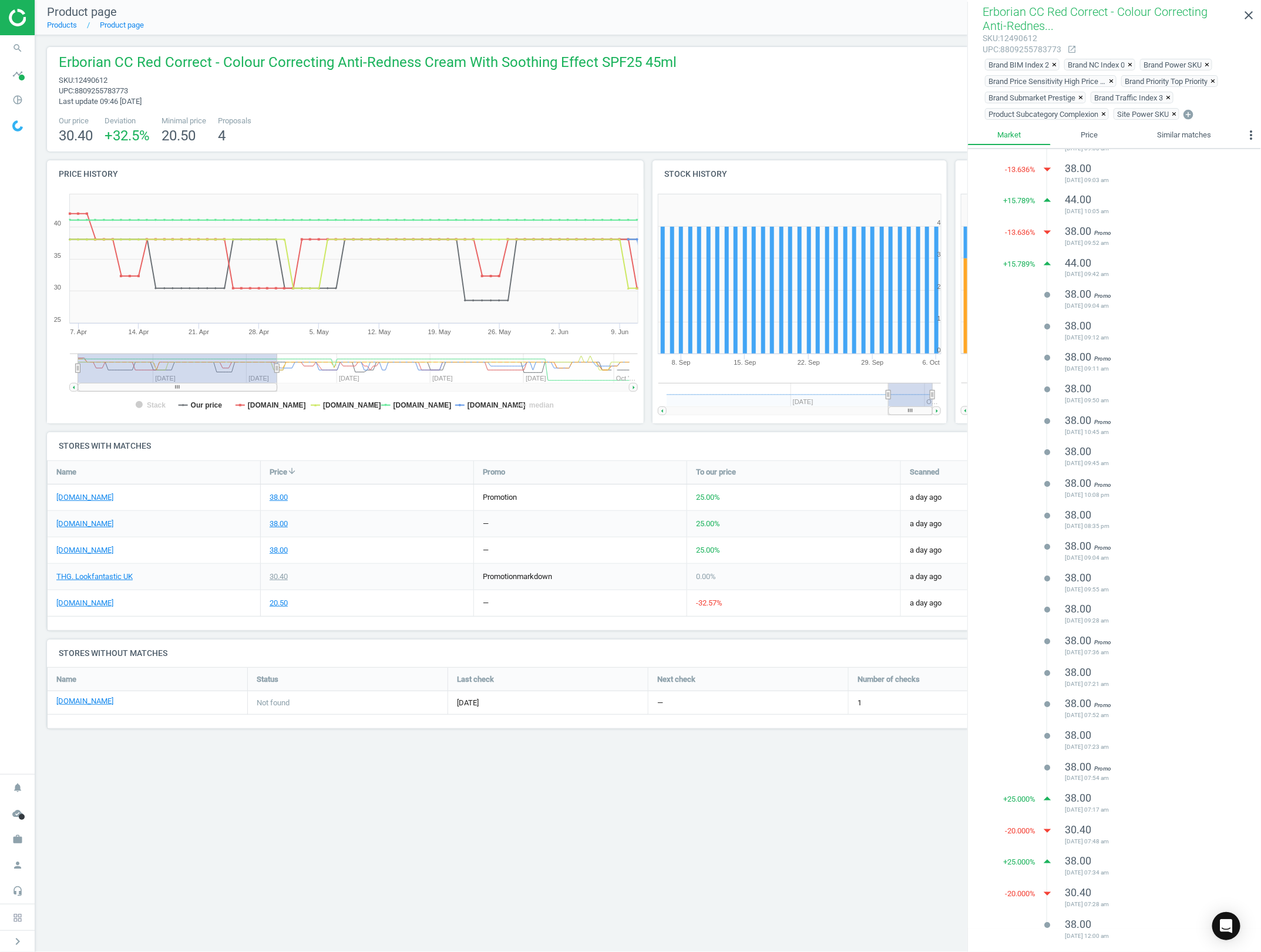
click at [846, 778] on div "Product page Products Product page extension Product details Erborian CC Red Co…" at bounding box center [648, 476] width 1226 height 952
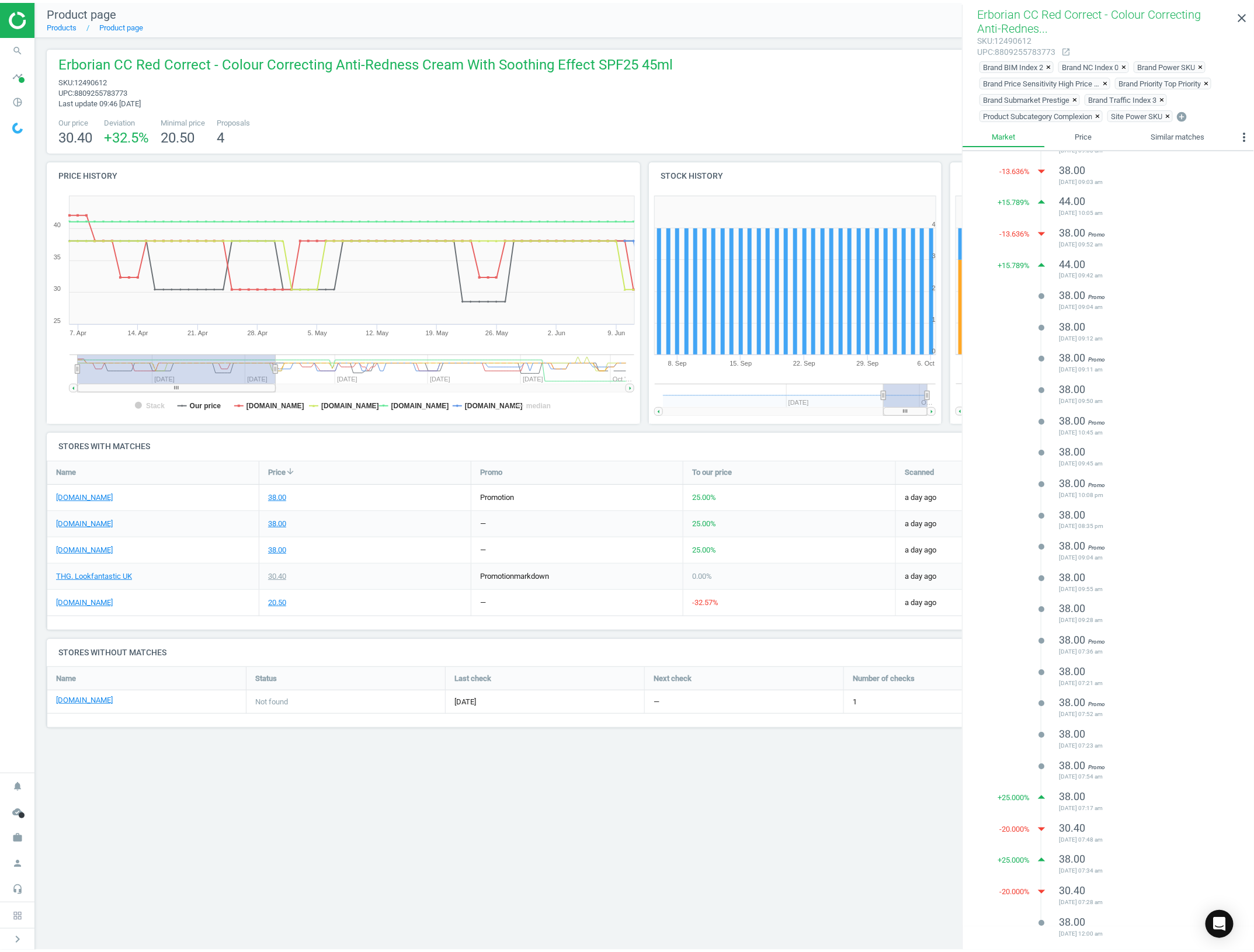
scroll to position [51, 0]
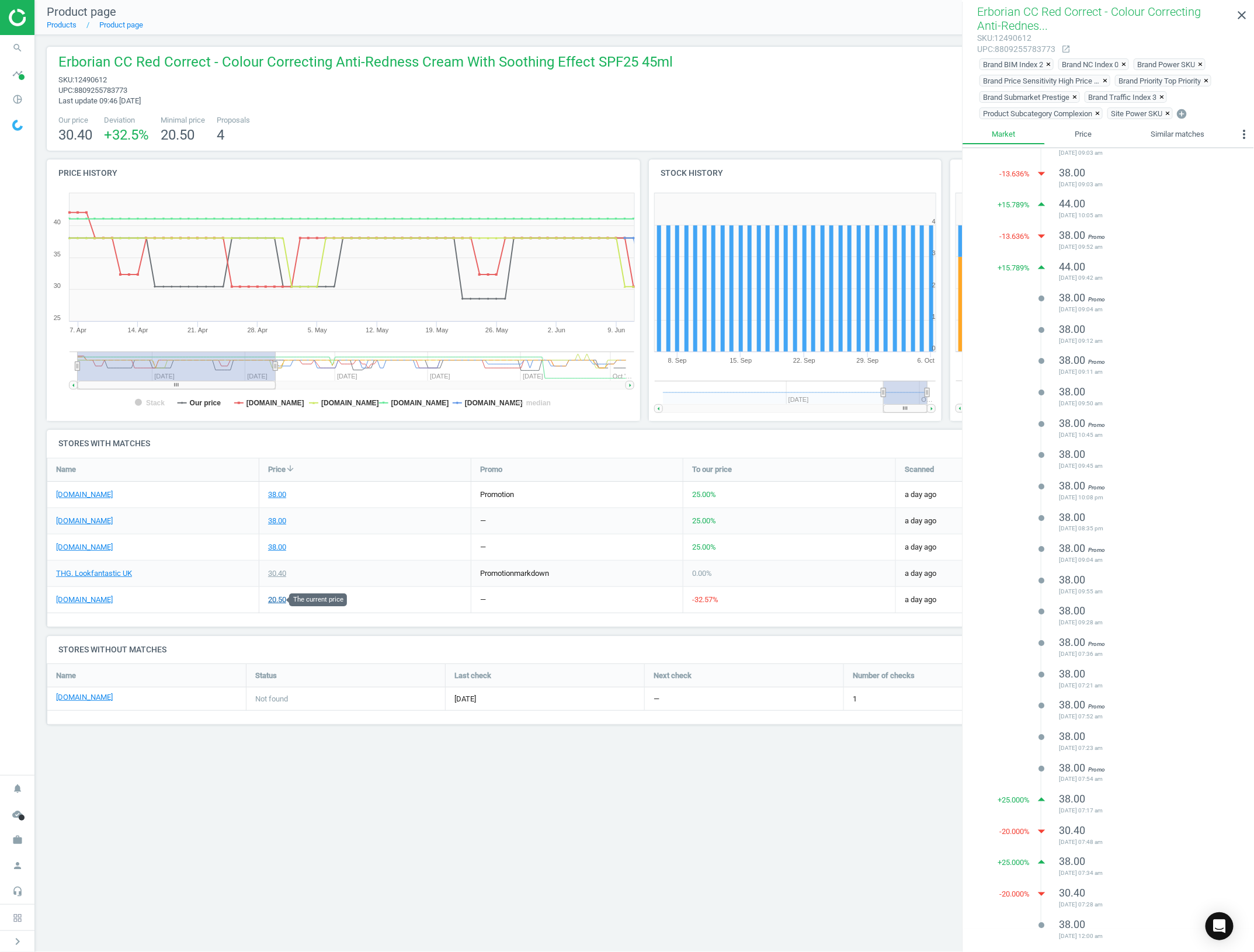
click at [285, 596] on div "20.50" at bounding box center [277, 600] width 18 height 10
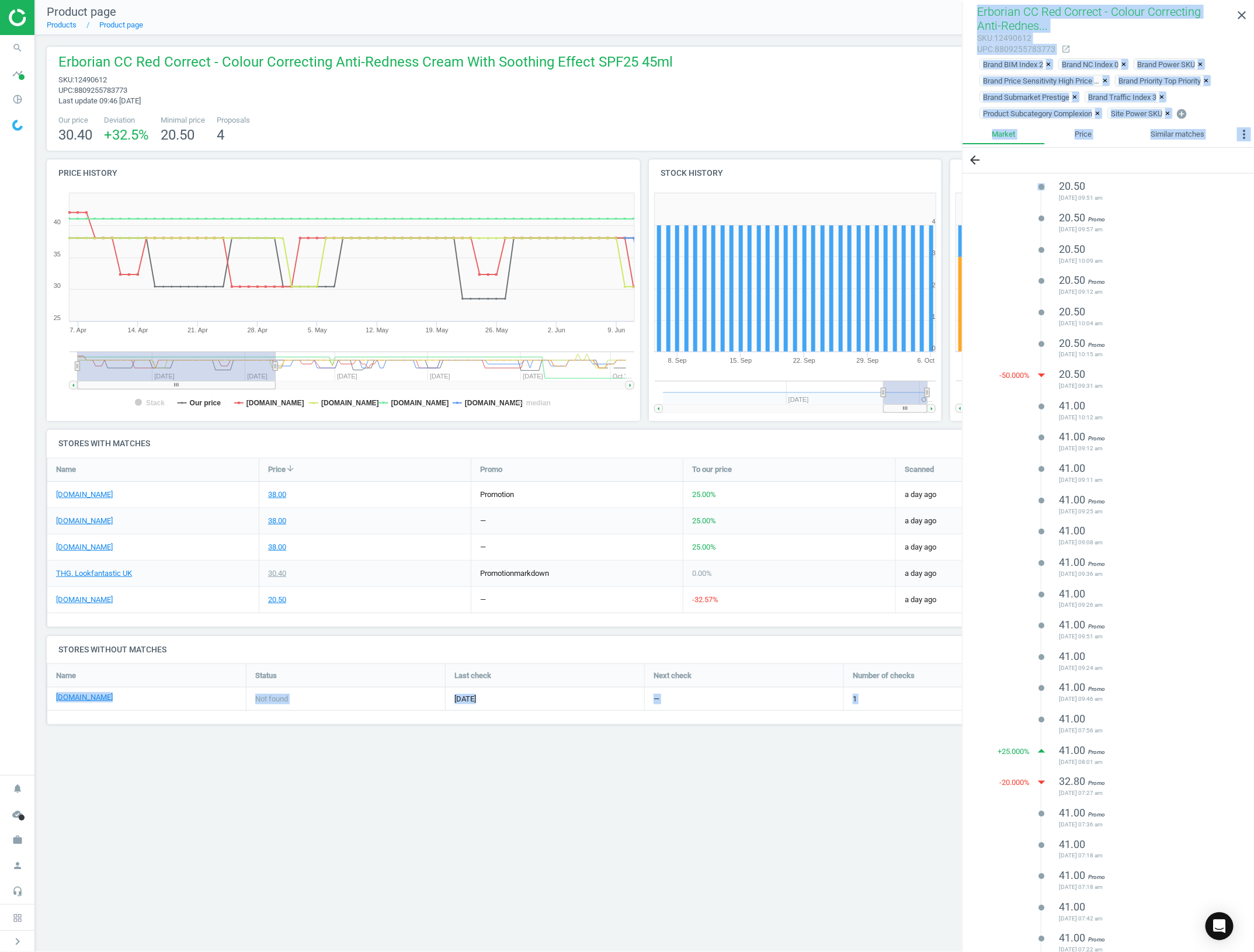
scroll to position [25, 0]
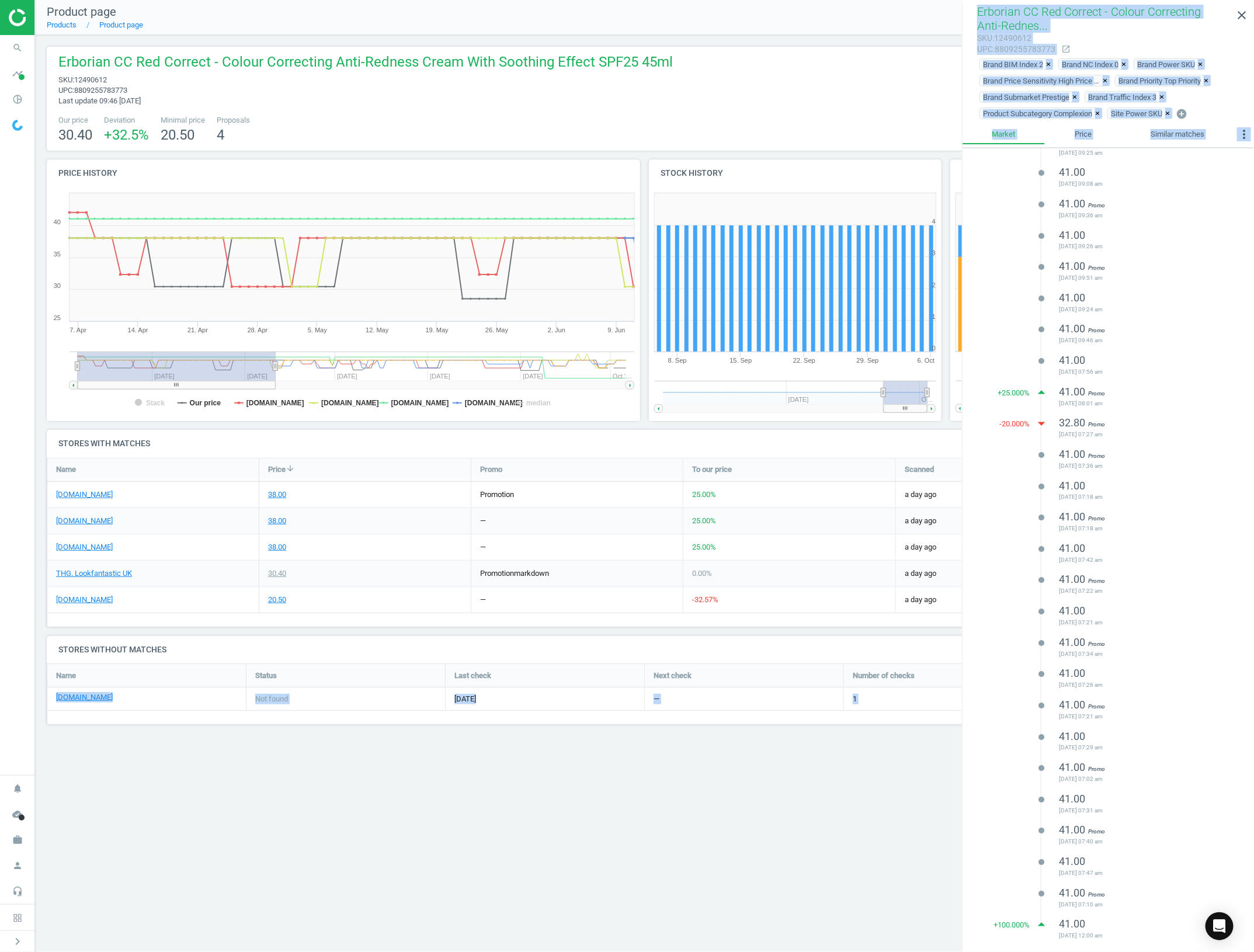
drag, startPoint x: 1010, startPoint y: 183, endPoint x: 1144, endPoint y: 938, distance: 766.8
click at [1144, 938] on div "lens 20.50 2025-09-21 09:51 am lens 20.50 Promo 2025-09-19 09:57 am lens 20.50 …" at bounding box center [1108, 378] width 291 height 1128
copy ul "20.50 2025-09-21 09:51 am lens 20.50 Promo 2025-09-19 09:57 am lens 20.50 2025-…"
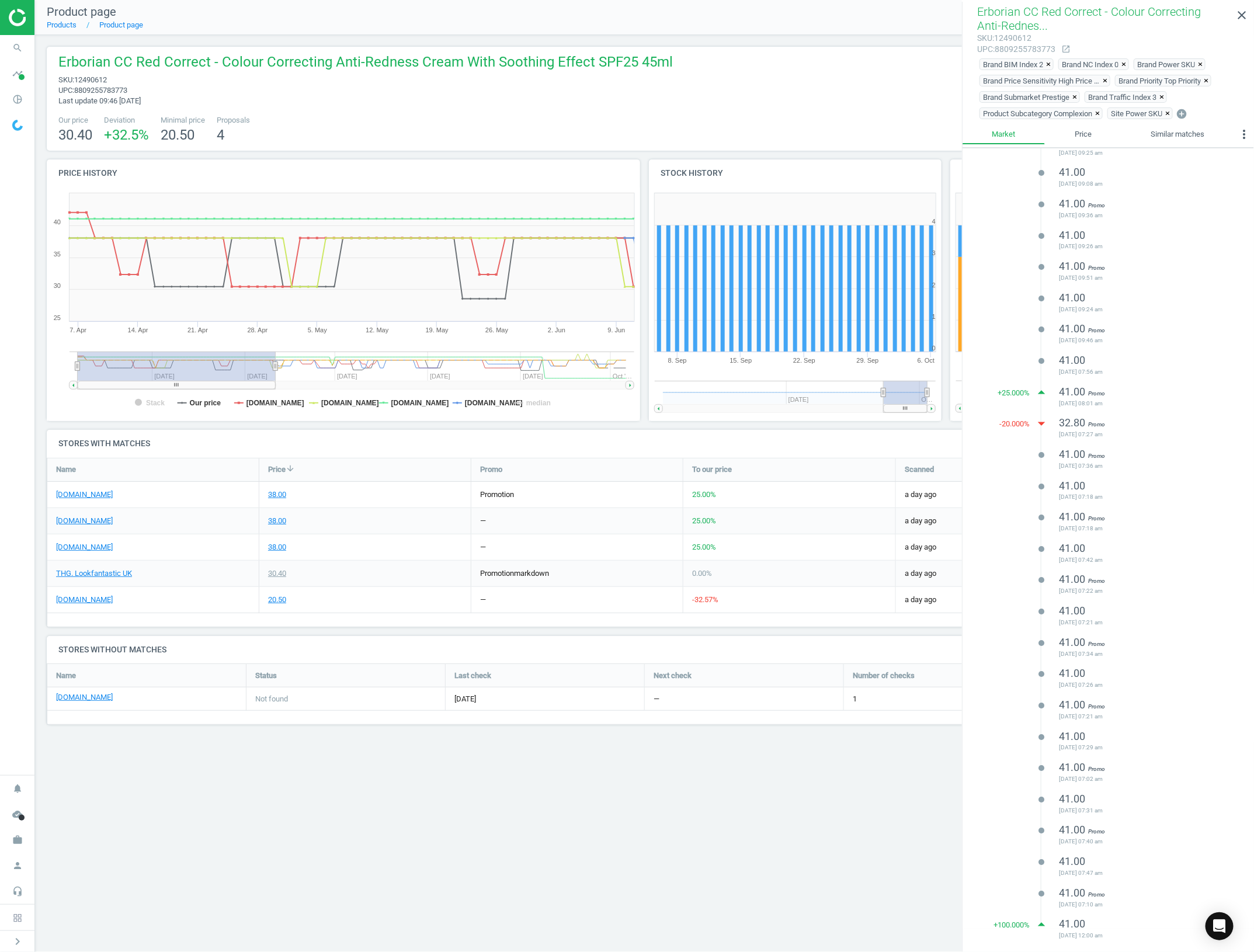
drag, startPoint x: 312, startPoint y: 545, endPoint x: 300, endPoint y: 550, distance: 13.0
click at [311, 545] on div "38.00" at bounding box center [365, 547] width 211 height 26
click at [270, 595] on div "20.50" at bounding box center [277, 600] width 18 height 10
click at [272, 571] on div "30.40" at bounding box center [277, 573] width 18 height 10
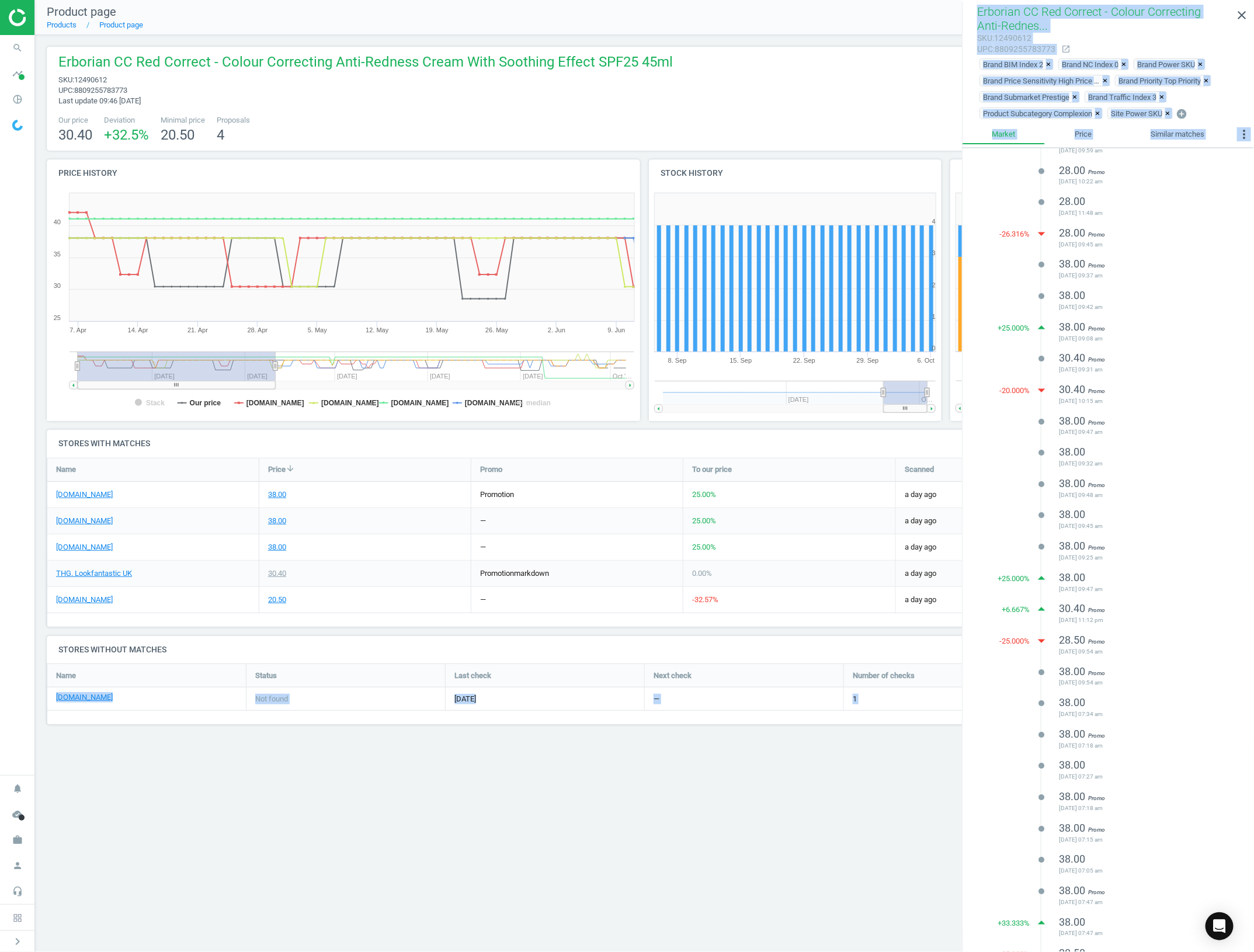
scroll to position [584, 0]
drag, startPoint x: 1043, startPoint y: 178, endPoint x: 1137, endPoint y: 947, distance: 774.7
click at [1137, 947] on div "lens 30.40 Promo 2025-10-02 08:22 am -20.000 % arrow_drop_down 30.40 Promo 2025…" at bounding box center [1108, 551] width 291 height 806
copy ul "ns 30.40 Promo 2025-10-02 08:22 am -20.000 % arrow_drop_down 30.40 Promo 2025-0…"
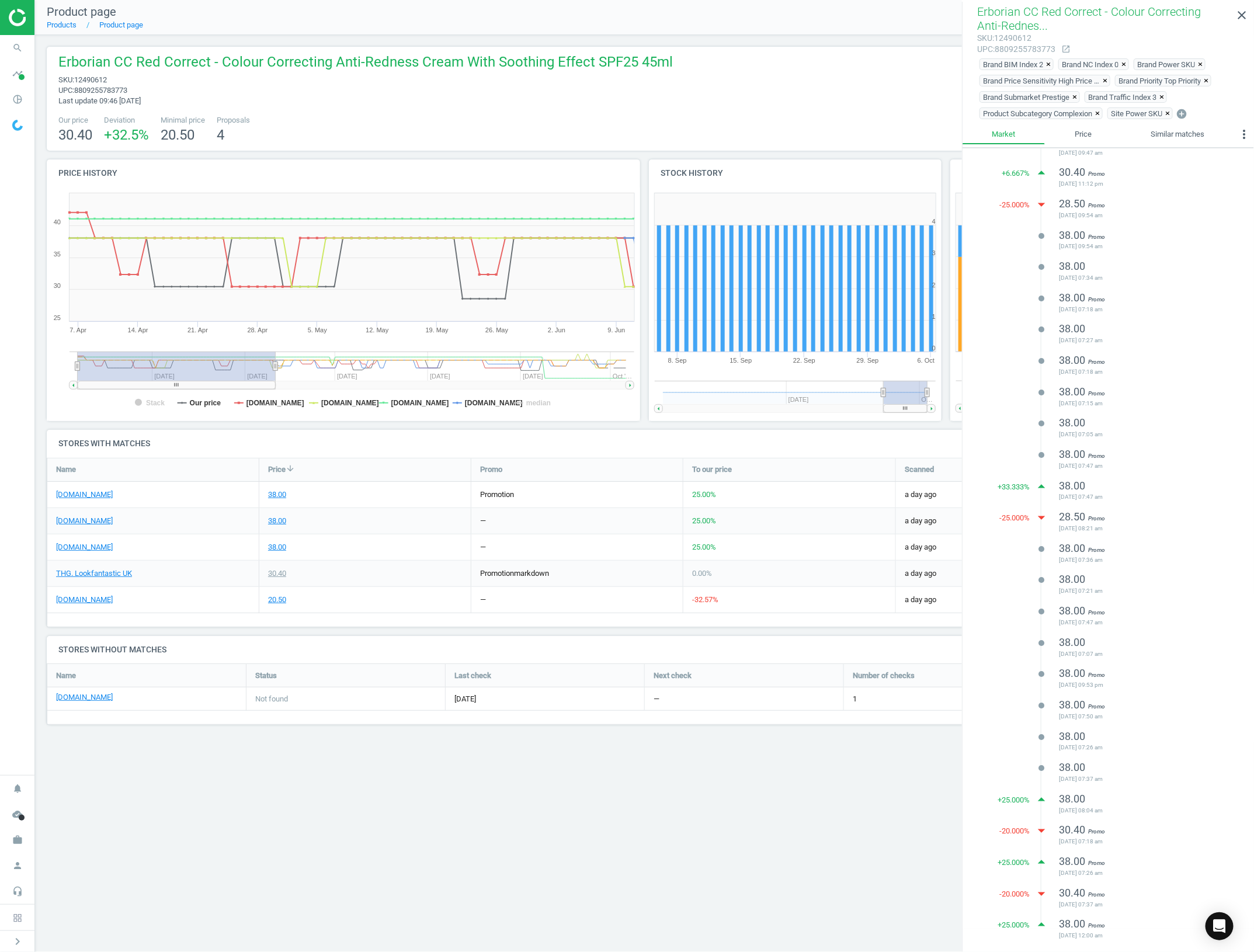
click at [102, 84] on span "12490612" at bounding box center [90, 79] width 33 height 9
copy span "12490612"
drag, startPoint x: 278, startPoint y: 104, endPoint x: 211, endPoint y: 16, distance: 110.6
click at [276, 104] on div "Erborian CC Red Correct - Colour Correcting Anti-Redness Cream With Soothing Ef…" at bounding box center [362, 79] width 620 height 54
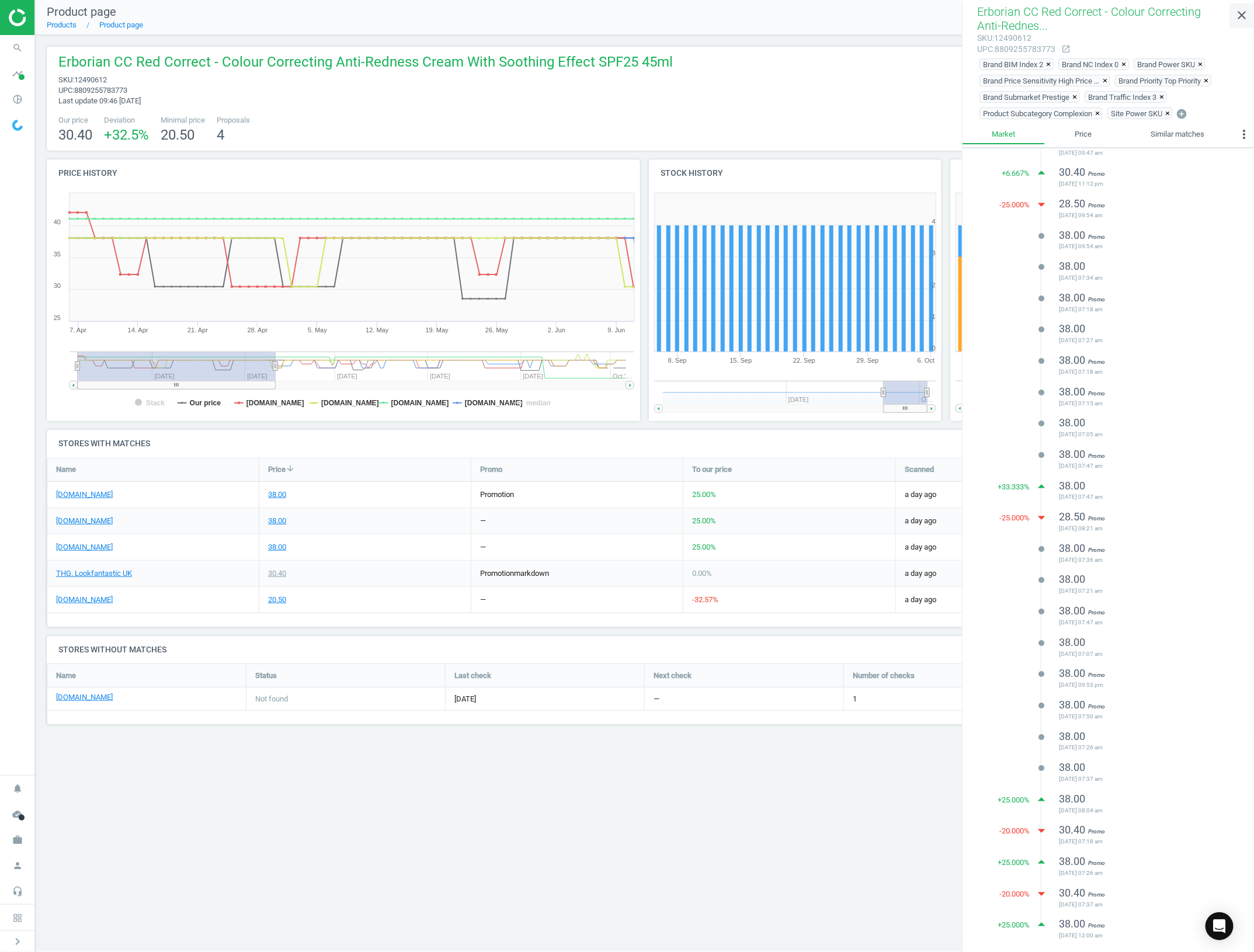
click at [1243, 13] on icon "close" at bounding box center [1241, 15] width 14 height 14
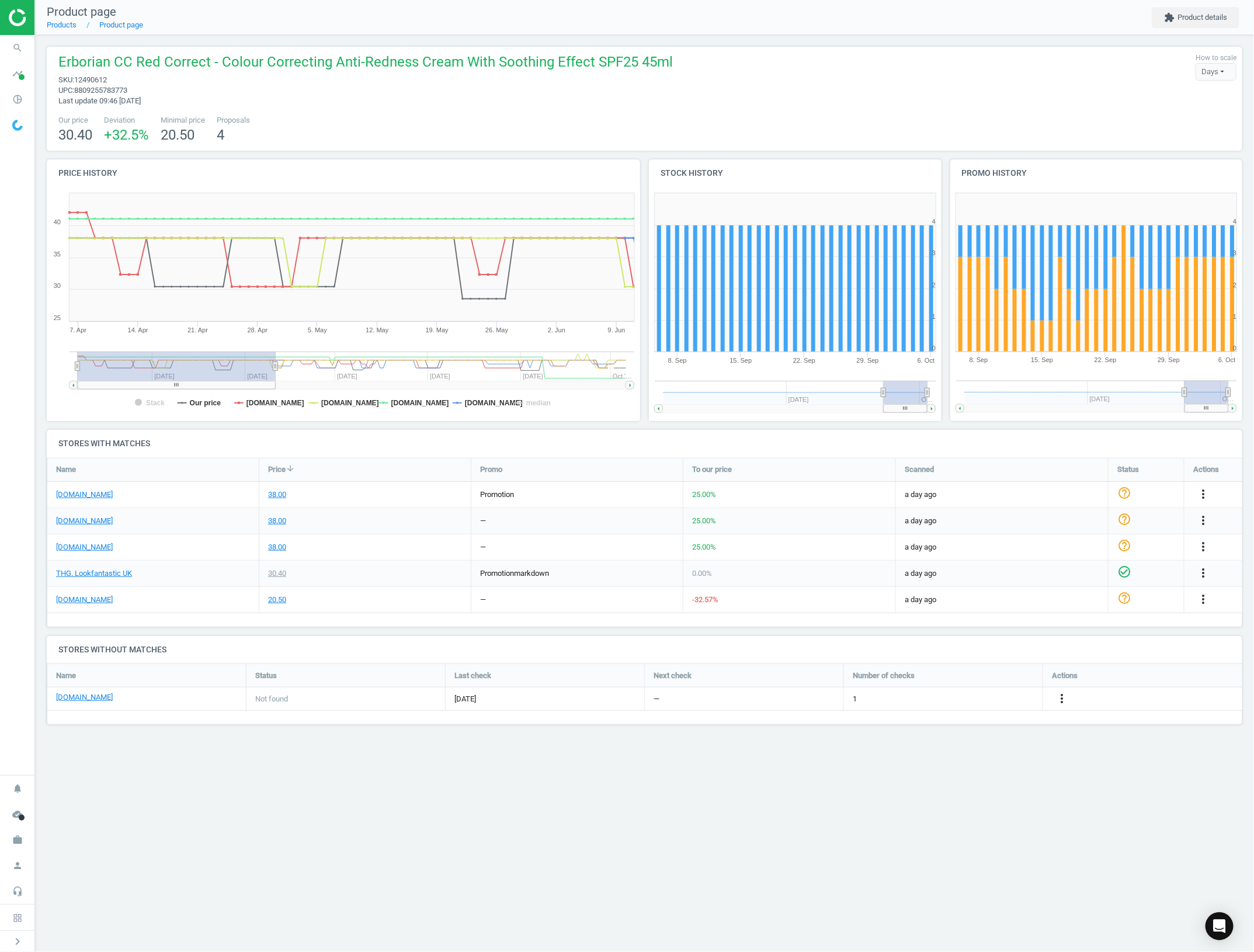
scroll to position [0, 0]
